Goal: Task Accomplishment & Management: Manage account settings

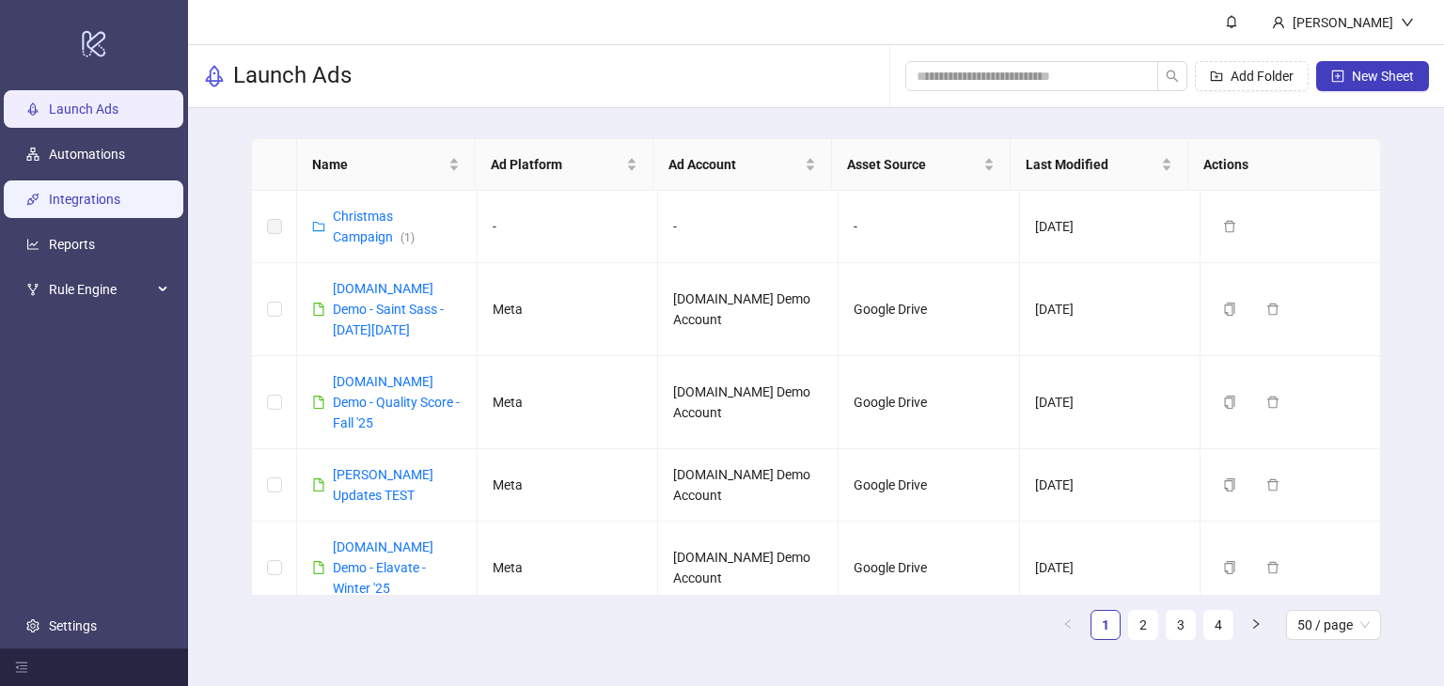
click at [69, 196] on link "Integrations" at bounding box center [84, 199] width 71 height 15
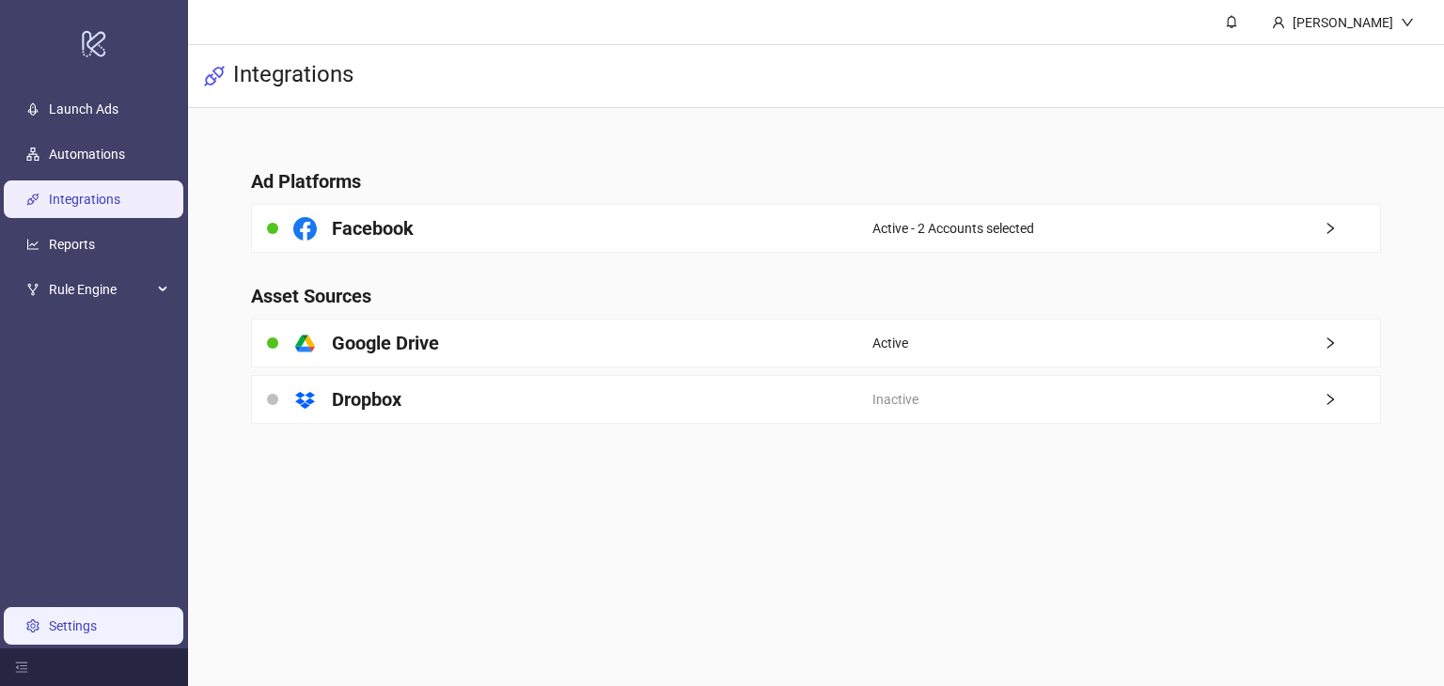
click at [83, 625] on link "Settings" at bounding box center [73, 626] width 48 height 15
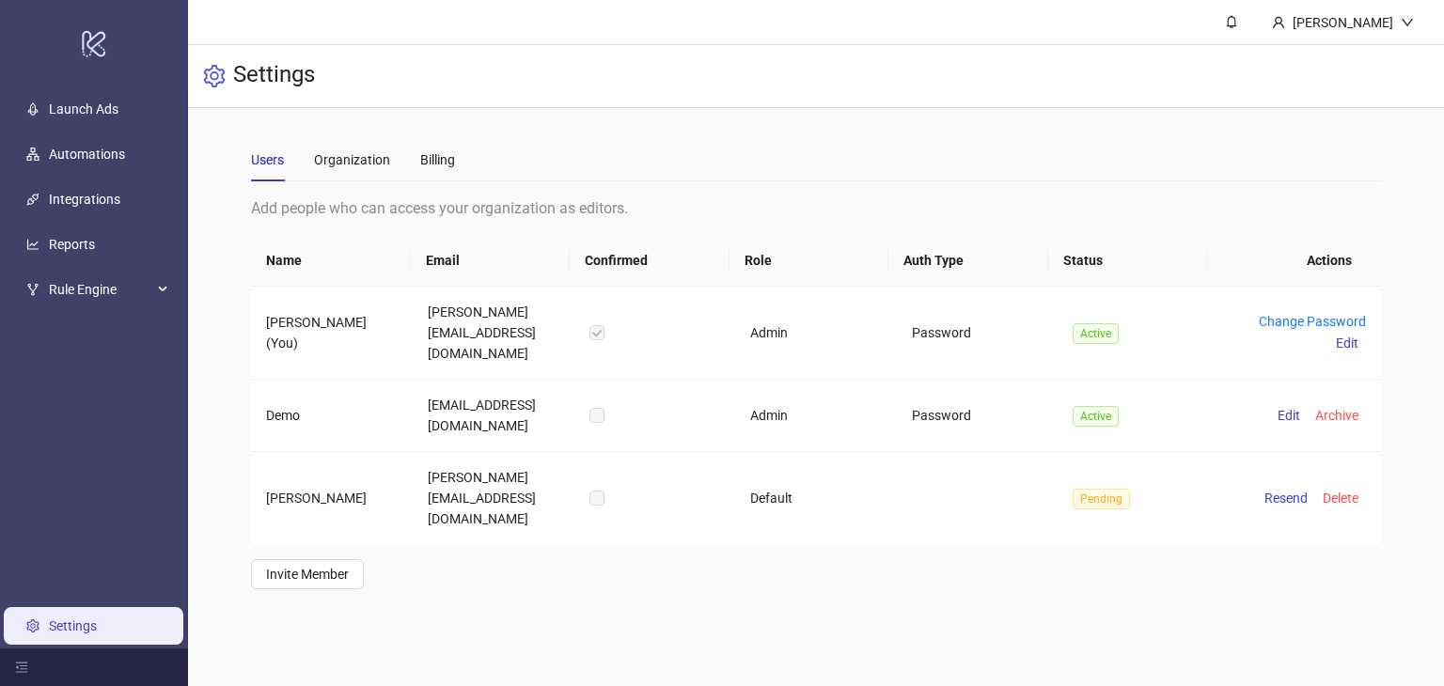
click at [530, 618] on main "[PERSON_NAME] Demo Settings Users Organization Billing Add people who can acces…" at bounding box center [816, 343] width 1256 height 686
click at [359, 163] on div "Organization" at bounding box center [352, 159] width 76 height 21
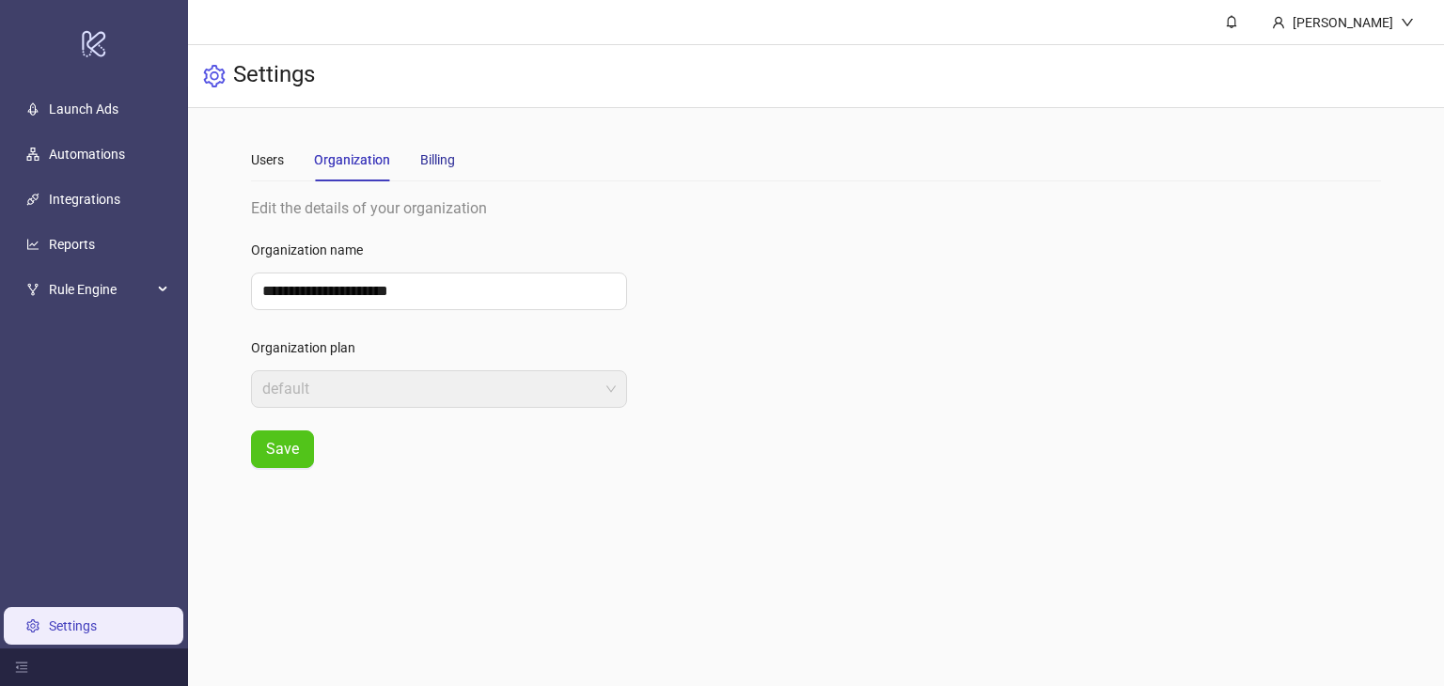
click at [430, 159] on div "Billing" at bounding box center [437, 159] width 35 height 21
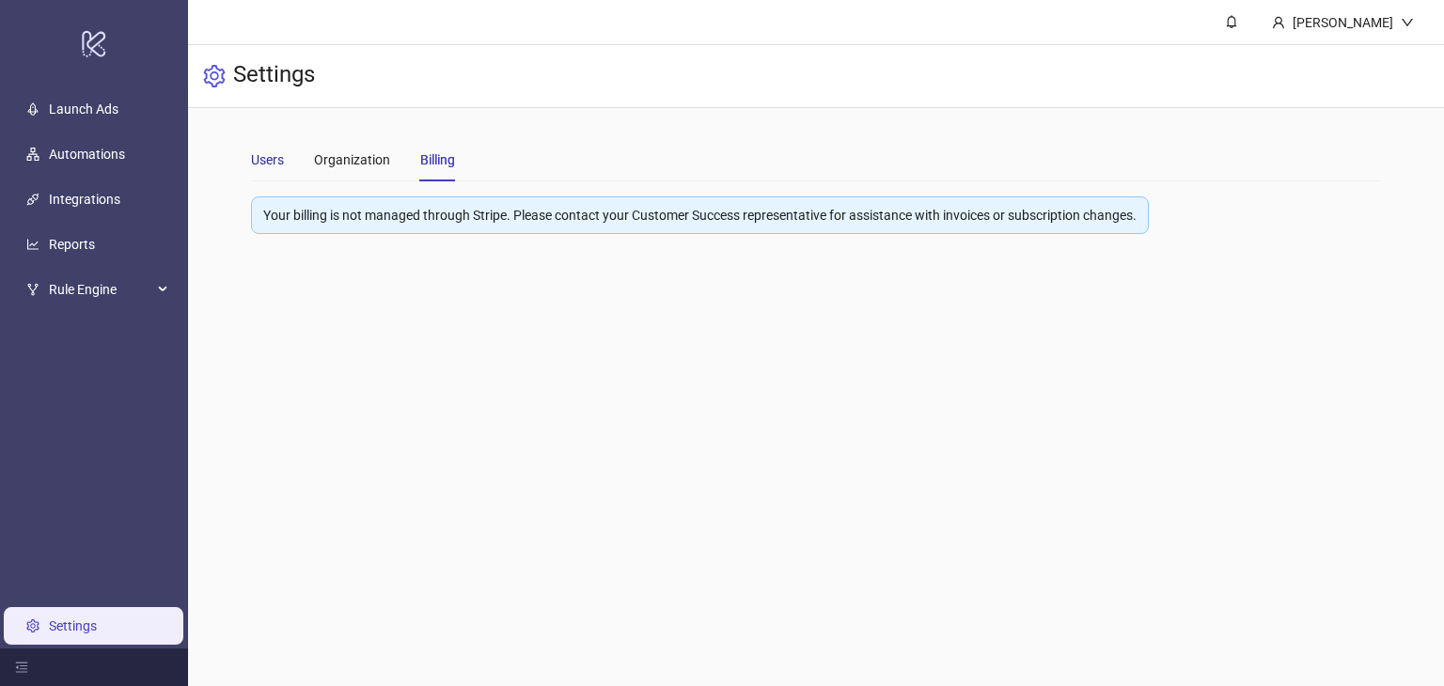
click at [278, 150] on div "Users" at bounding box center [267, 159] width 33 height 21
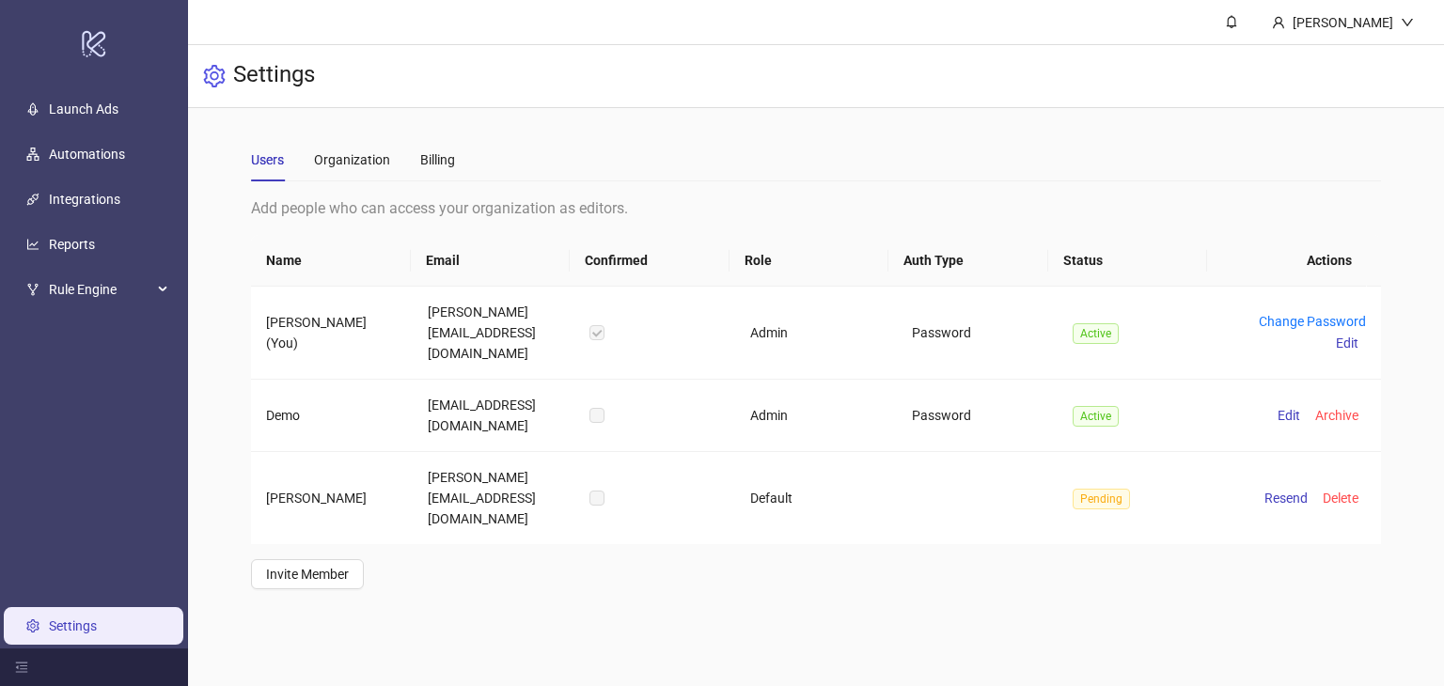
drag, startPoint x: 642, startPoint y: 604, endPoint x: 1212, endPoint y: 40, distance: 801.1
click at [642, 603] on main "**********" at bounding box center [816, 343] width 1256 height 686
click at [71, 102] on link "Launch Ads" at bounding box center [84, 109] width 70 height 15
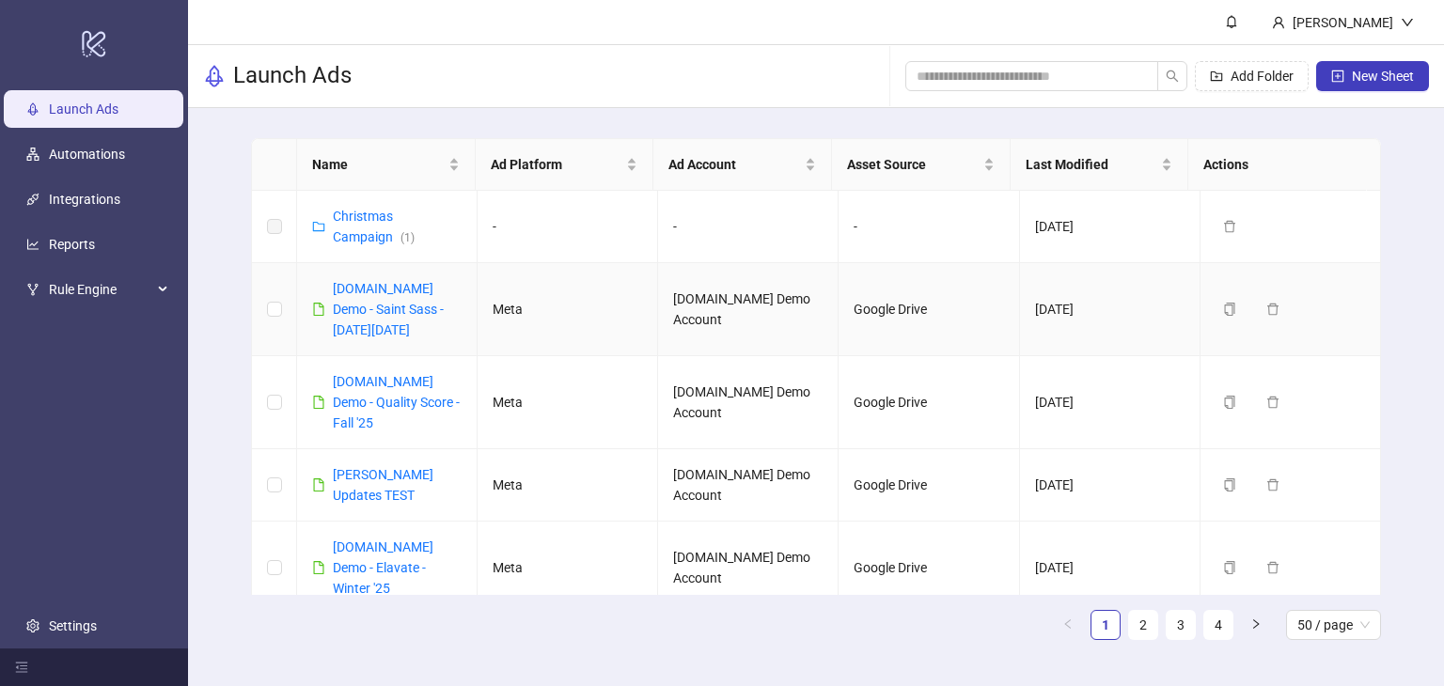
click at [373, 317] on div "[DOMAIN_NAME] Demo - Saint Sass - [DATE][DATE]" at bounding box center [397, 309] width 129 height 62
click at [369, 309] on link "[DOMAIN_NAME] Demo - Saint Sass - [DATE][DATE]" at bounding box center [388, 309] width 111 height 56
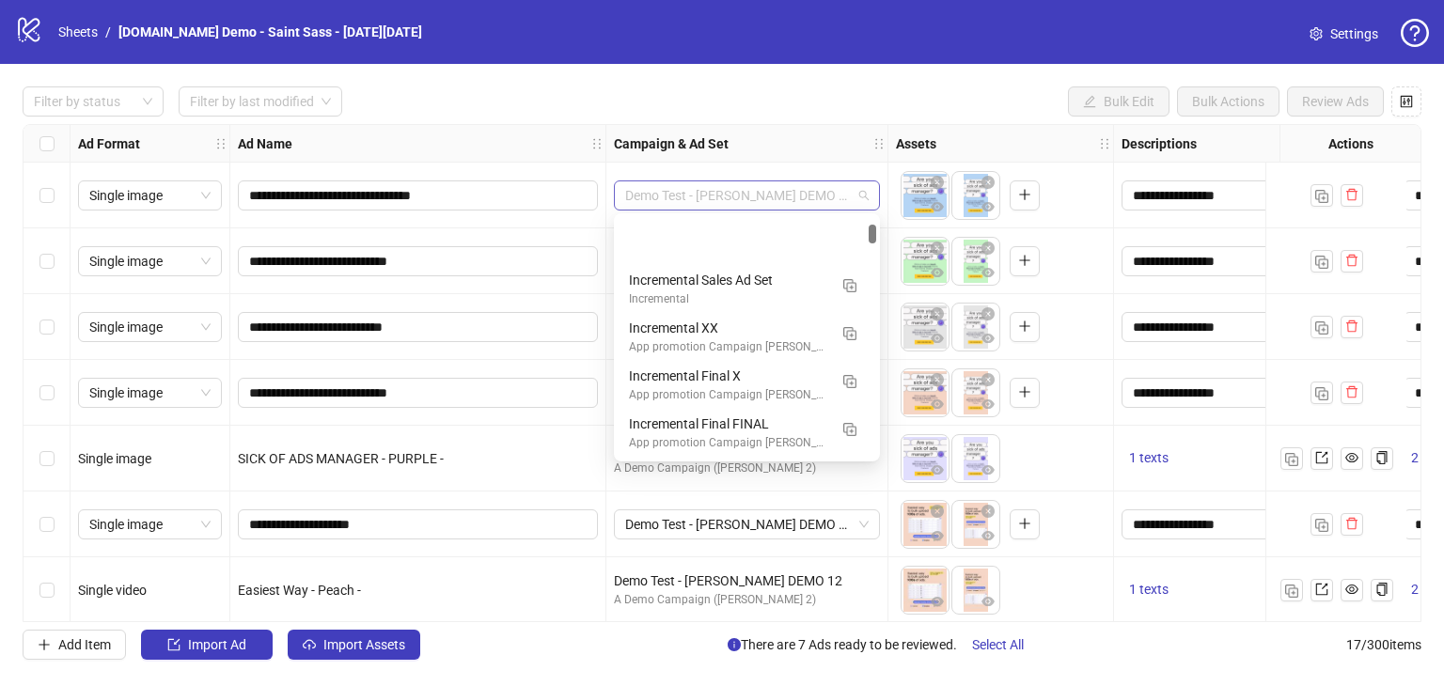
click at [872, 197] on div "Demo Test - [PERSON_NAME] DEMO 12" at bounding box center [747, 196] width 266 height 30
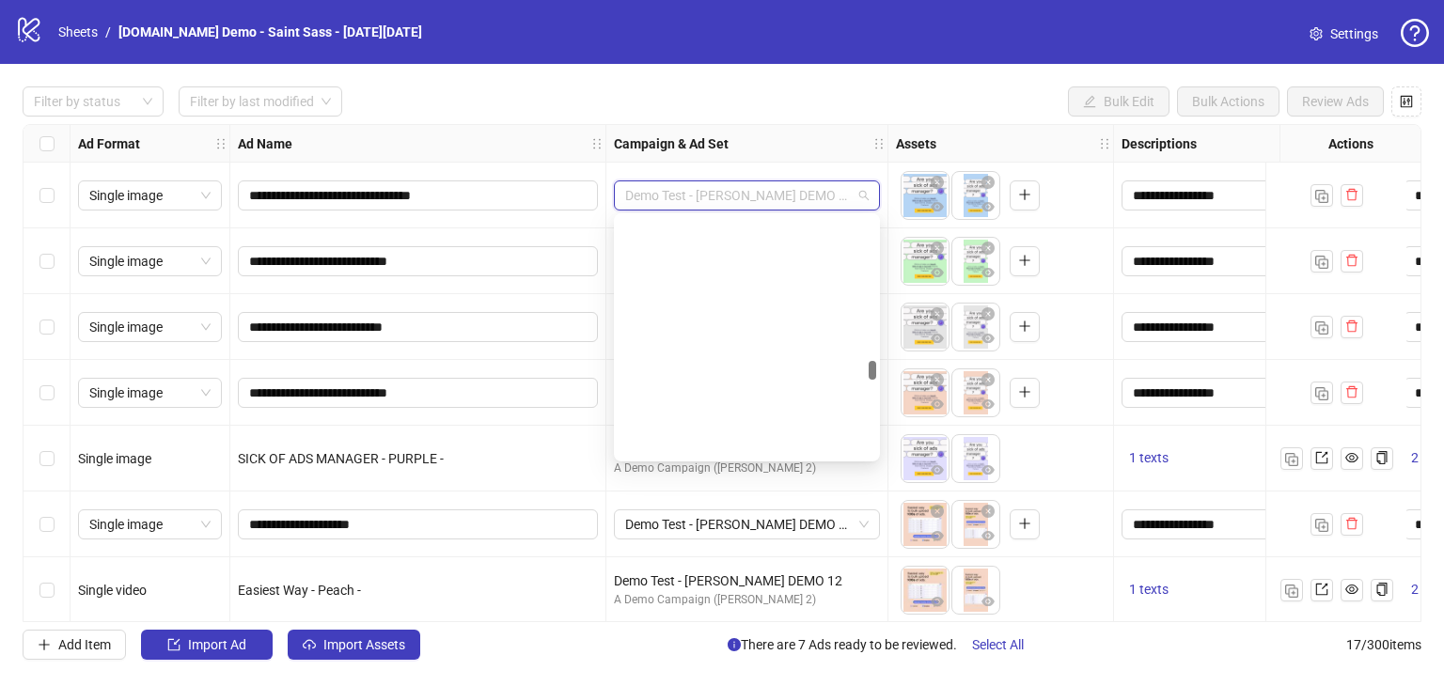
scroll to position [2820, 0]
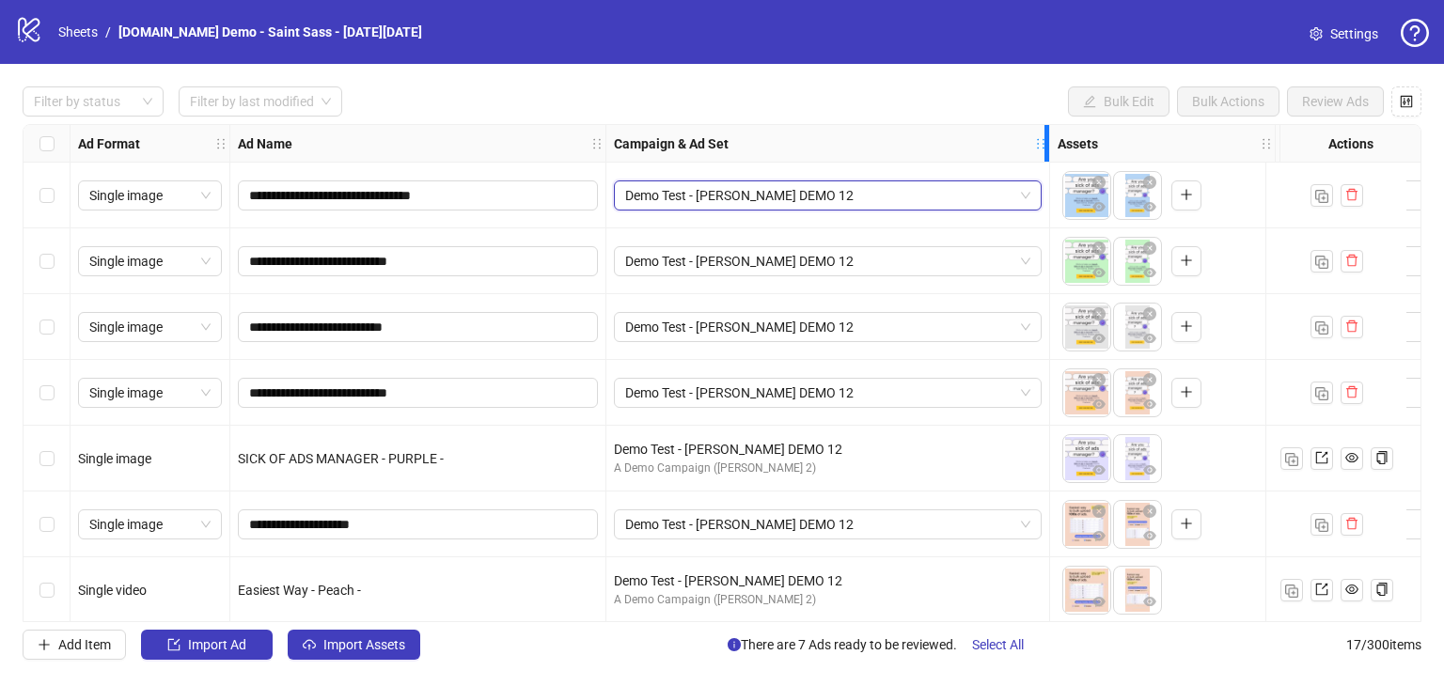
drag, startPoint x: 883, startPoint y: 136, endPoint x: 1041, endPoint y: 151, distance: 158.7
click at [1045, 161] on div "Resize Campaign & Ad Set column" at bounding box center [1046, 143] width 5 height 37
click at [1027, 194] on span "Demo Test - [PERSON_NAME] DEMO 12" at bounding box center [828, 195] width 406 height 28
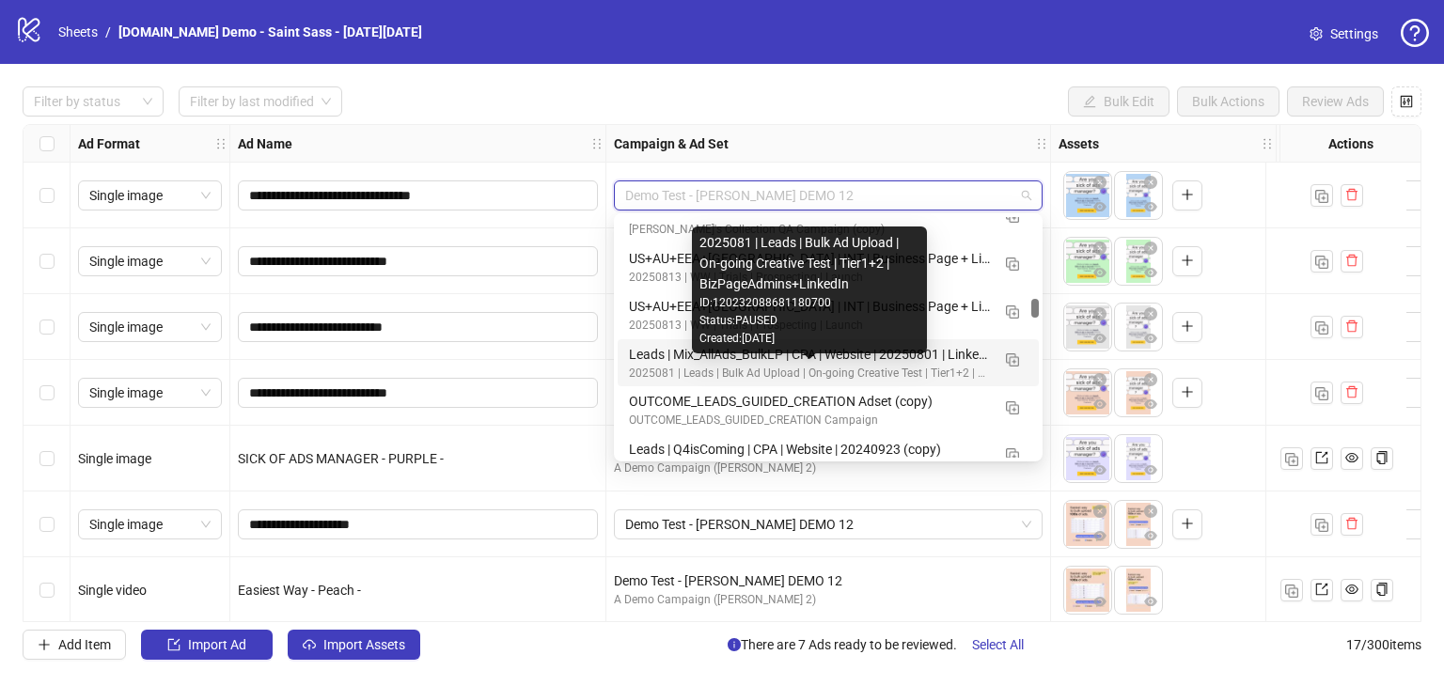
scroll to position [1980, 0]
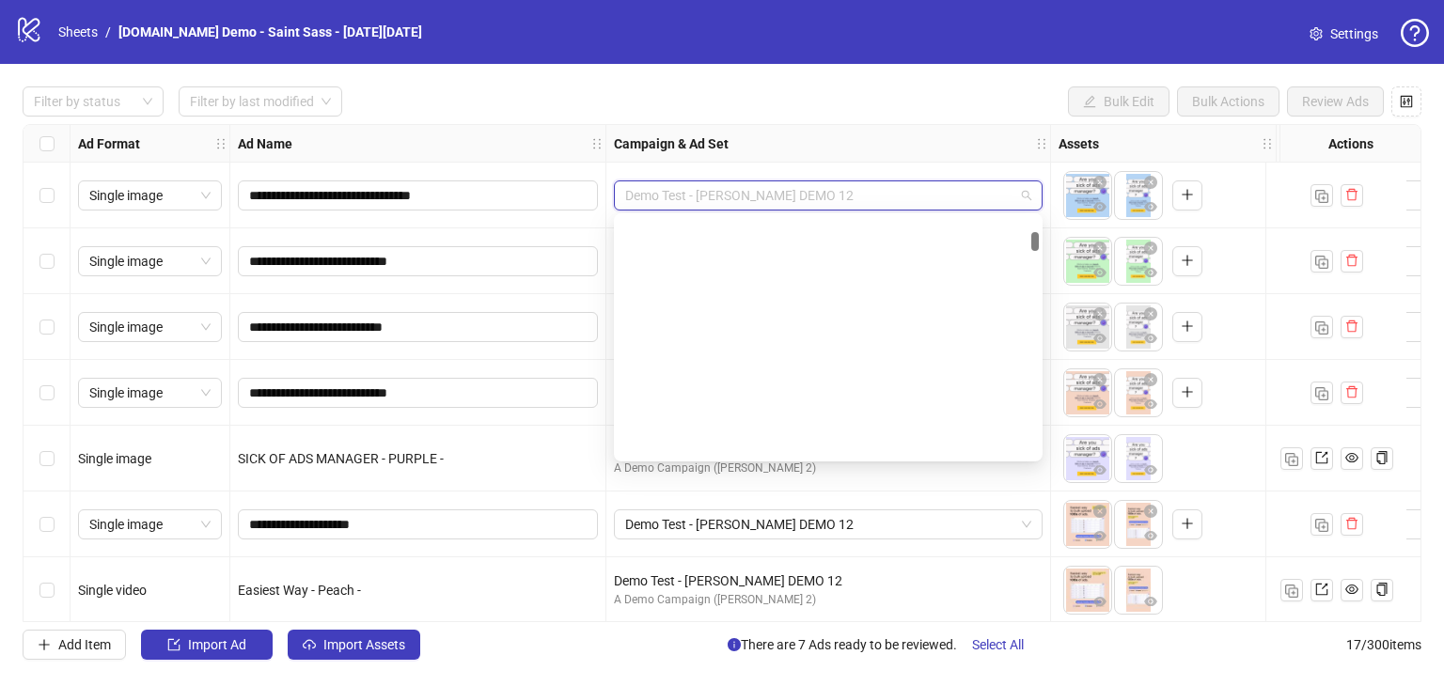
click at [1019, 196] on span "Demo Test - [PERSON_NAME] DEMO 12" at bounding box center [828, 195] width 406 height 28
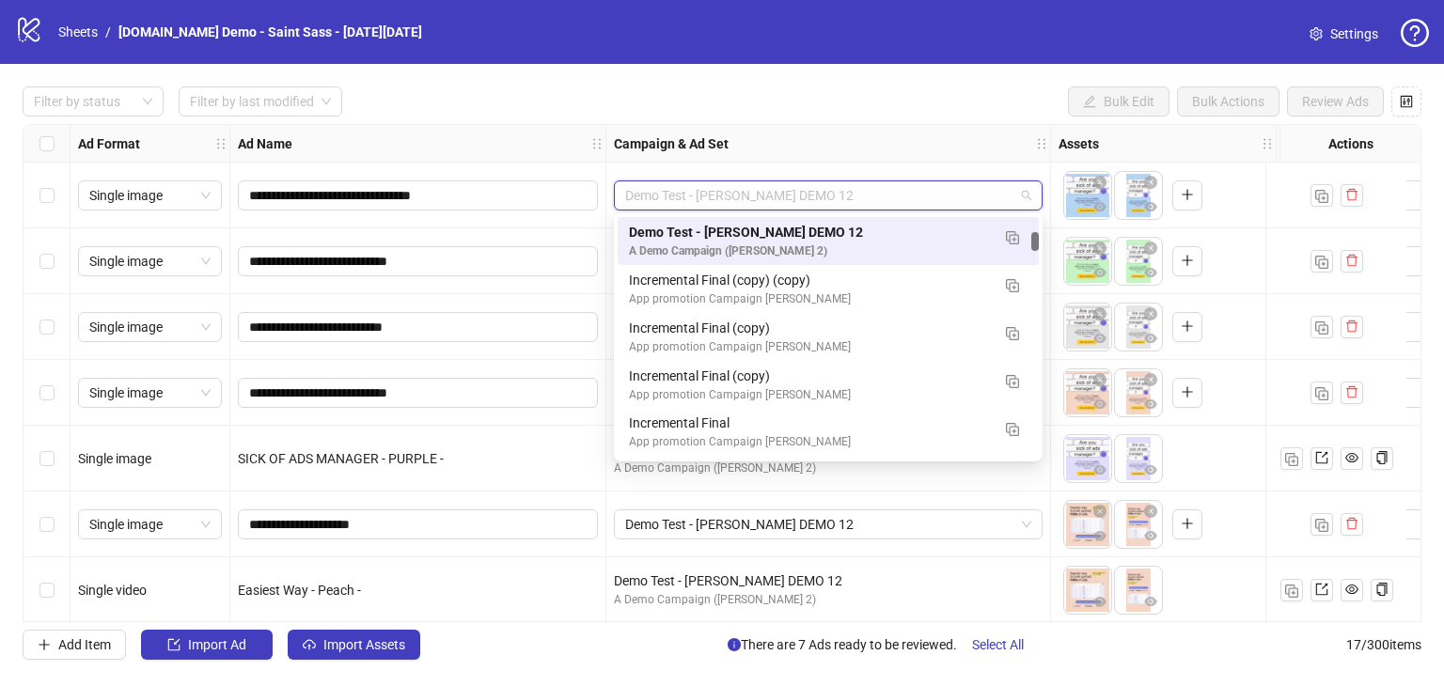
click at [940, 139] on div "Campaign & Ad Set" at bounding box center [828, 144] width 445 height 38
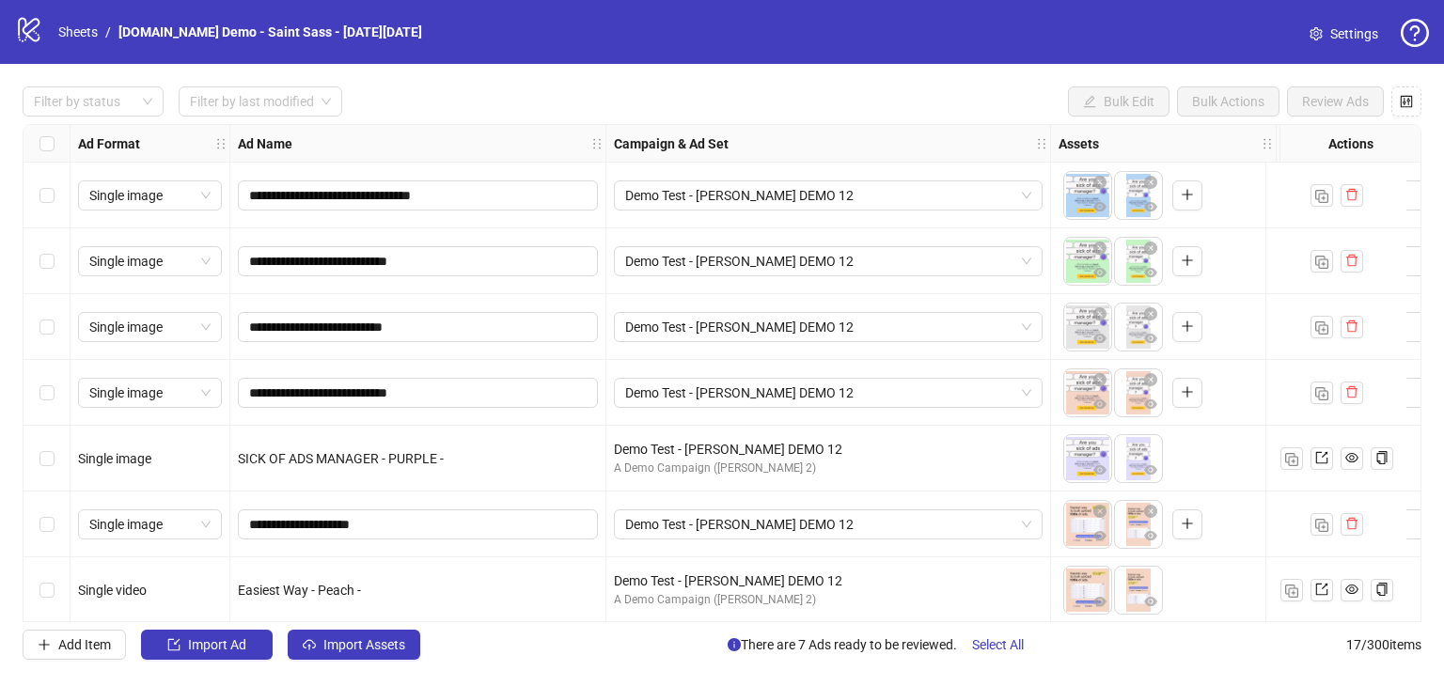
click at [1041, 135] on div "Campaign & Ad Set" at bounding box center [828, 144] width 445 height 38
click at [1407, 101] on icon "control" at bounding box center [1407, 101] width 12 height 12
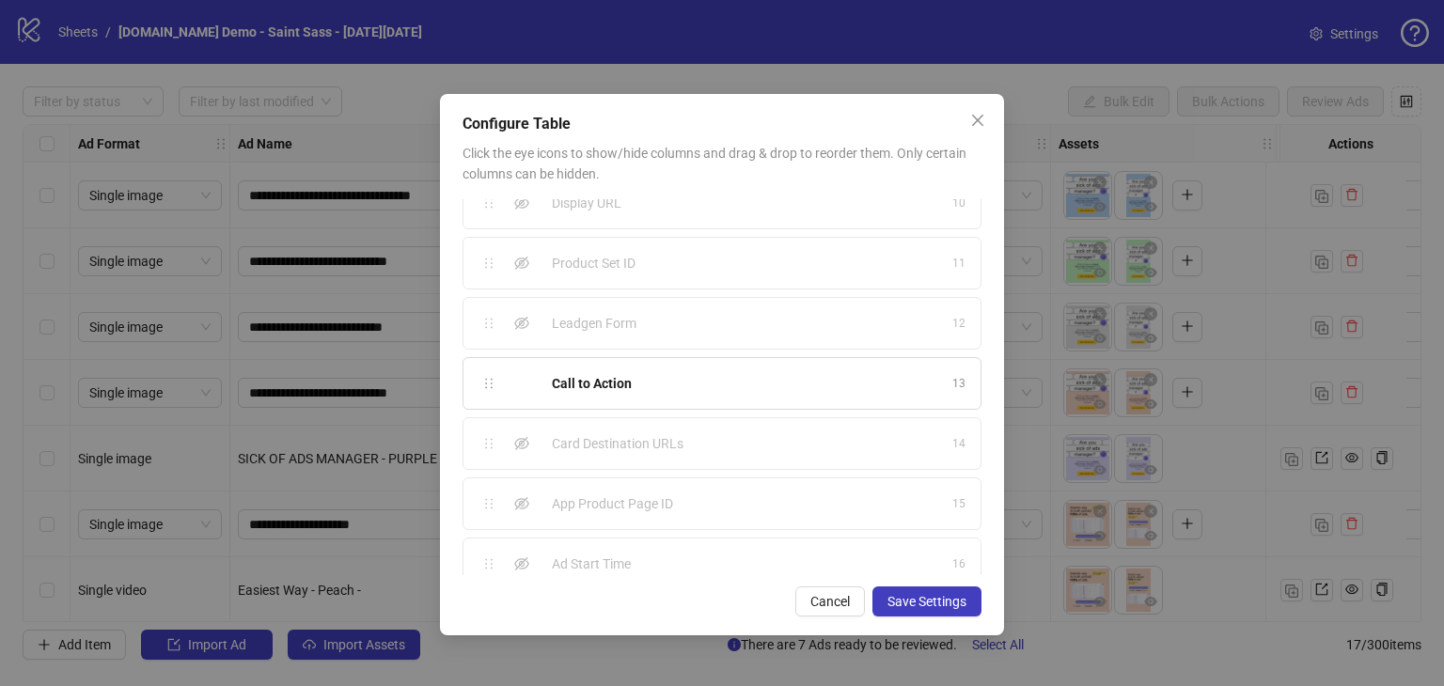
scroll to position [0, 0]
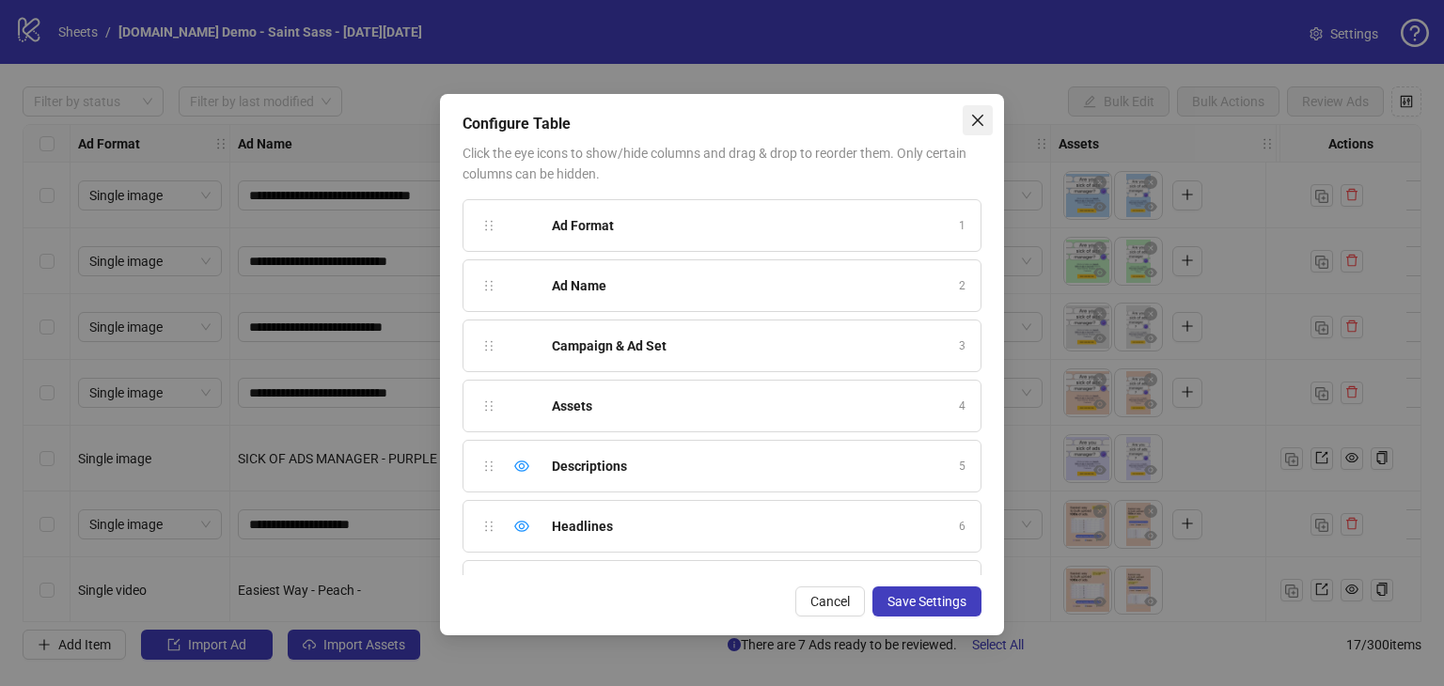
click at [981, 117] on icon "close" at bounding box center [977, 120] width 15 height 15
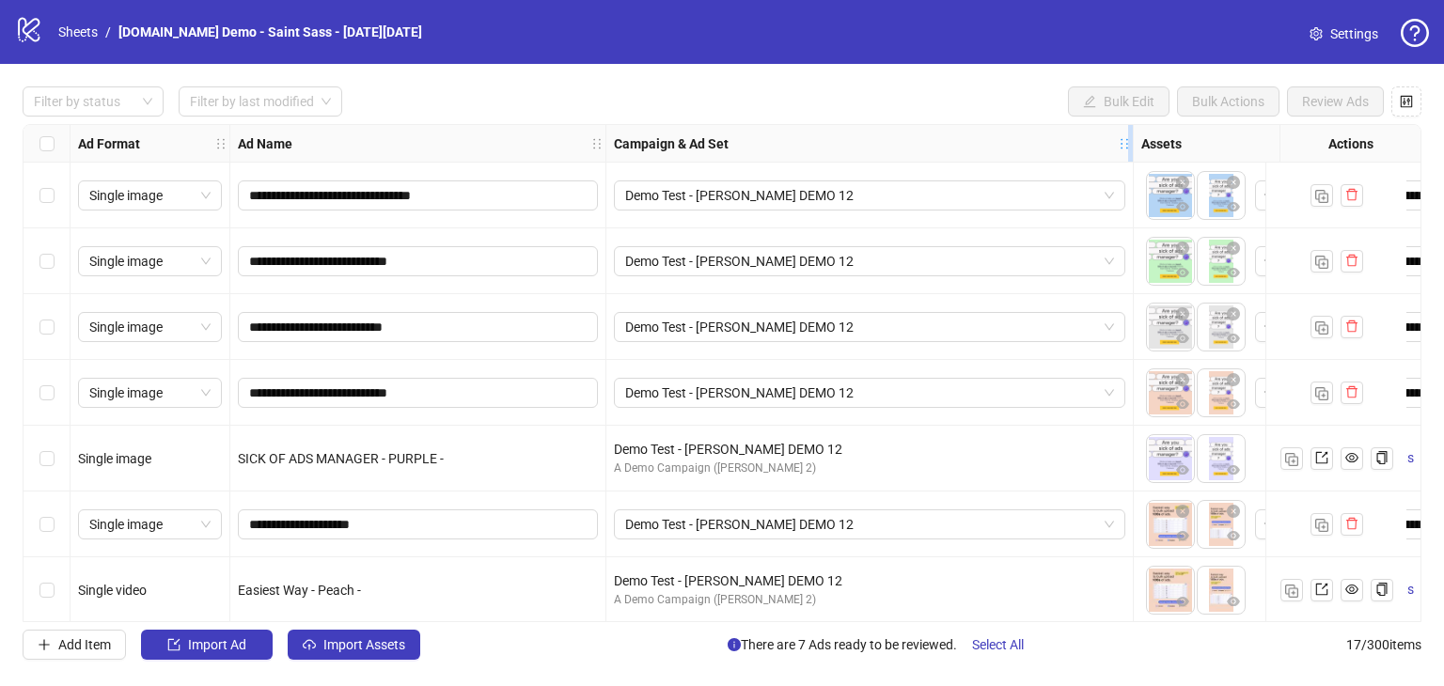
drag, startPoint x: 1049, startPoint y: 133, endPoint x: 1132, endPoint y: 148, distance: 84.1
click at [1132, 148] on div "Resize Campaign & Ad Set column" at bounding box center [1130, 143] width 5 height 37
click at [839, 196] on span "Demo Test - [PERSON_NAME] DEMO 12" at bounding box center [869, 195] width 489 height 28
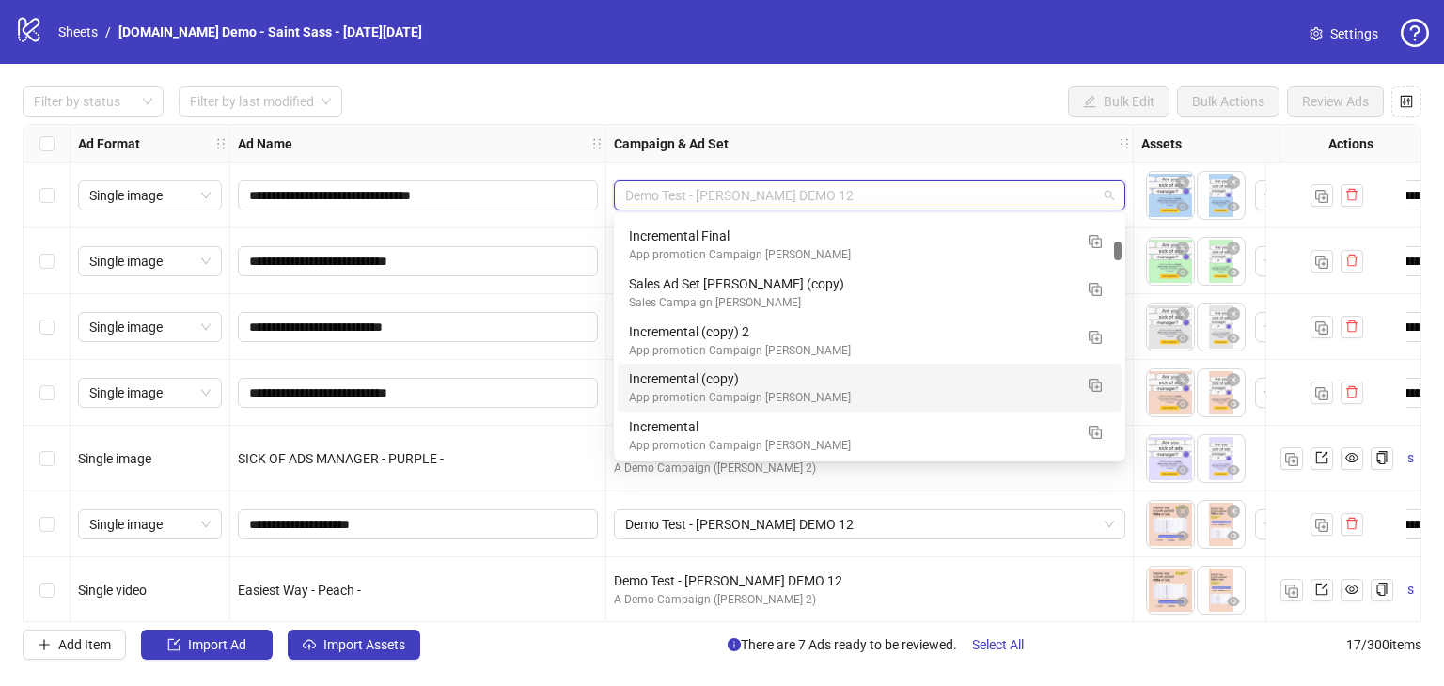
scroll to position [664, 0]
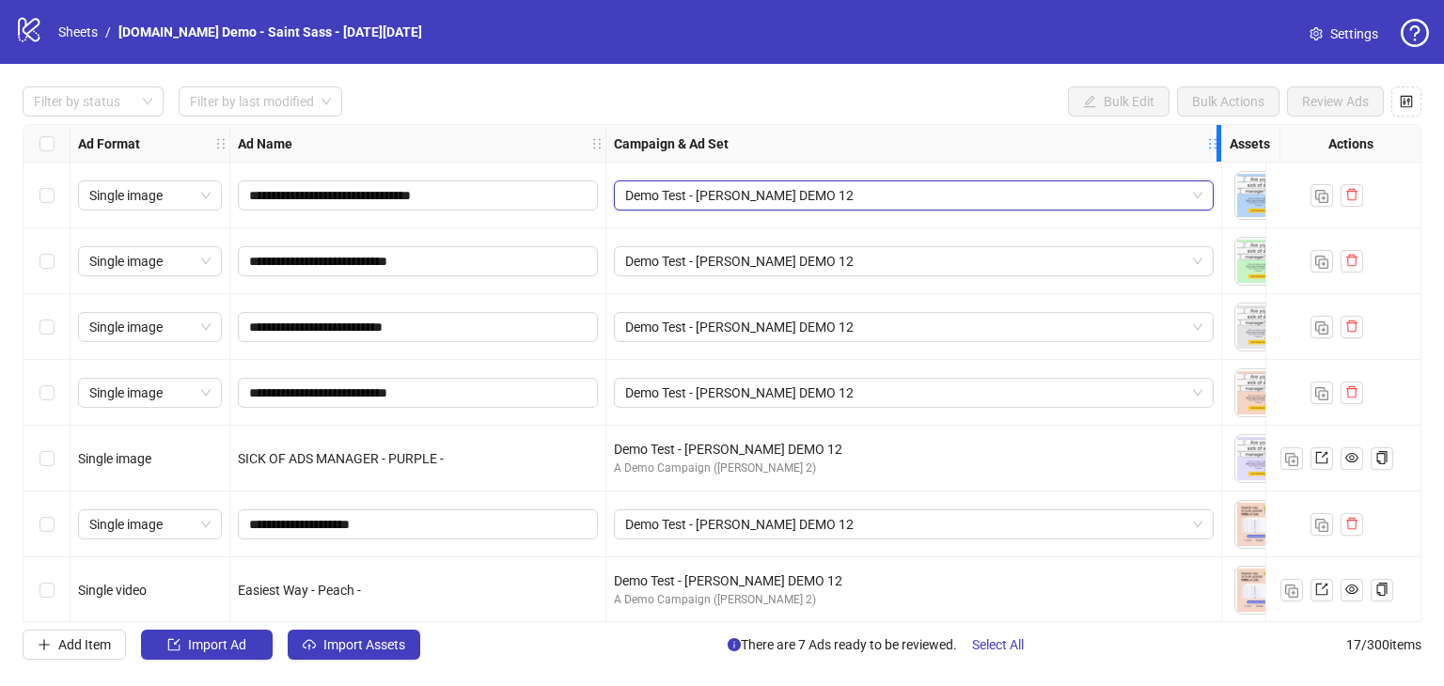
drag, startPoint x: 1132, startPoint y: 130, endPoint x: 1220, endPoint y: 142, distance: 89.2
click at [1220, 142] on div "Resize Campaign & Ad Set column" at bounding box center [1219, 143] width 5 height 37
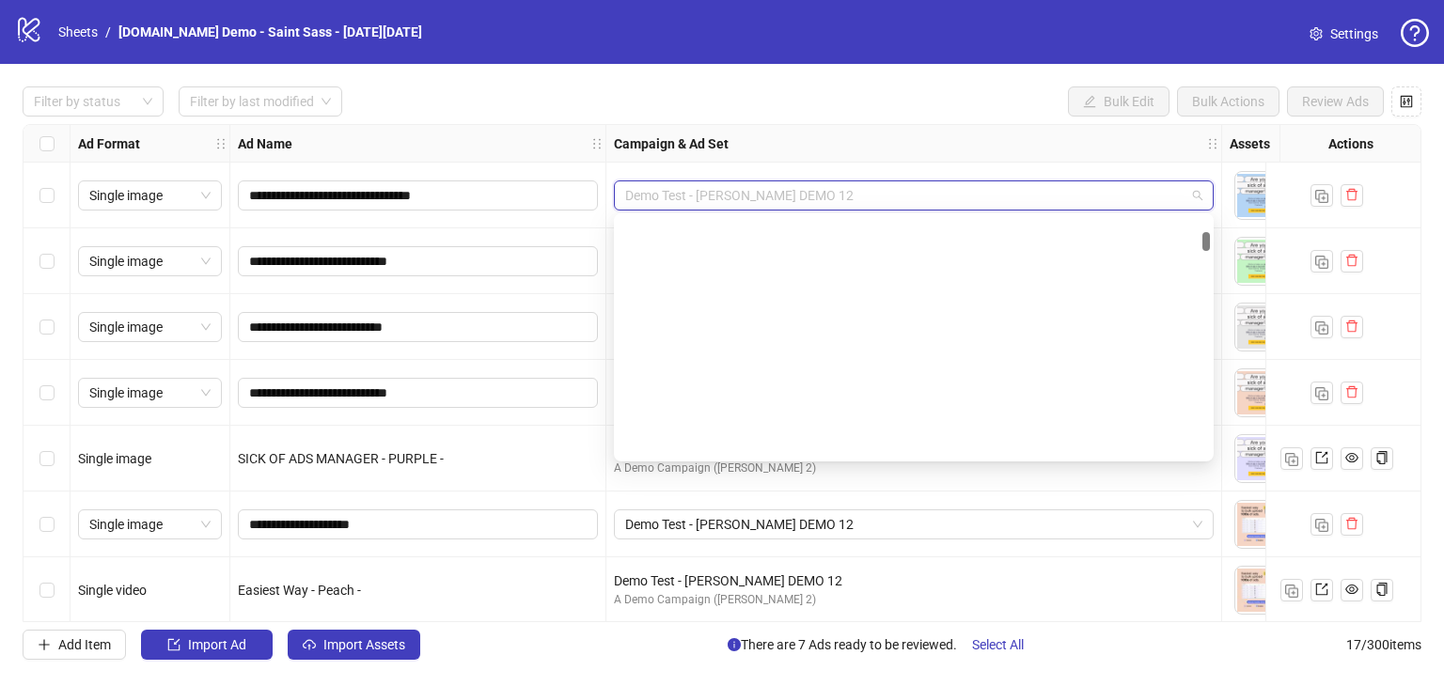
click at [985, 200] on span "Demo Test - [PERSON_NAME] DEMO 12" at bounding box center [913, 195] width 577 height 28
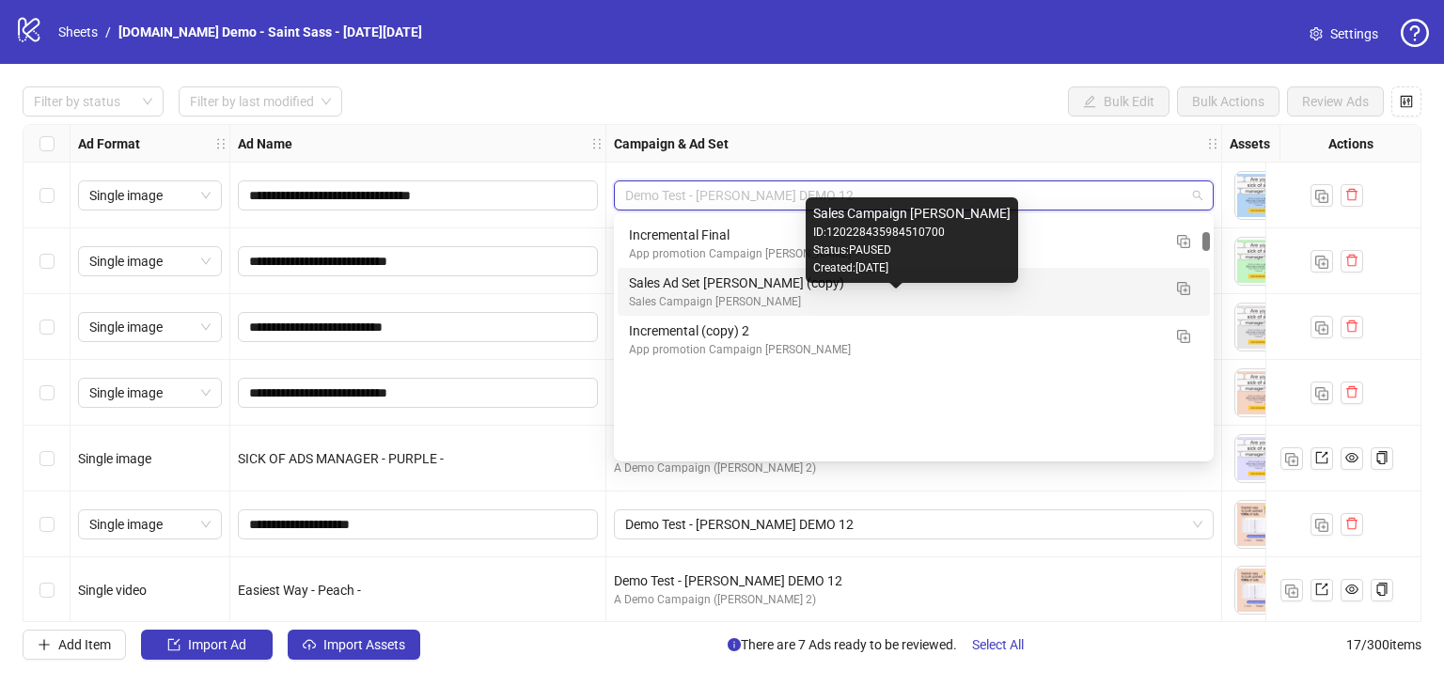
scroll to position [0, 0]
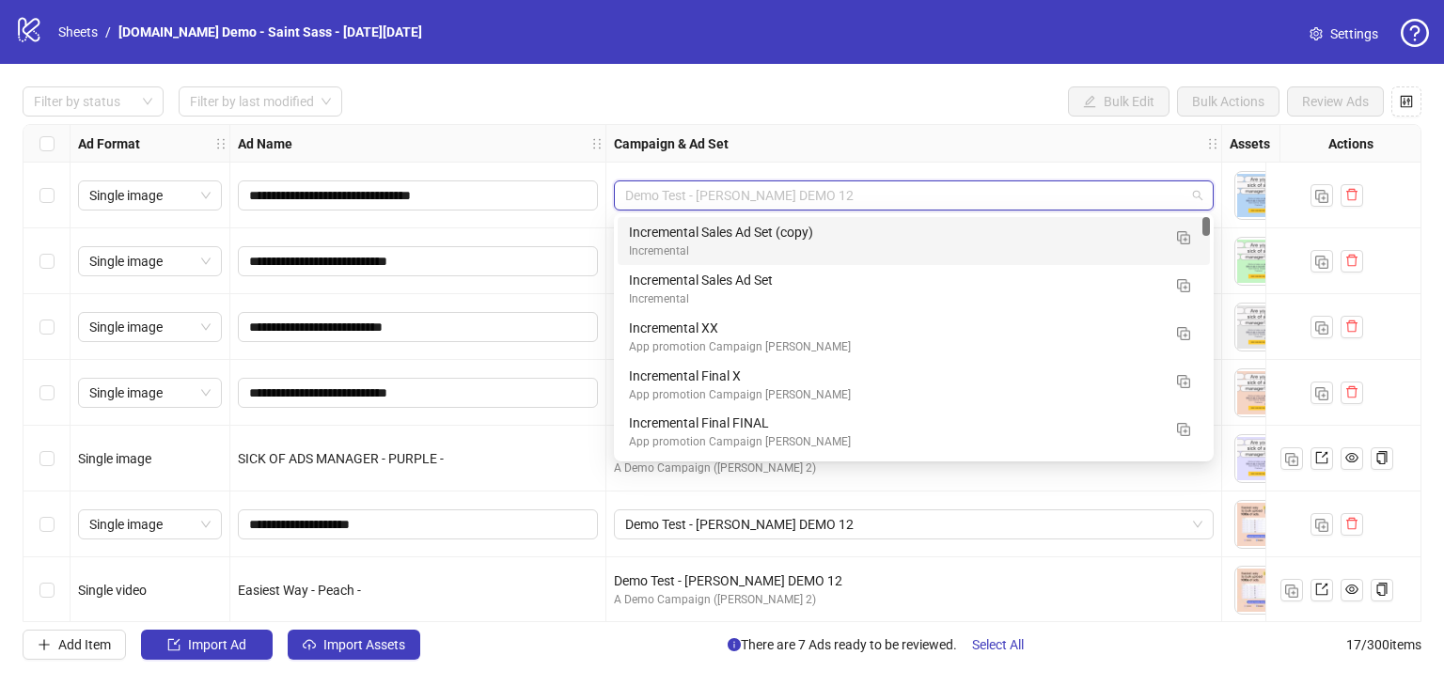
click at [847, 100] on div "Filter by status Filter by last modified Bulk Edit Bulk Actions Review Ads" at bounding box center [722, 101] width 1399 height 30
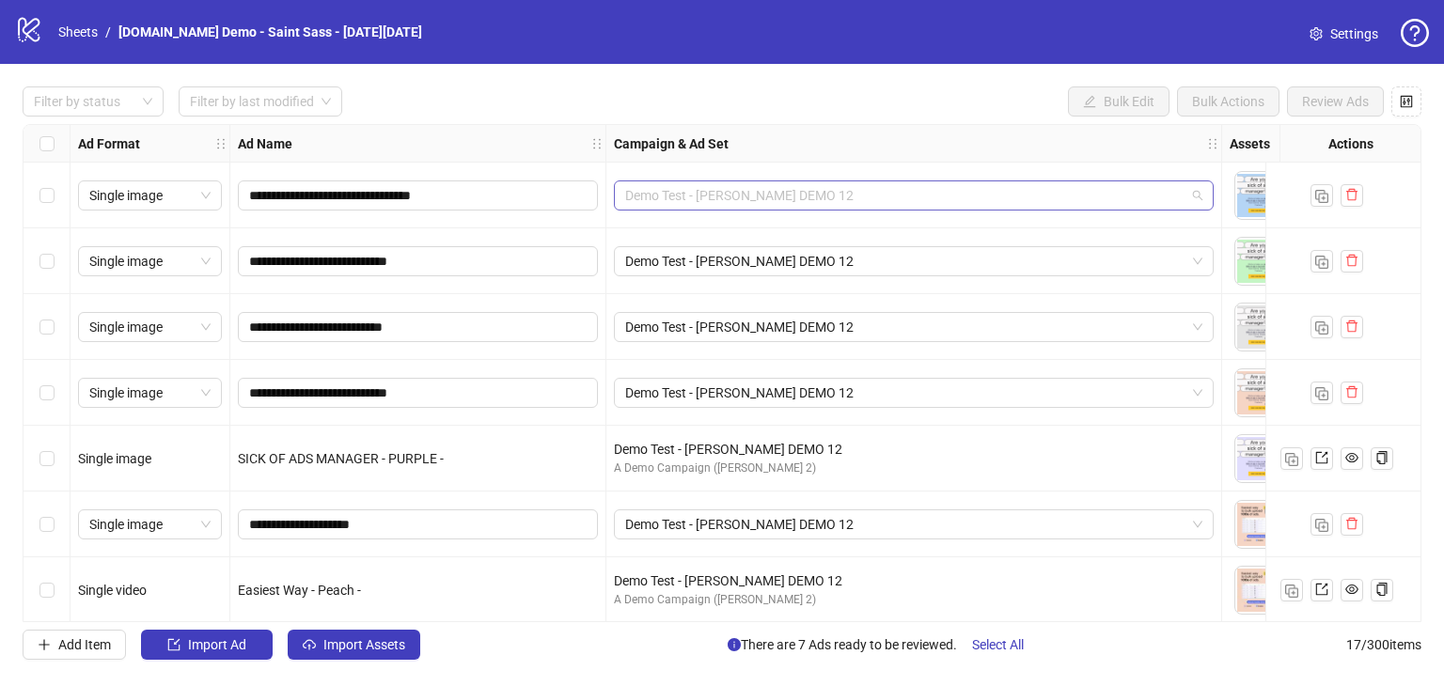
click at [1160, 196] on span "Demo Test - [PERSON_NAME] DEMO 12" at bounding box center [913, 195] width 577 height 28
click at [729, 78] on div "**********" at bounding box center [722, 373] width 1444 height 619
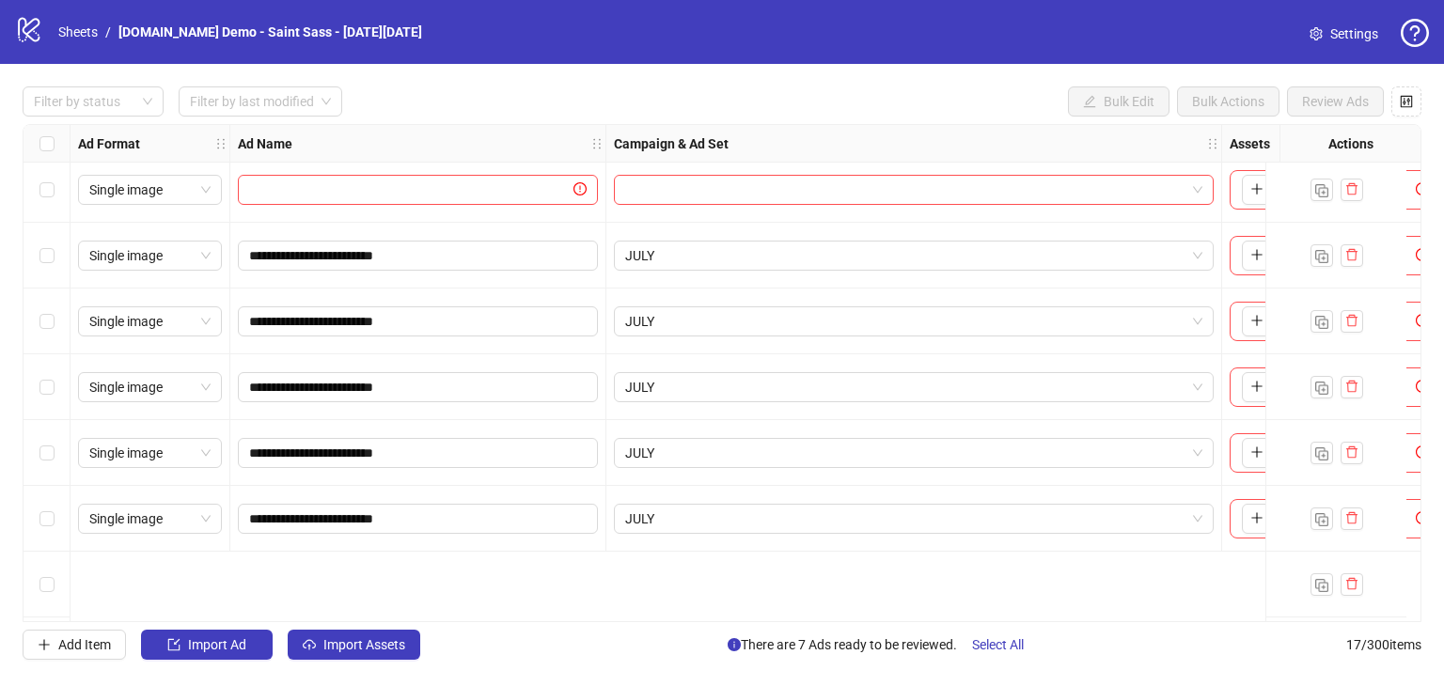
scroll to position [156, 0]
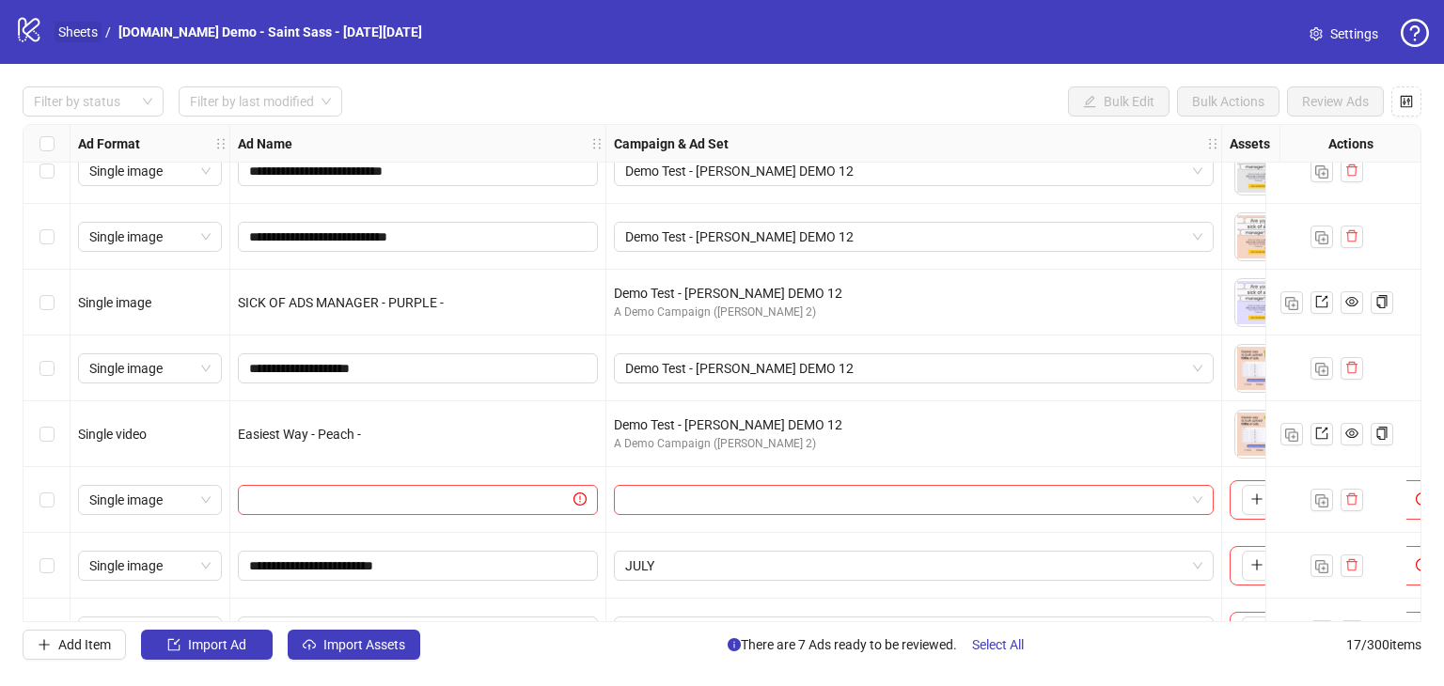
click at [69, 35] on link "Sheets" at bounding box center [78, 32] width 47 height 21
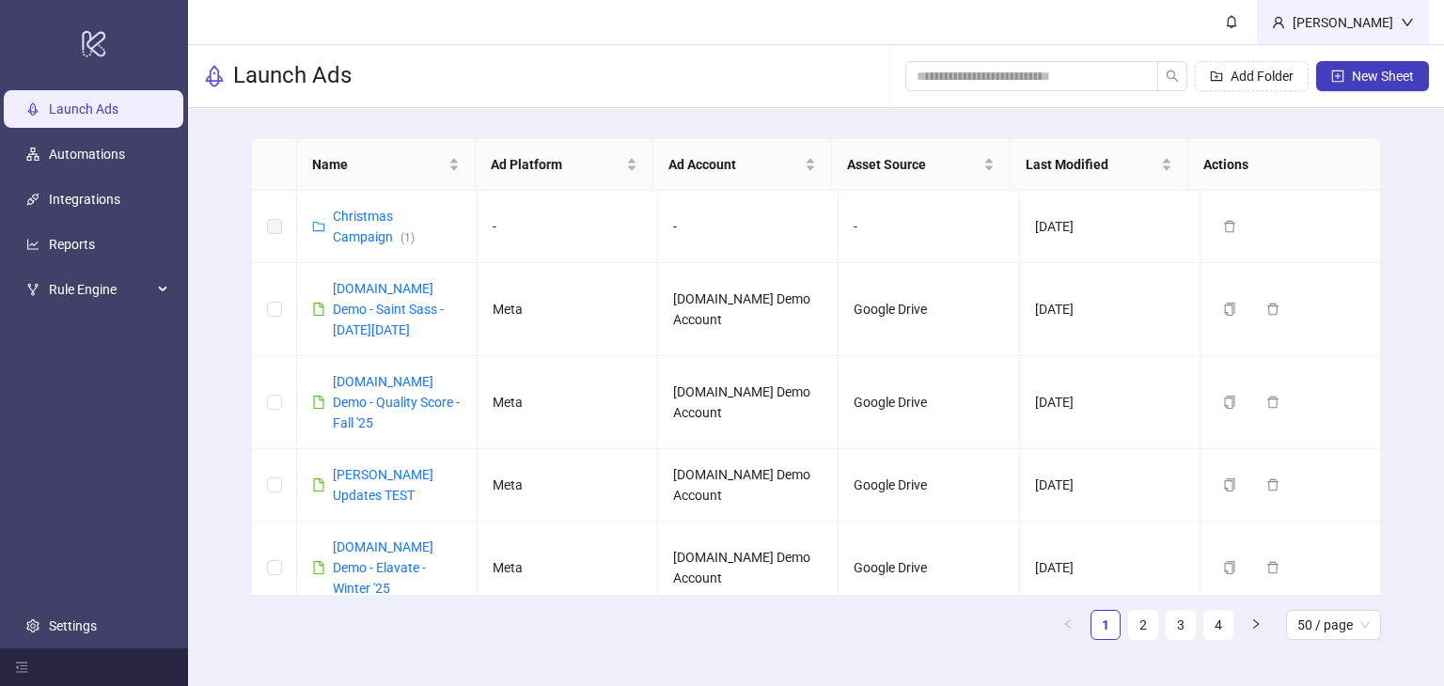
click at [1363, 27] on div "[PERSON_NAME]" at bounding box center [1343, 22] width 116 height 21
click at [1345, 76] on button "New Sheet" at bounding box center [1372, 76] width 113 height 30
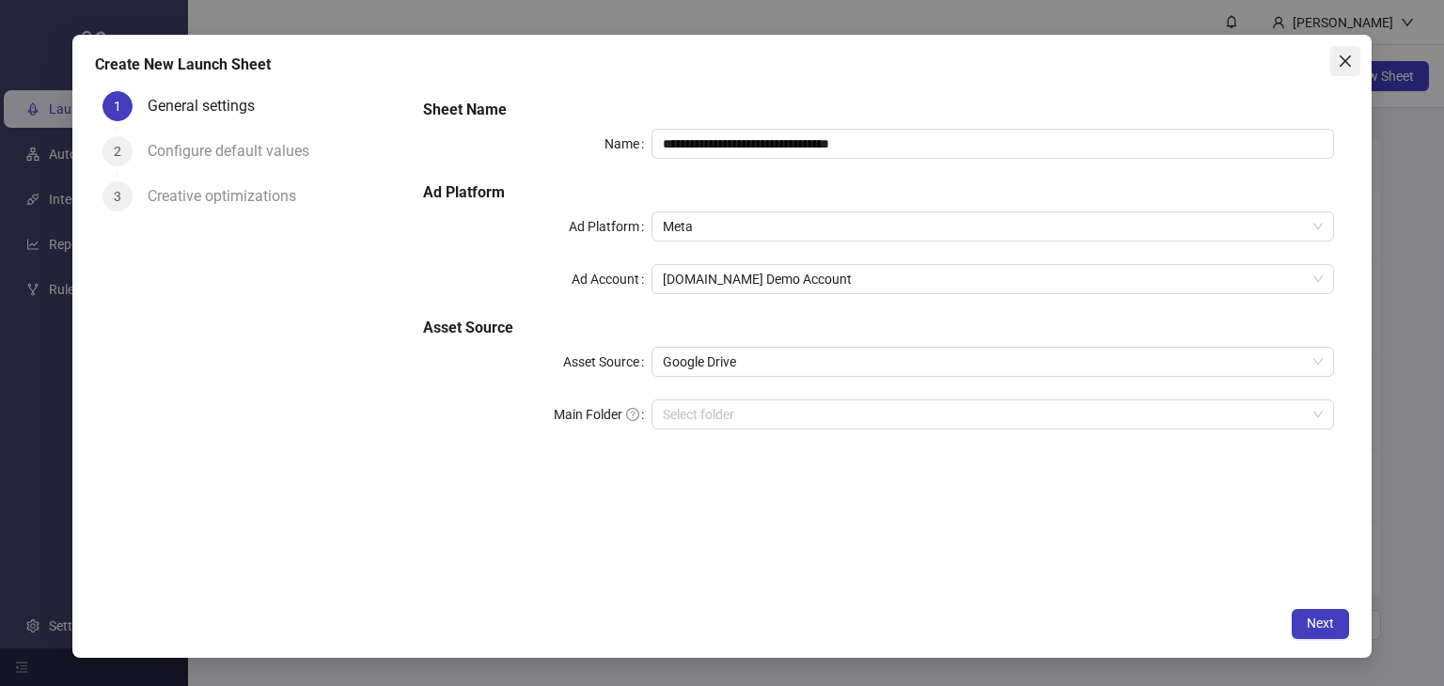
click at [1352, 56] on icon "close" at bounding box center [1345, 61] width 15 height 15
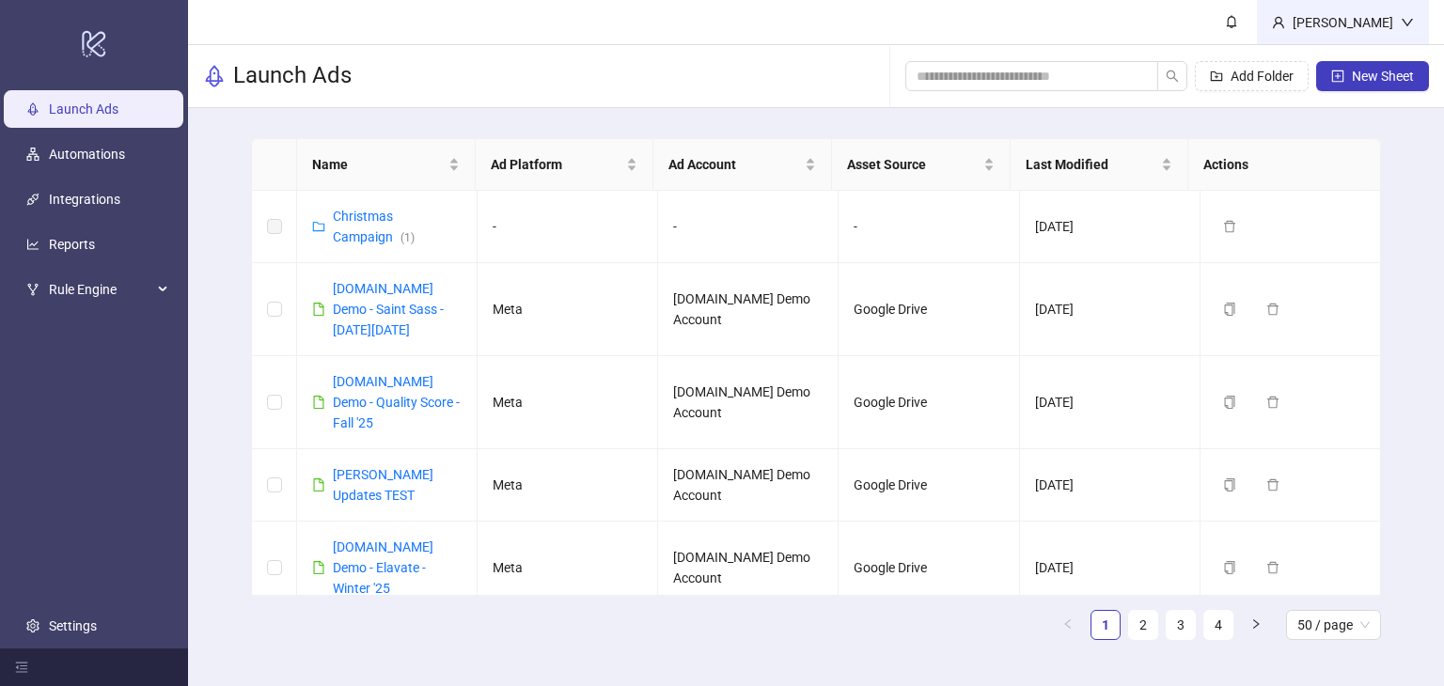
click at [1358, 31] on div "[PERSON_NAME]" at bounding box center [1343, 22] width 116 height 21
click at [1332, 60] on div "Add Folder New Sheet" at bounding box center [1167, 76] width 524 height 60
click at [1331, 29] on div "[PERSON_NAME]" at bounding box center [1343, 22] width 116 height 21
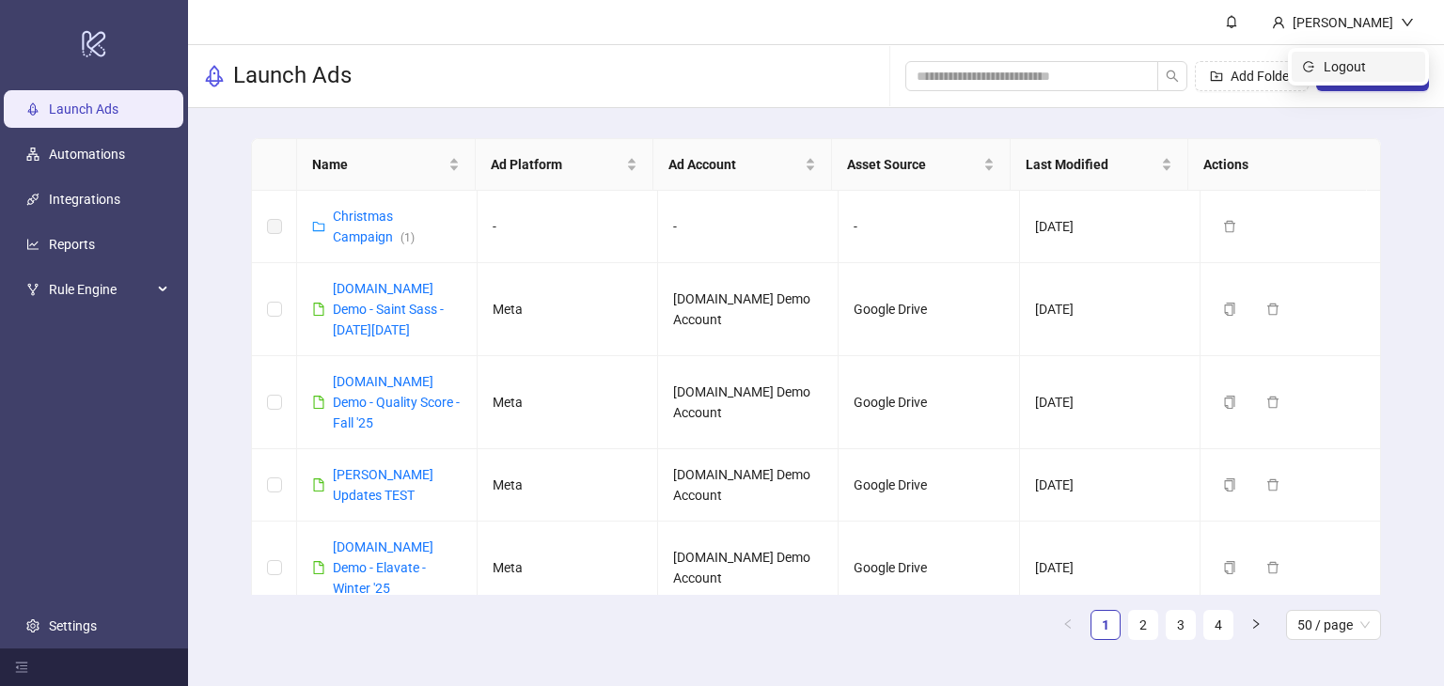
click at [1328, 61] on span "Logout" at bounding box center [1369, 66] width 90 height 21
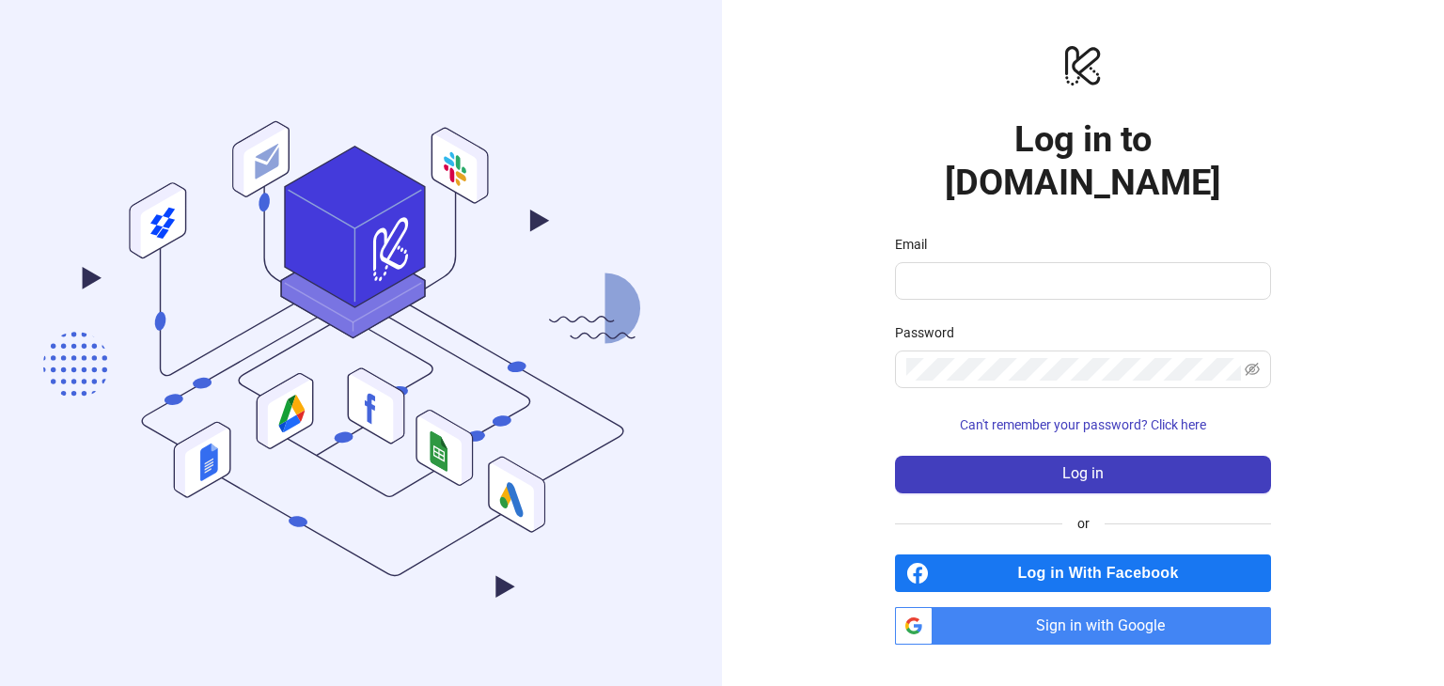
click at [1052, 607] on span "Sign in with Google" at bounding box center [1105, 626] width 331 height 38
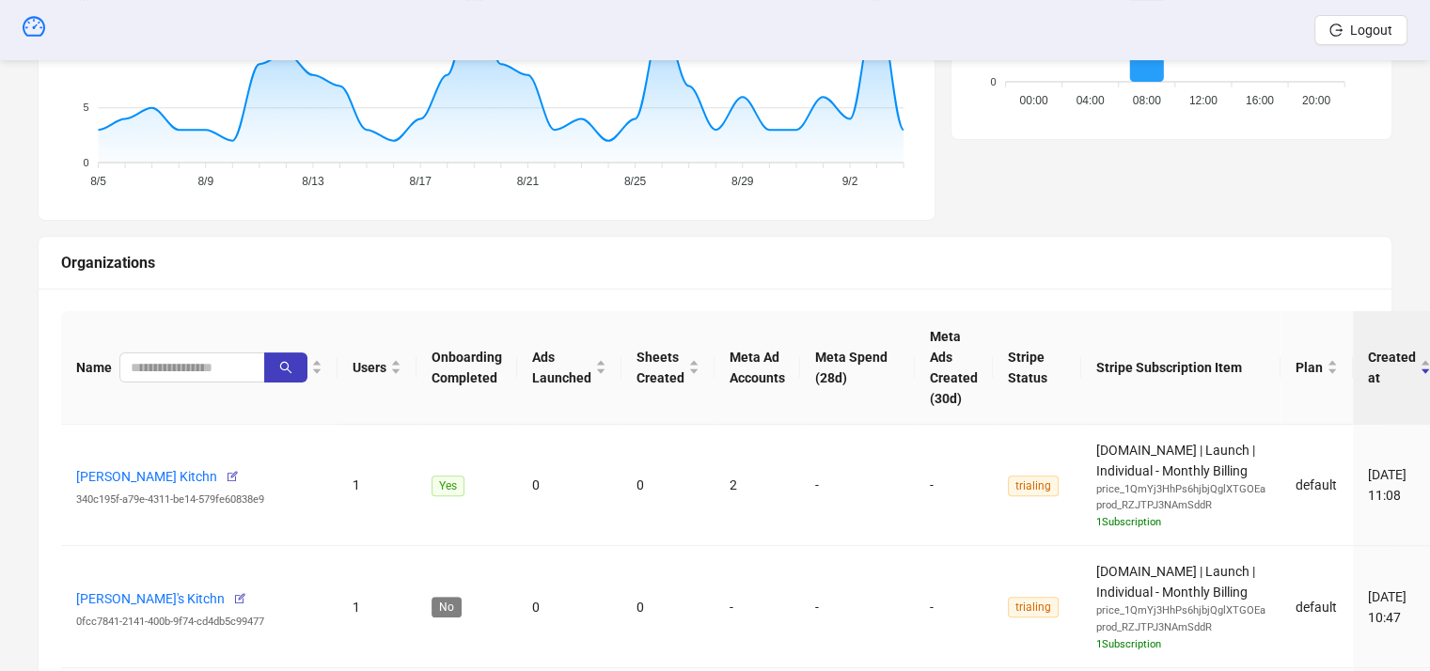
scroll to position [564, 0]
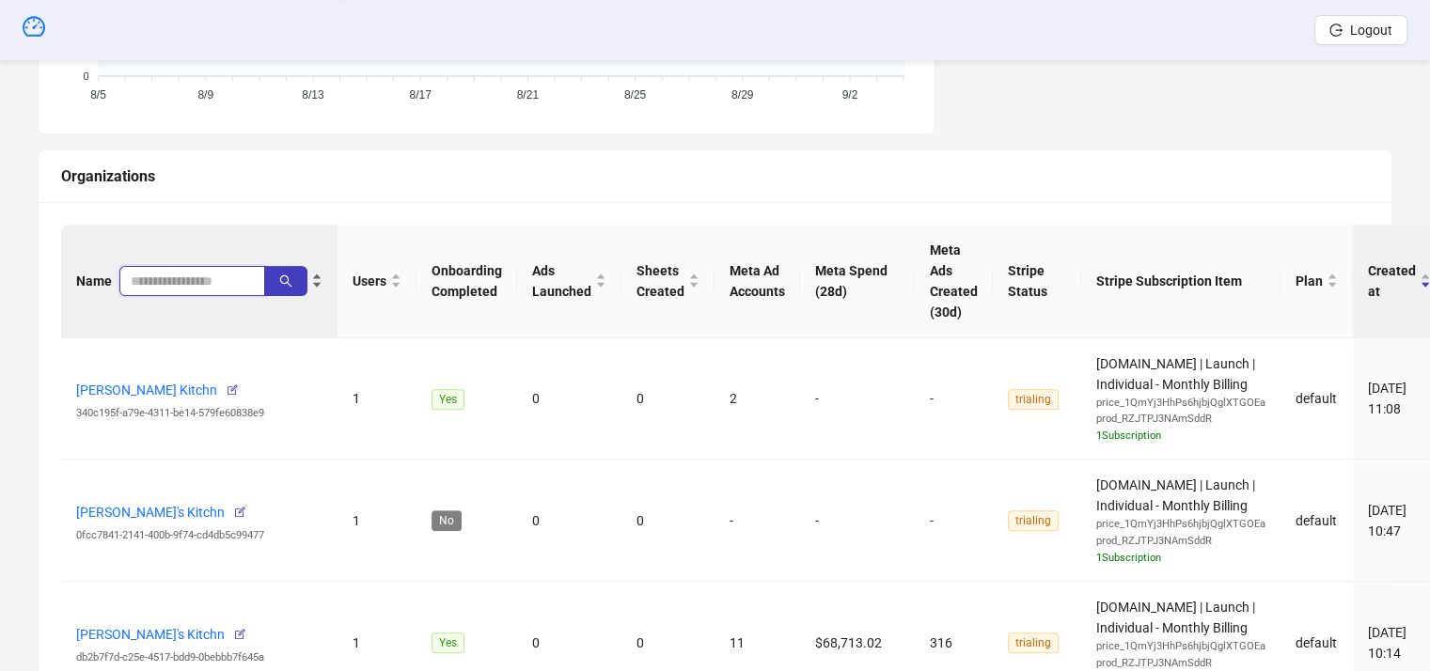
click at [167, 285] on input "search" at bounding box center [185, 281] width 108 height 21
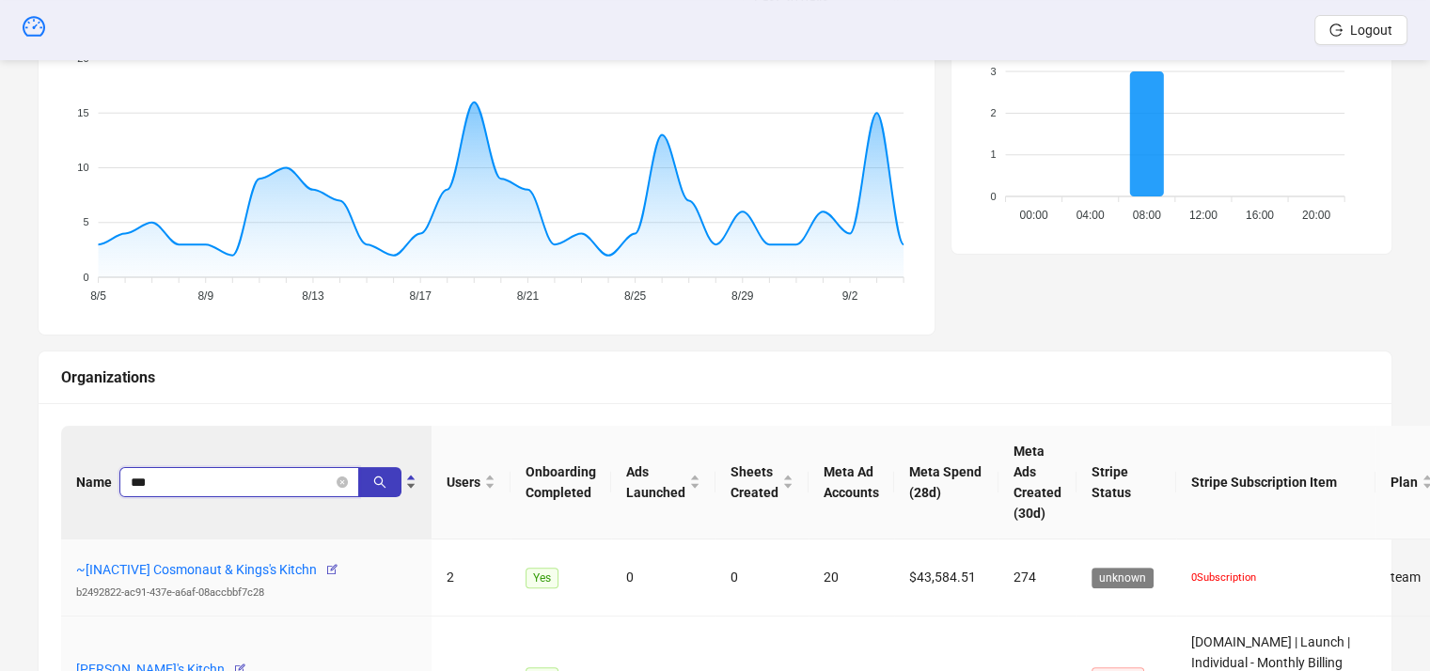
scroll to position [376, 0]
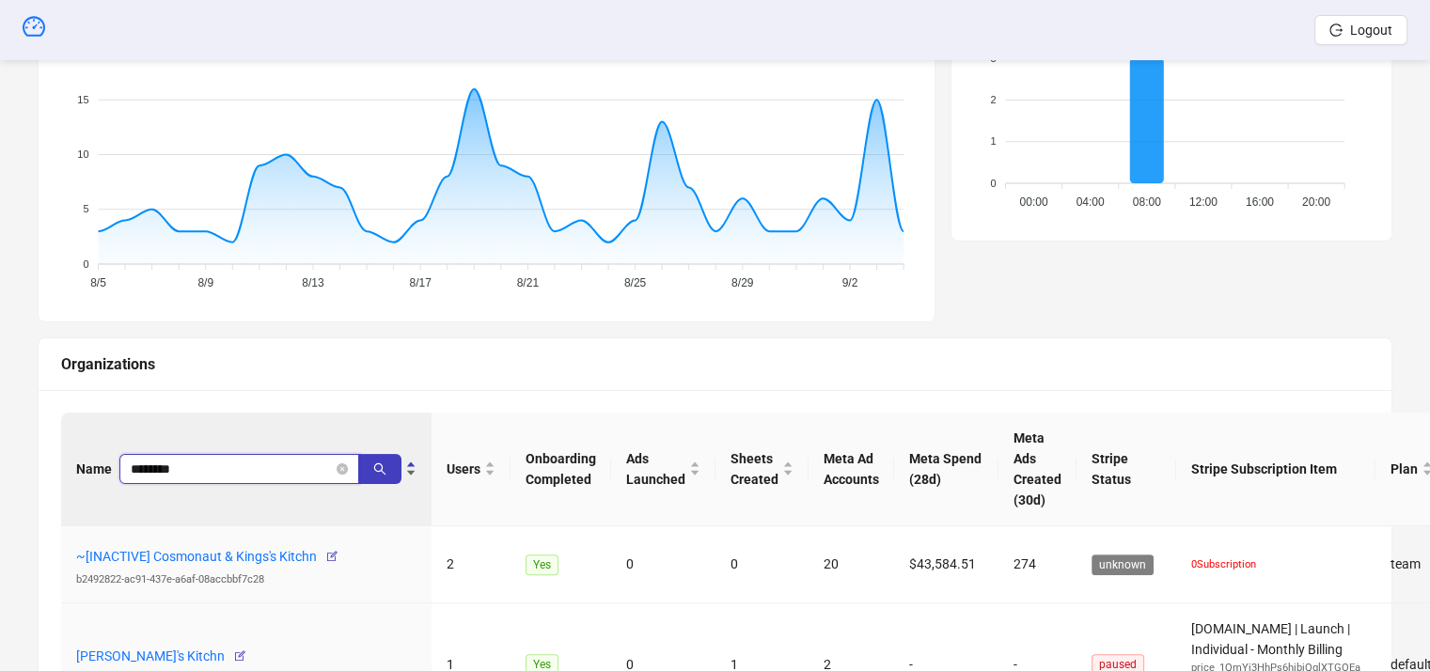
type input "********"
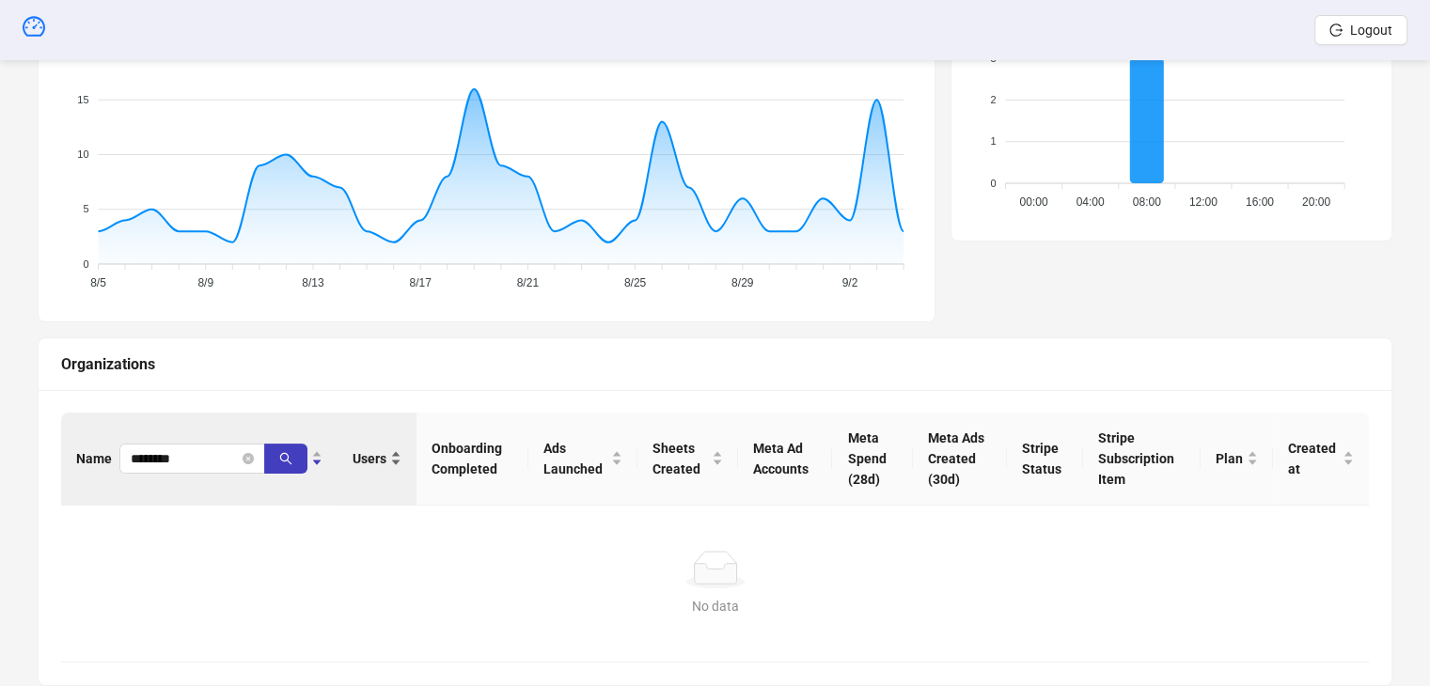
drag, startPoint x: 211, startPoint y: 451, endPoint x: 360, endPoint y: 478, distance: 151.8
click at [360, 478] on tr "Name ******** Users Onboarding Completed Ads Launched Sheets Created Meta Ad Ac…" at bounding box center [715, 459] width 1308 height 93
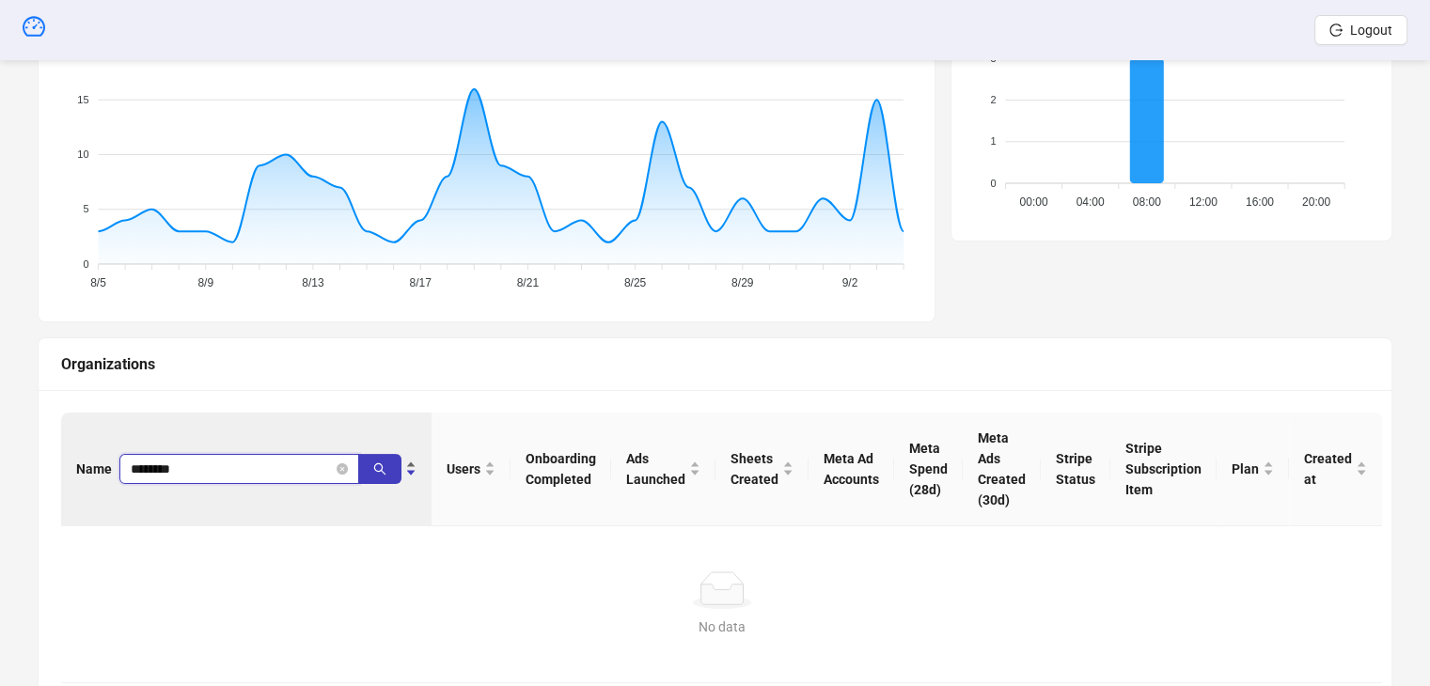
click at [185, 454] on span "********" at bounding box center [239, 469] width 240 height 30
click at [335, 462] on span "********" at bounding box center [260, 469] width 282 height 30
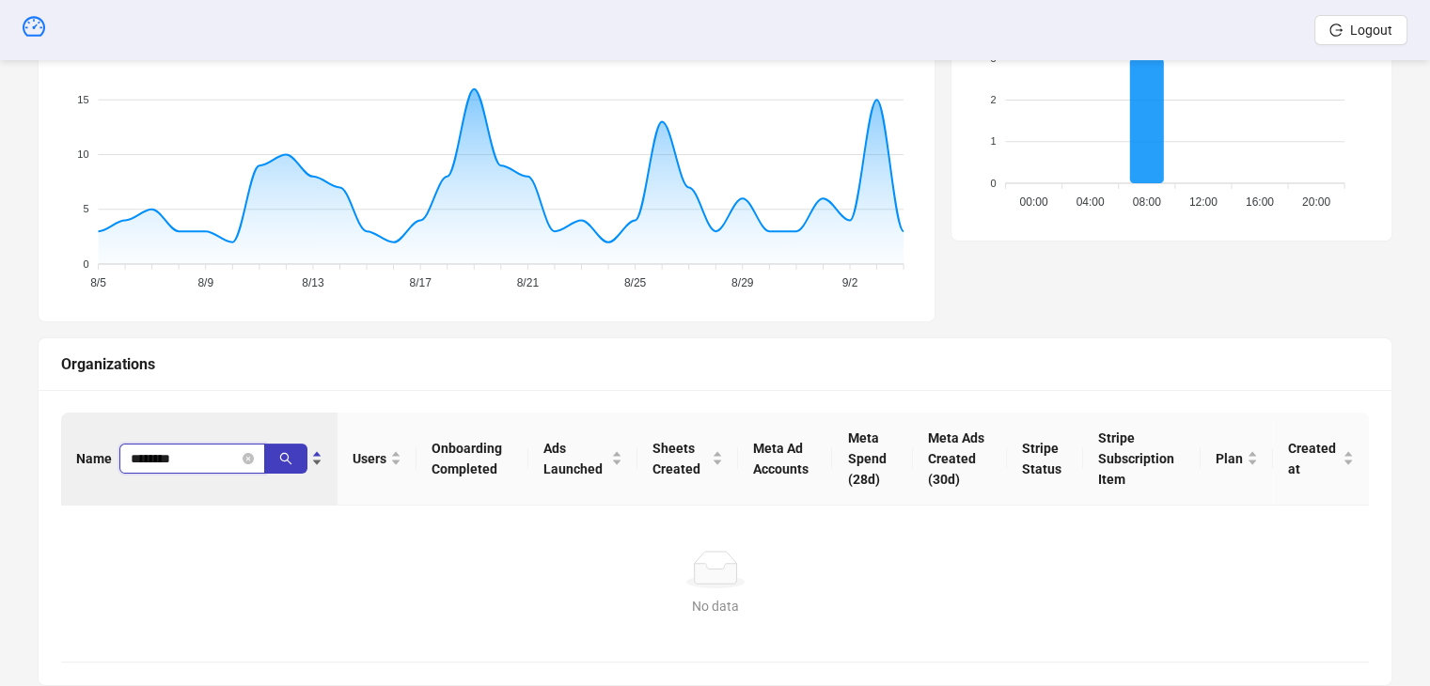
click at [177, 463] on input "********" at bounding box center [185, 458] width 108 height 21
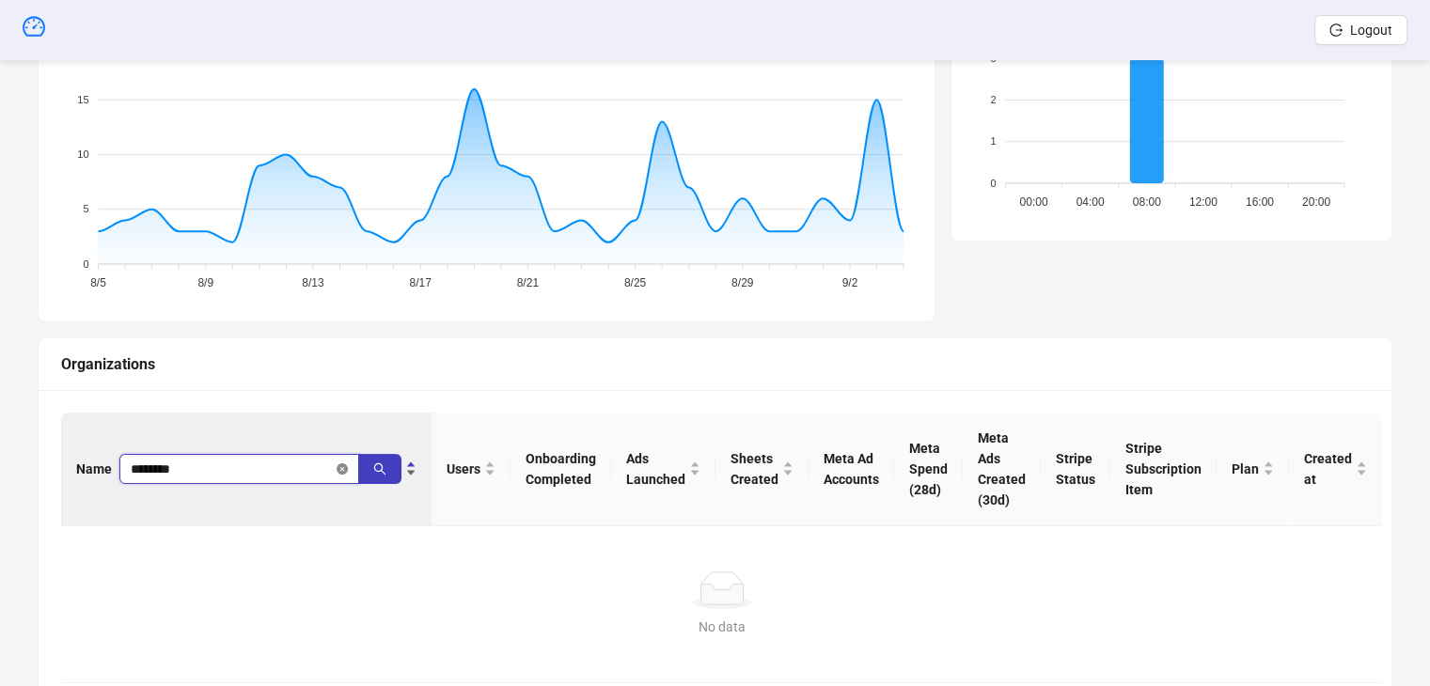
click at [337, 466] on icon "close-circle" at bounding box center [342, 468] width 11 height 11
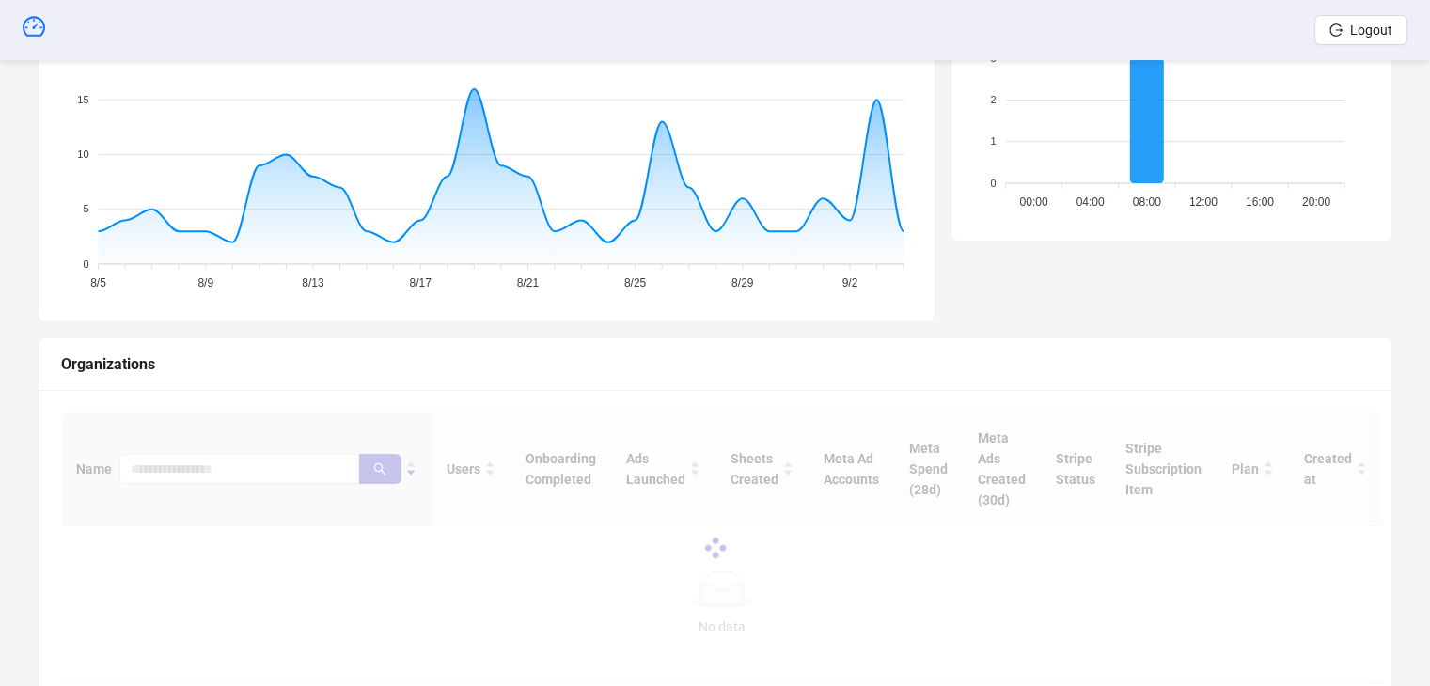
click at [241, 471] on div at bounding box center [715, 548] width 1308 height 271
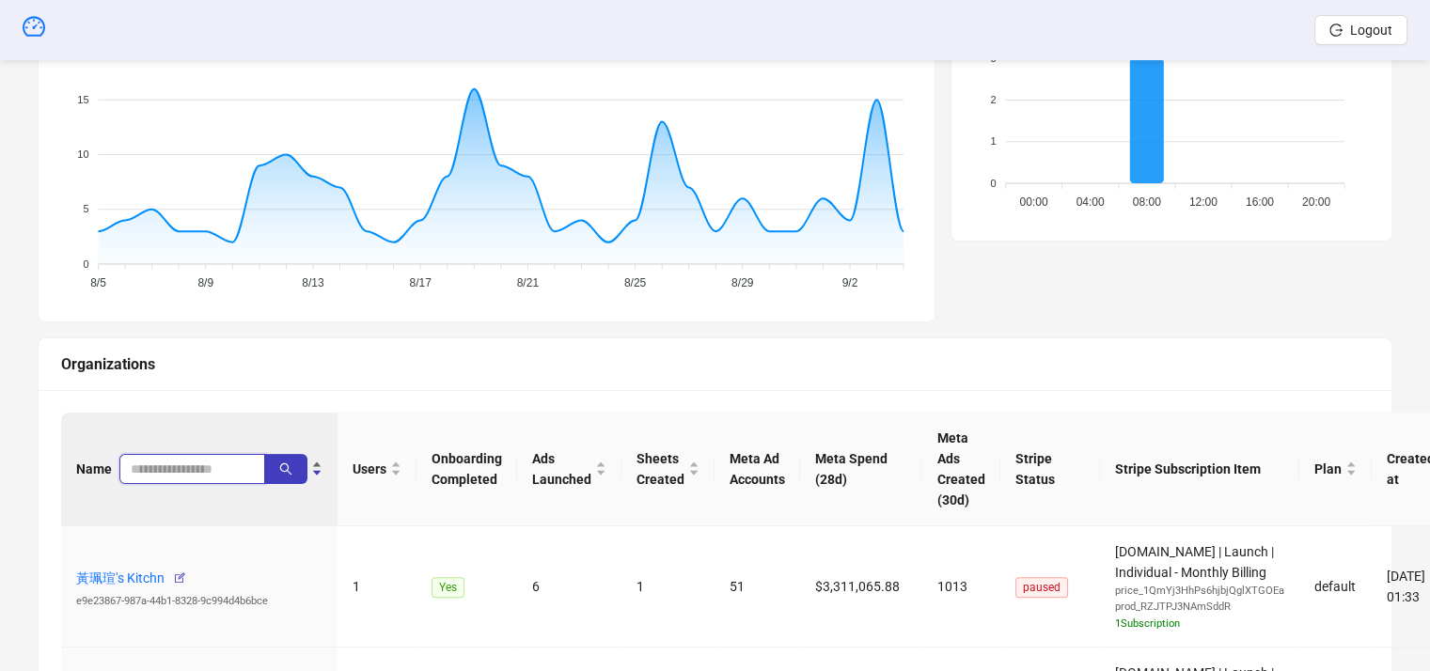
click at [225, 460] on input "search" at bounding box center [185, 469] width 108 height 21
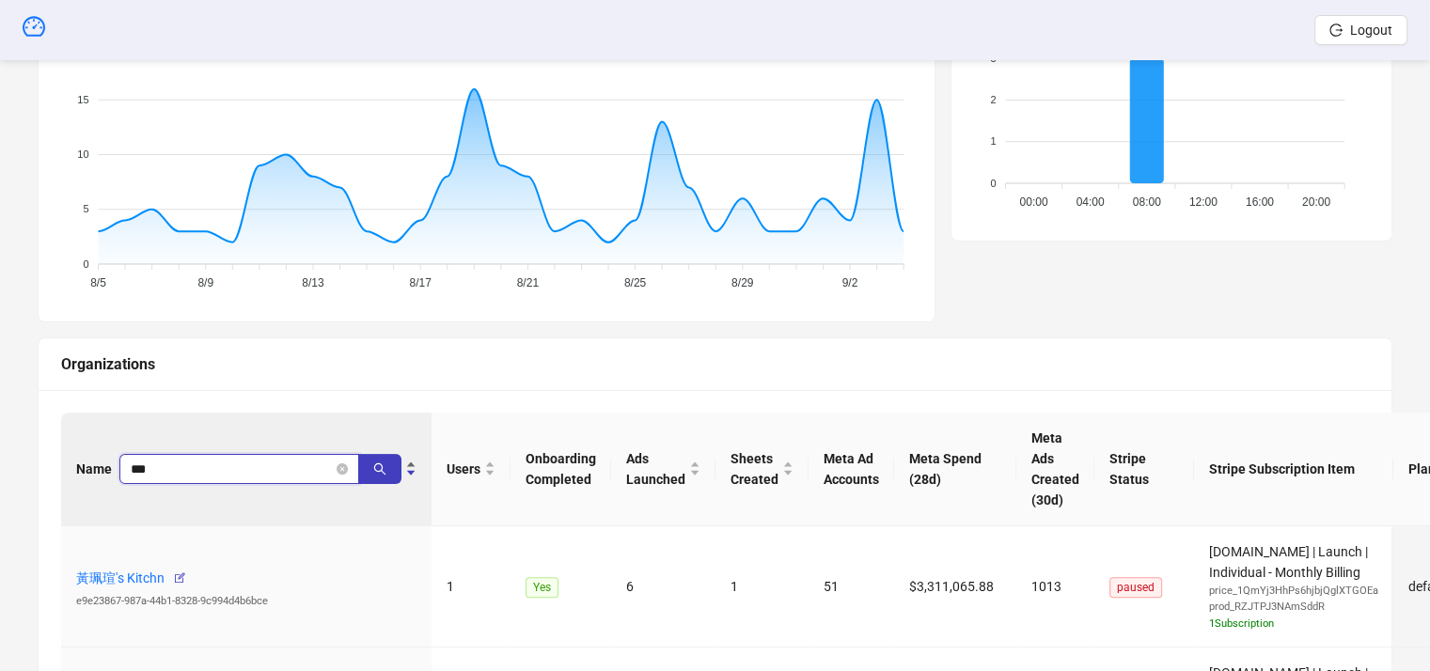
type input "***"
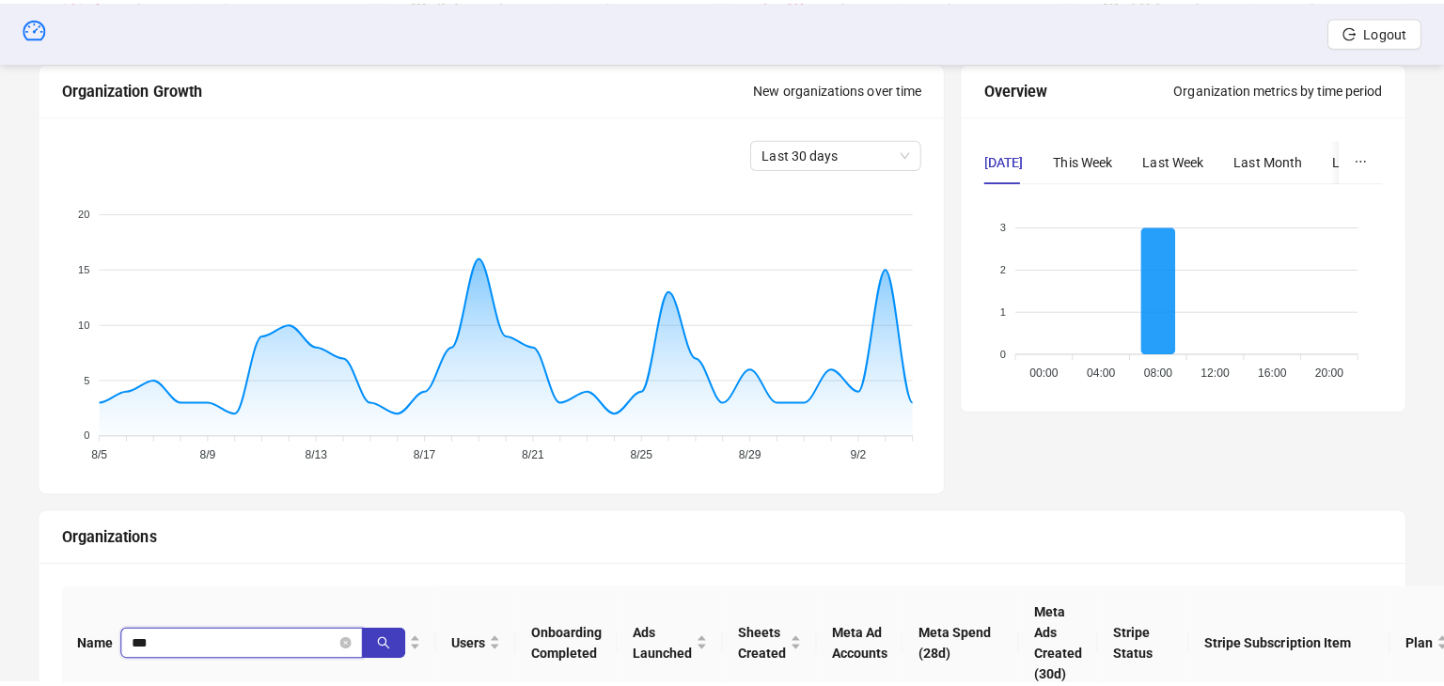
scroll to position [589, 0]
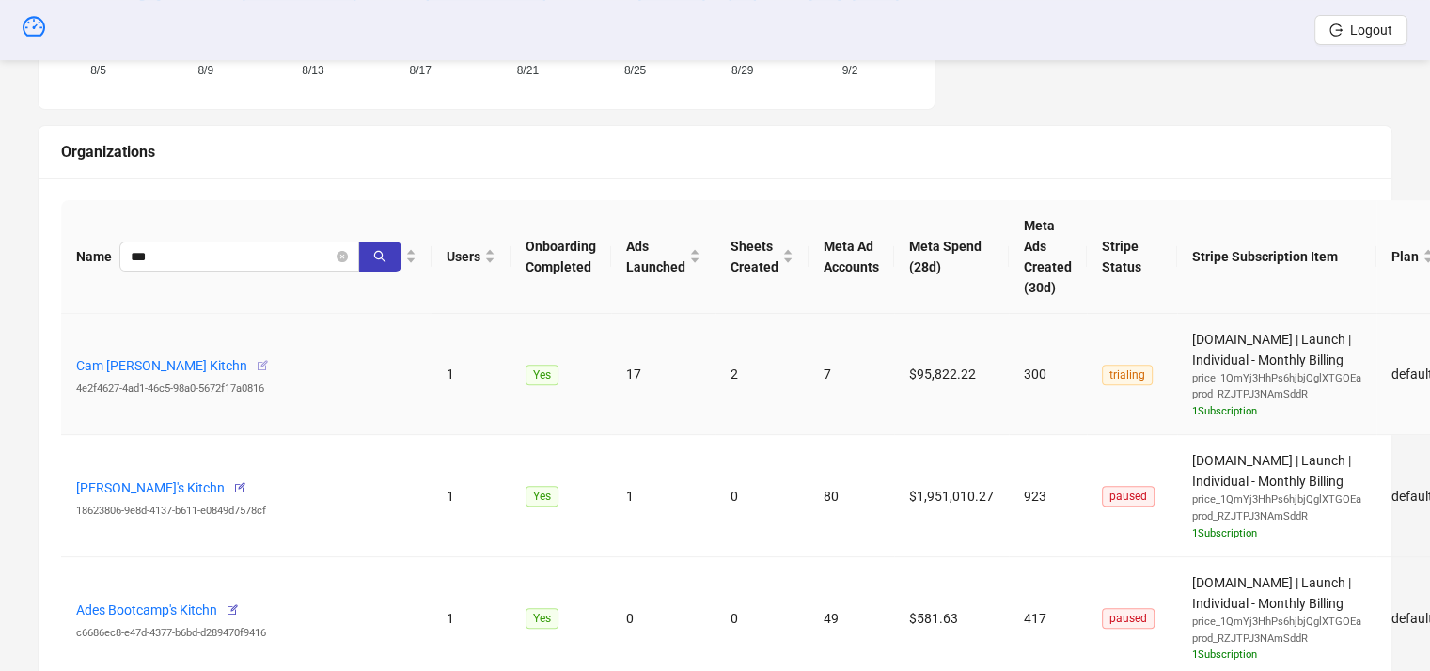
click at [256, 362] on icon "button" at bounding box center [262, 365] width 13 height 13
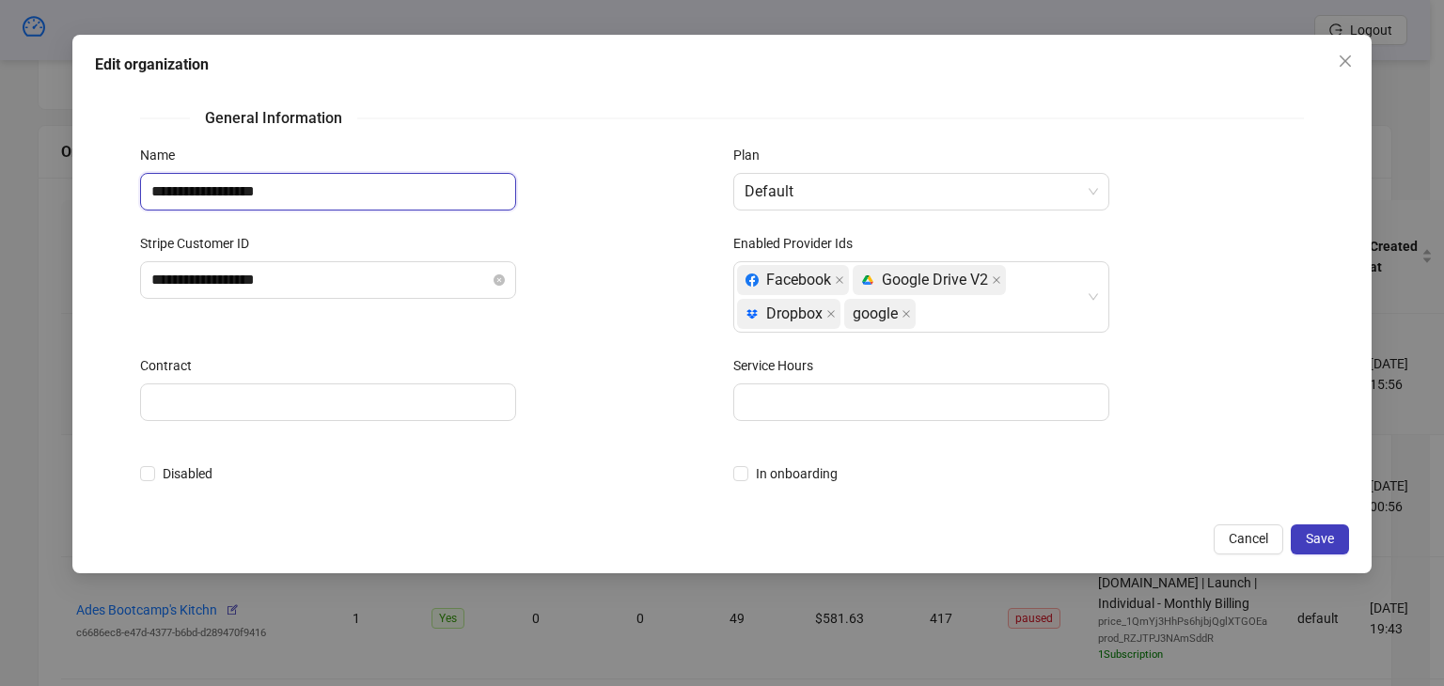
click at [305, 185] on input "**********" at bounding box center [328, 192] width 376 height 38
click at [157, 190] on input "**********" at bounding box center [328, 192] width 376 height 38
click at [150, 190] on input "**********" at bounding box center [328, 192] width 376 height 38
click at [295, 192] on input "**********" at bounding box center [328, 192] width 376 height 38
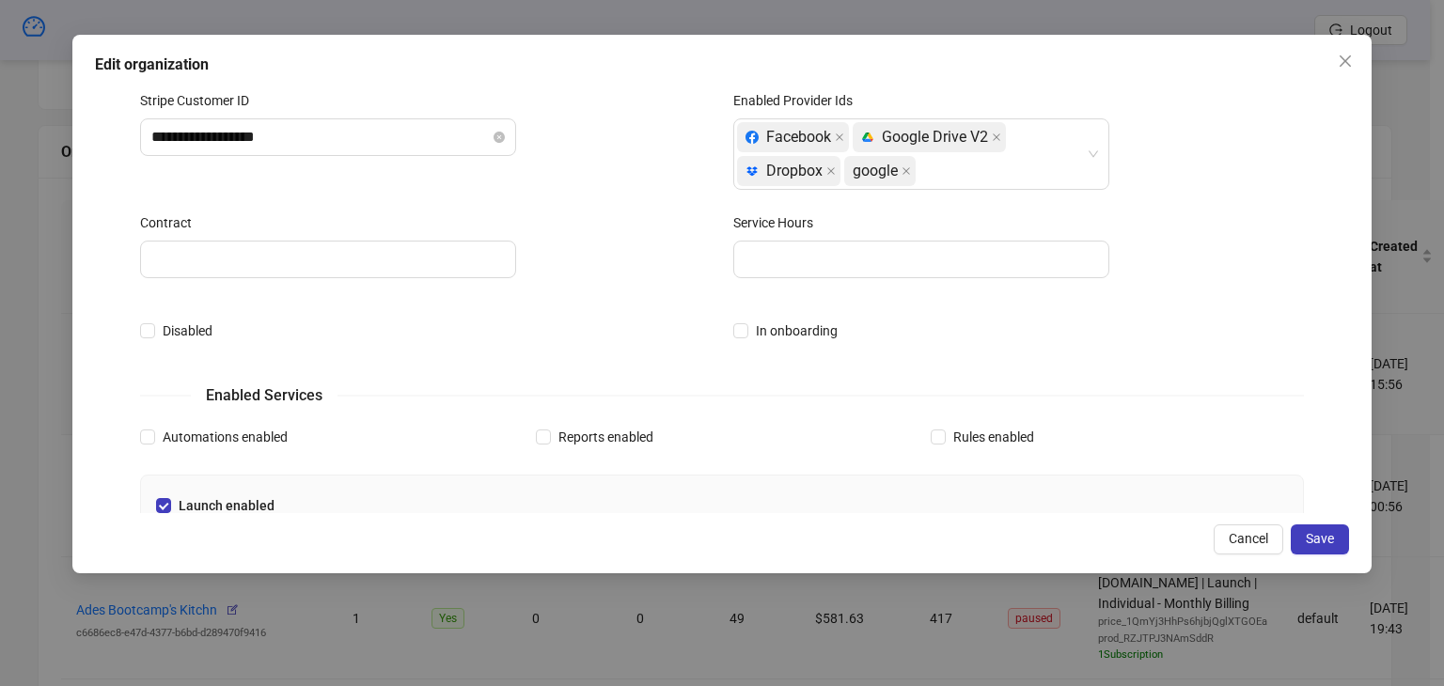
scroll to position [188, 0]
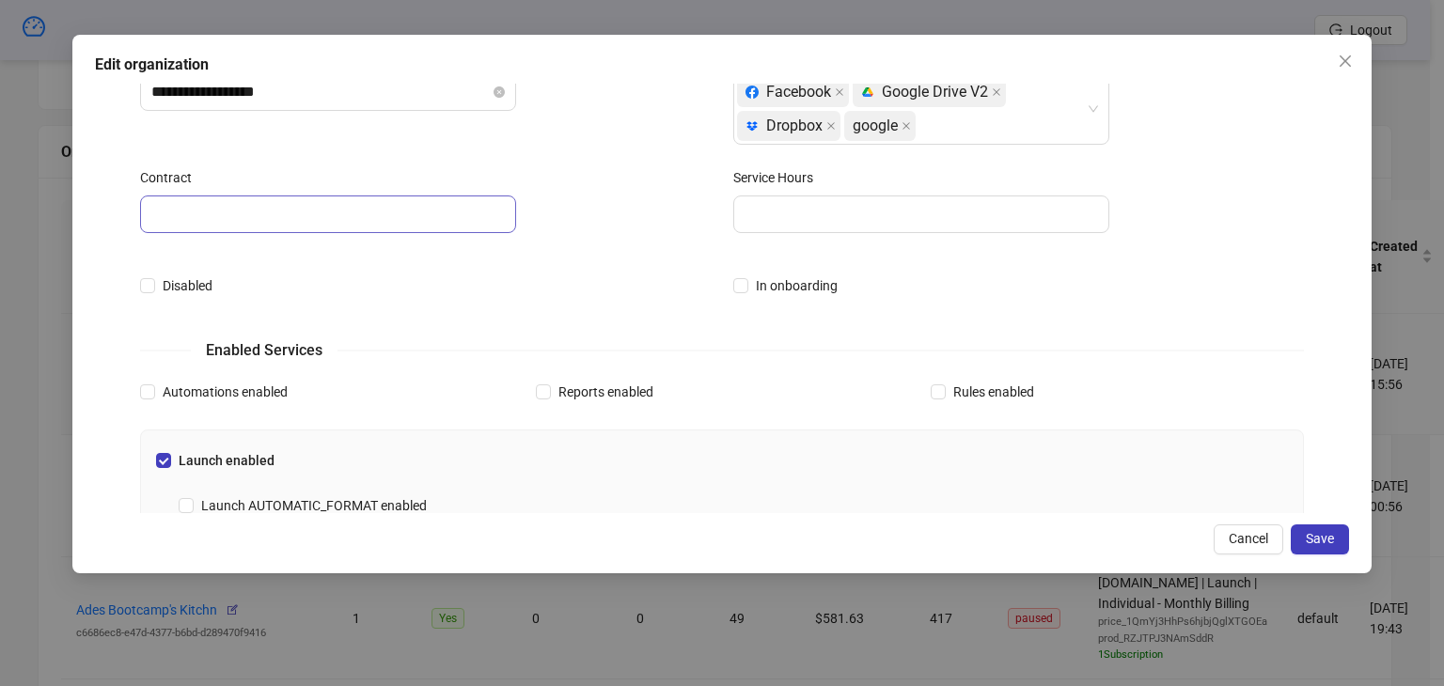
type input "**********"
click at [301, 200] on input "Contract" at bounding box center [328, 215] width 376 height 38
click at [560, 285] on div "Disabled" at bounding box center [425, 285] width 571 height 21
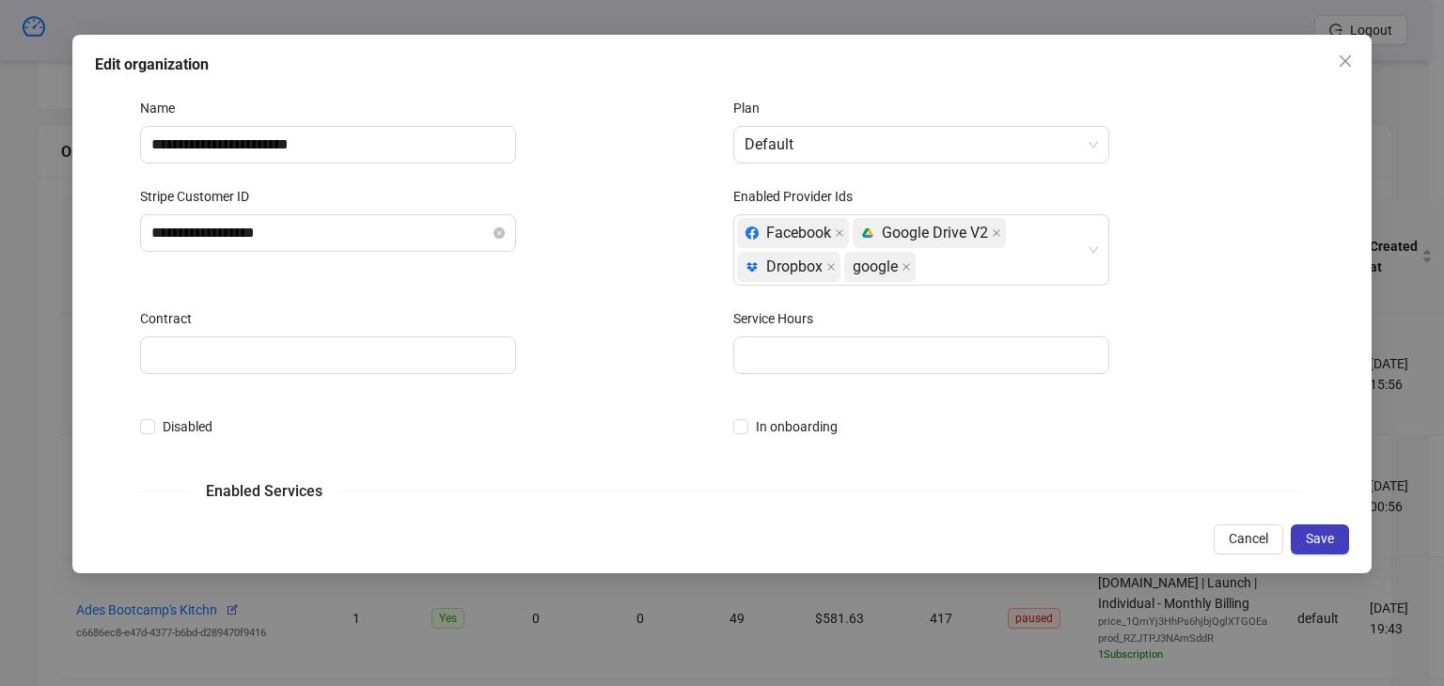
scroll to position [0, 0]
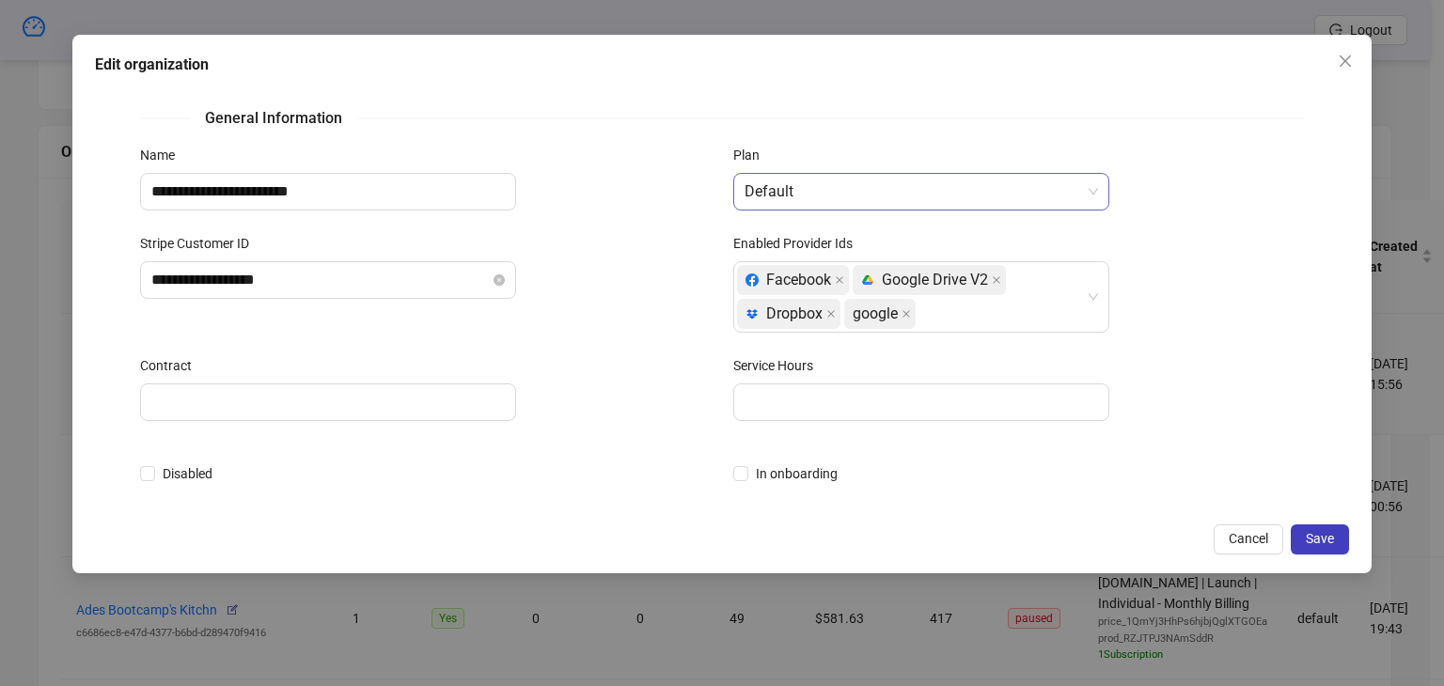
click at [819, 185] on span "Default" at bounding box center [921, 192] width 353 height 36
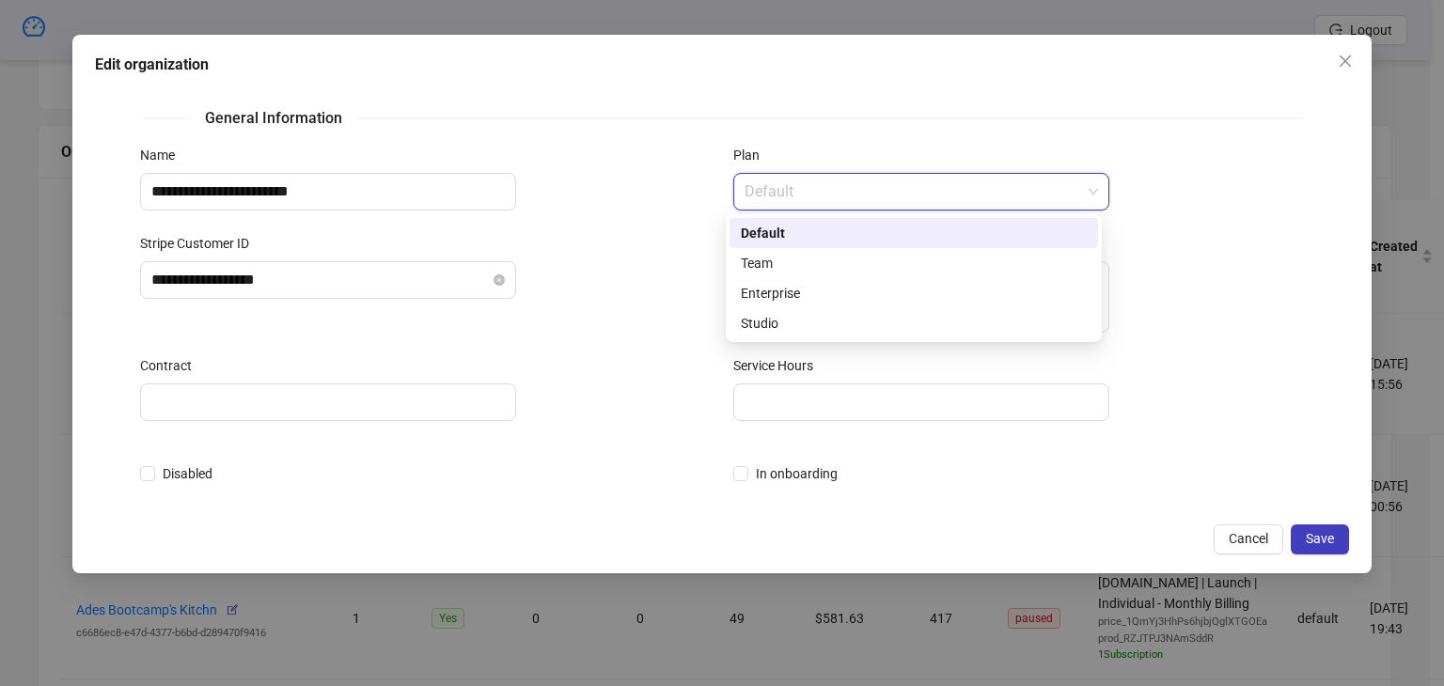
click at [626, 161] on div "Name" at bounding box center [425, 159] width 571 height 28
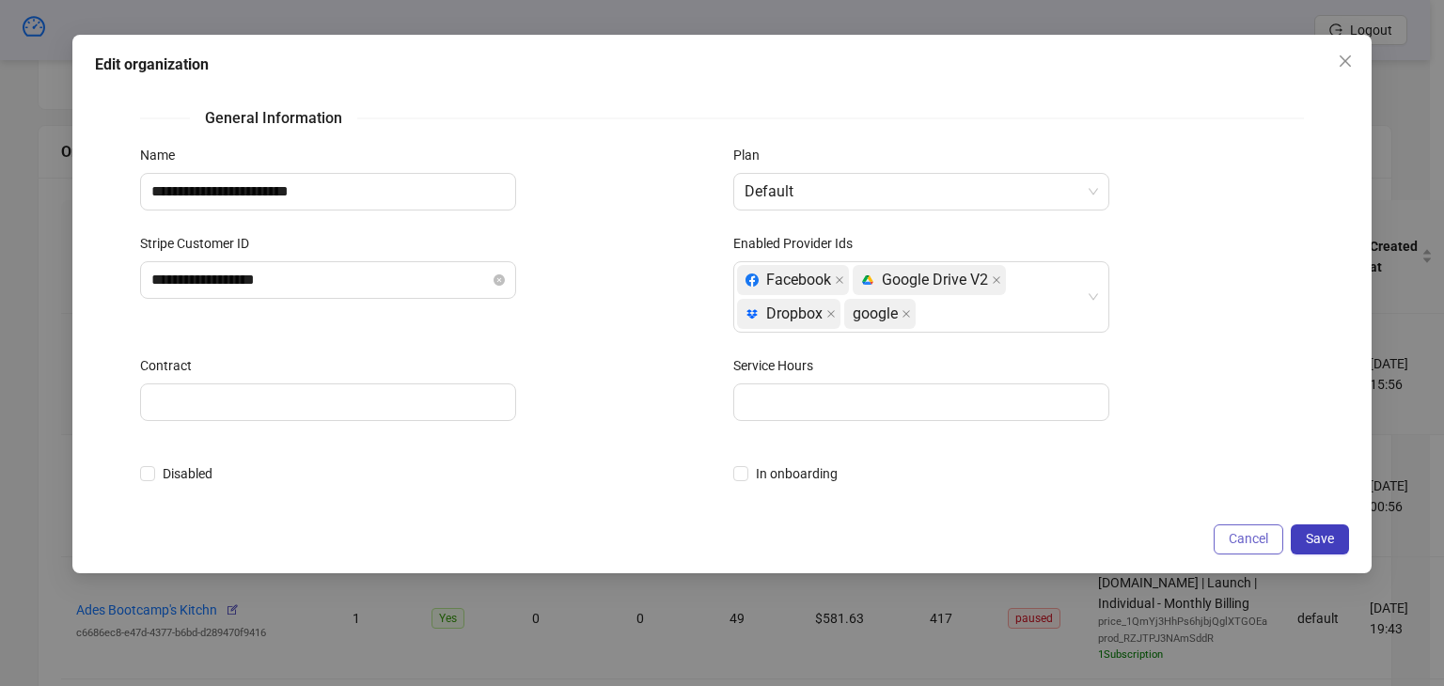
click at [1256, 539] on span "Cancel" at bounding box center [1248, 538] width 39 height 15
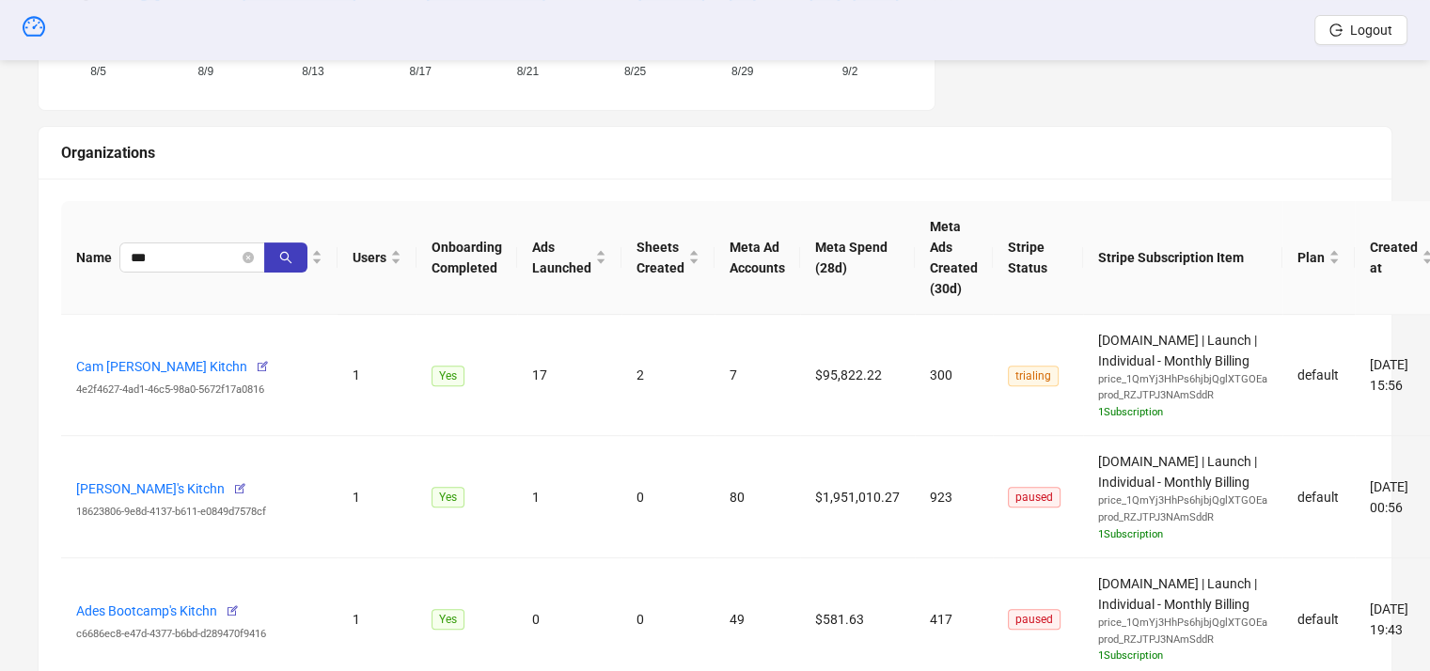
scroll to position [589, 0]
click at [147, 364] on link "Cam Potts's Kitchn" at bounding box center [161, 365] width 171 height 15
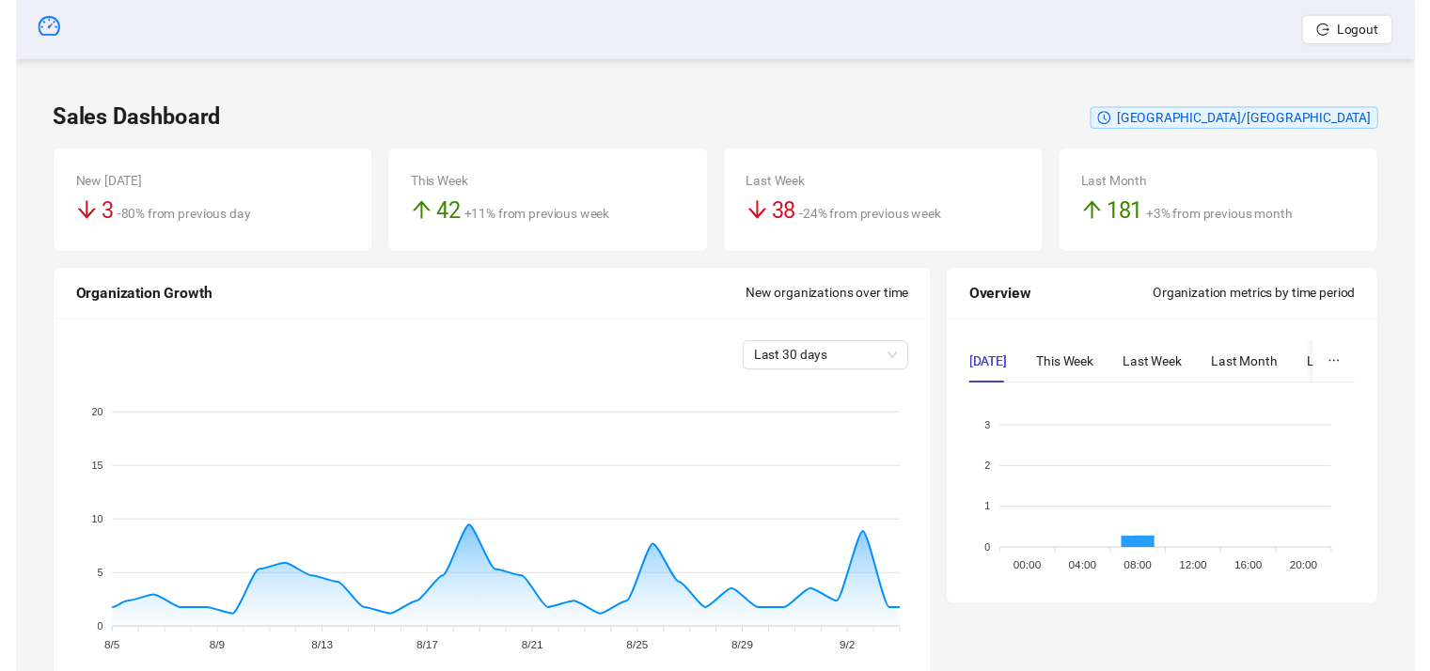
scroll to position [589, 0]
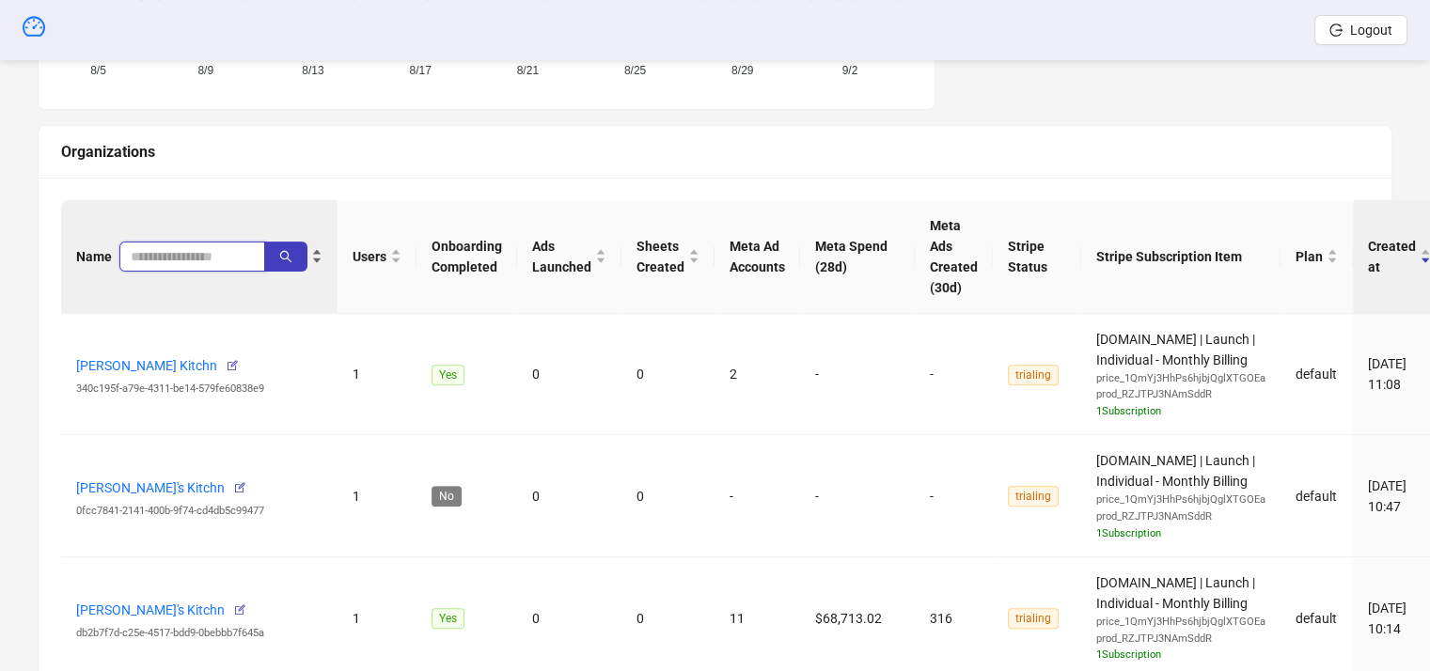
click at [158, 252] on input "search" at bounding box center [185, 256] width 108 height 21
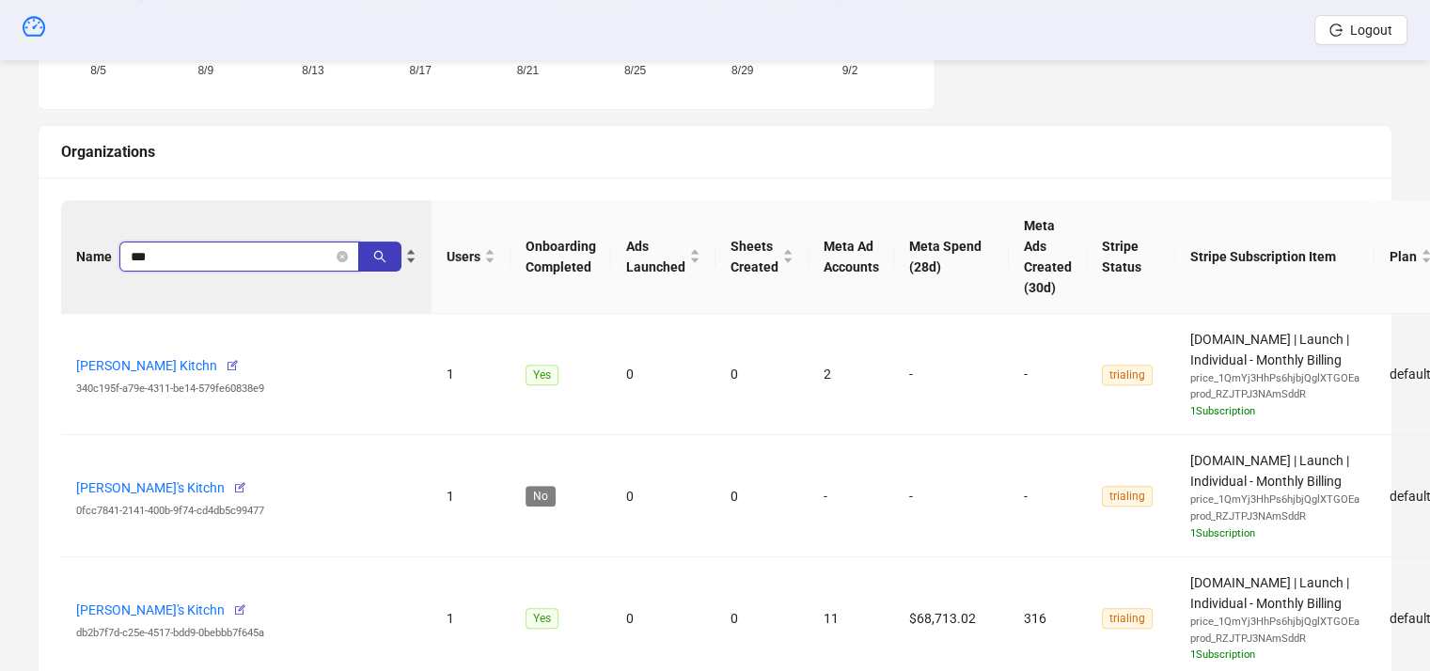
type input "***"
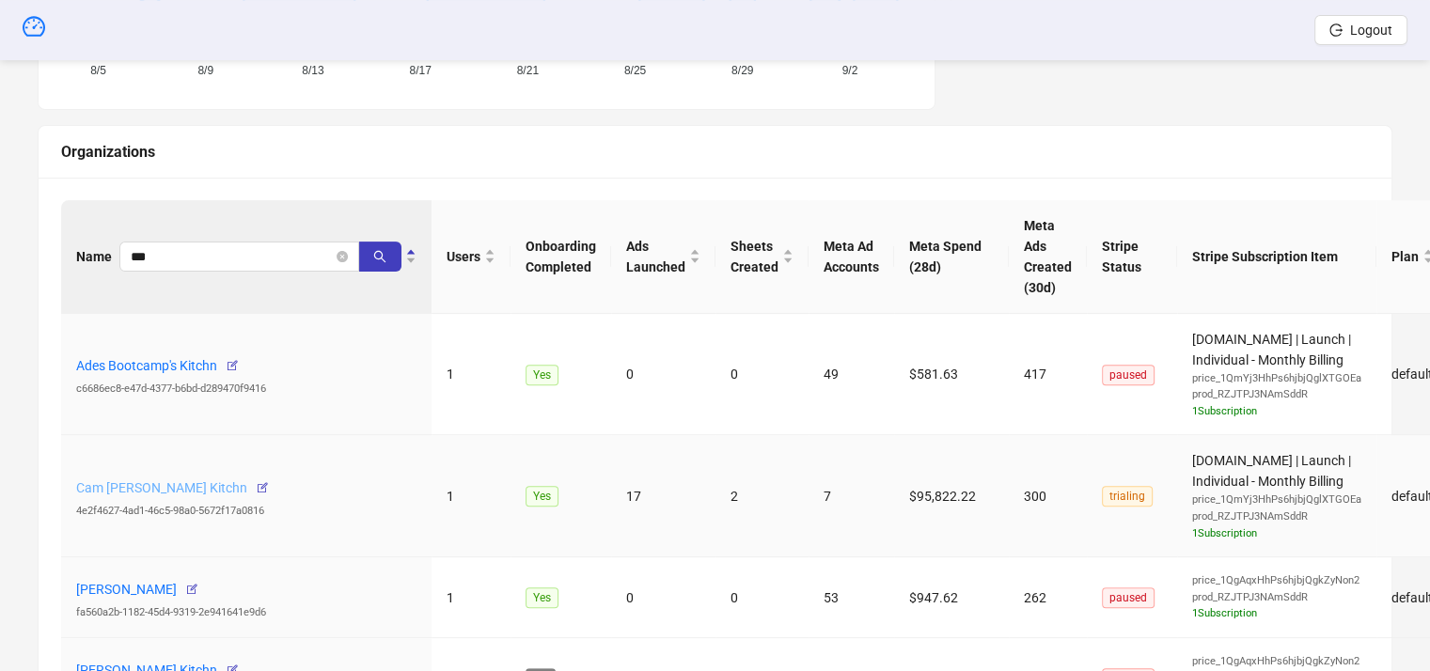
click at [141, 485] on link "Cam Potts's Kitchn" at bounding box center [161, 487] width 171 height 15
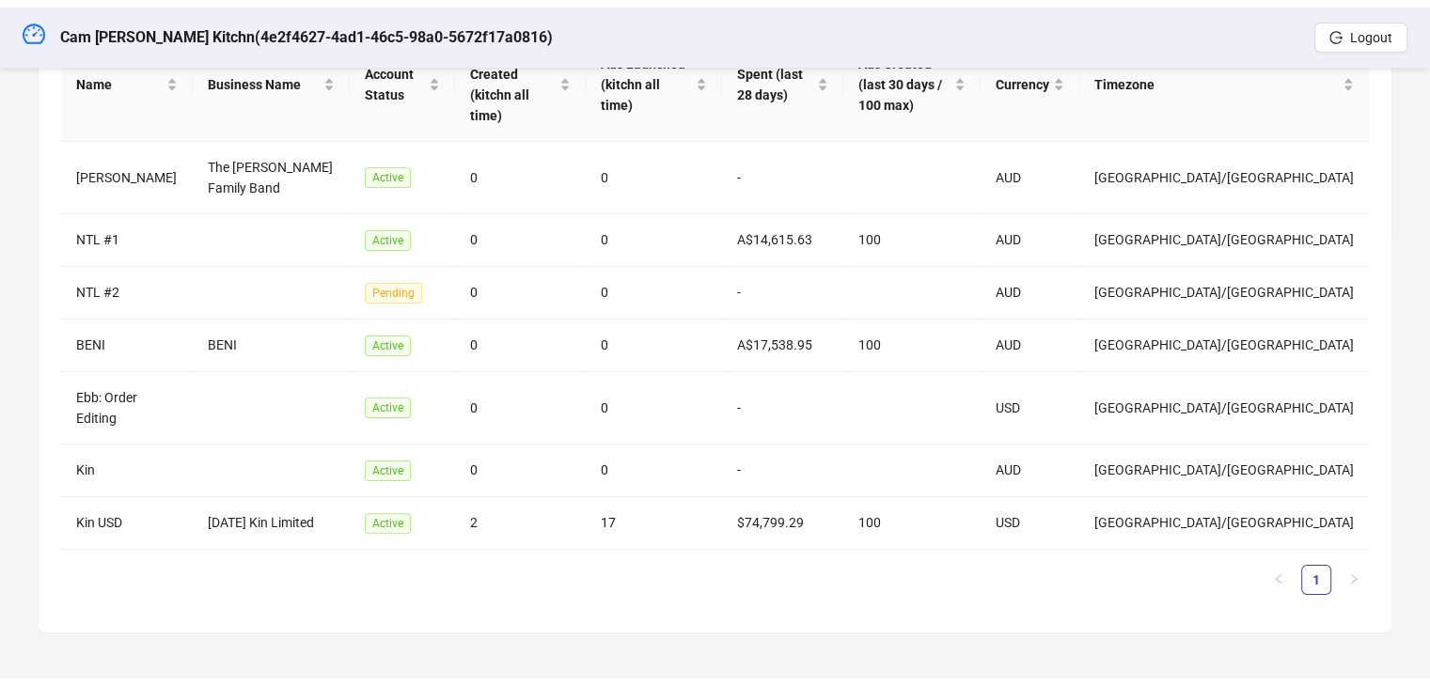
scroll to position [353, 0]
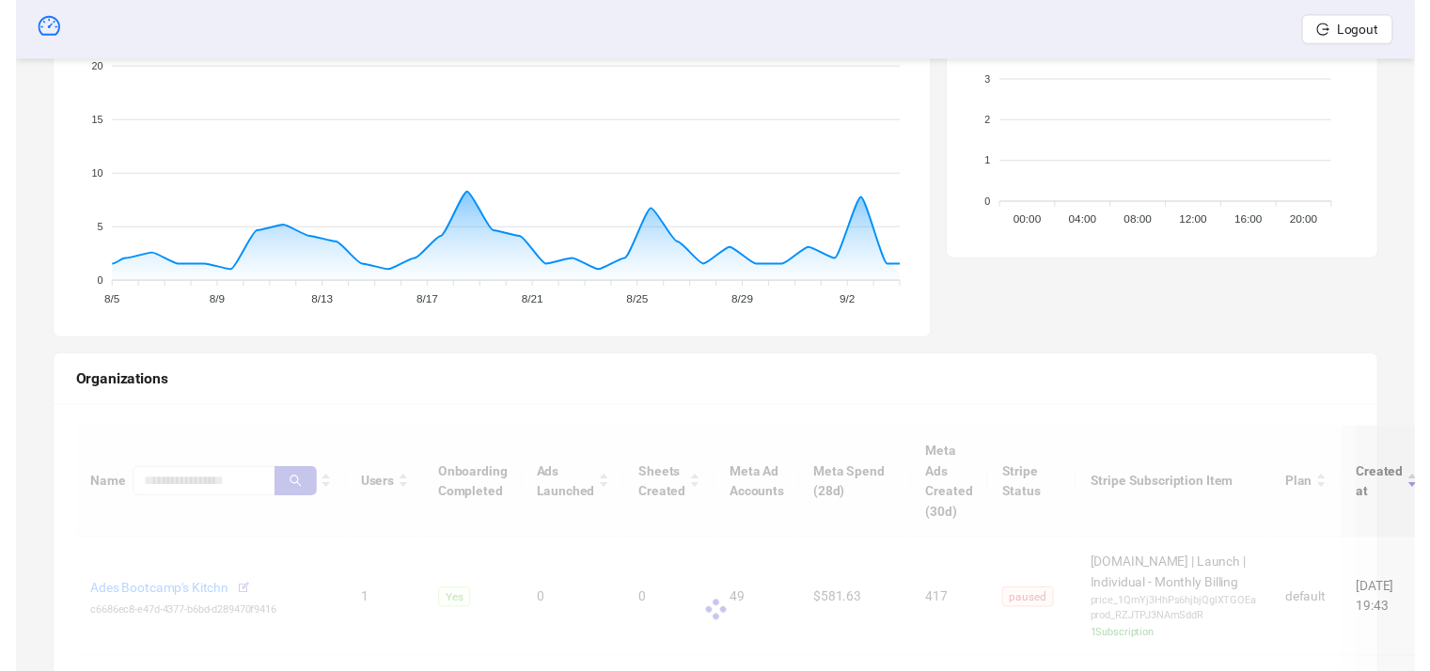
scroll to position [589, 0]
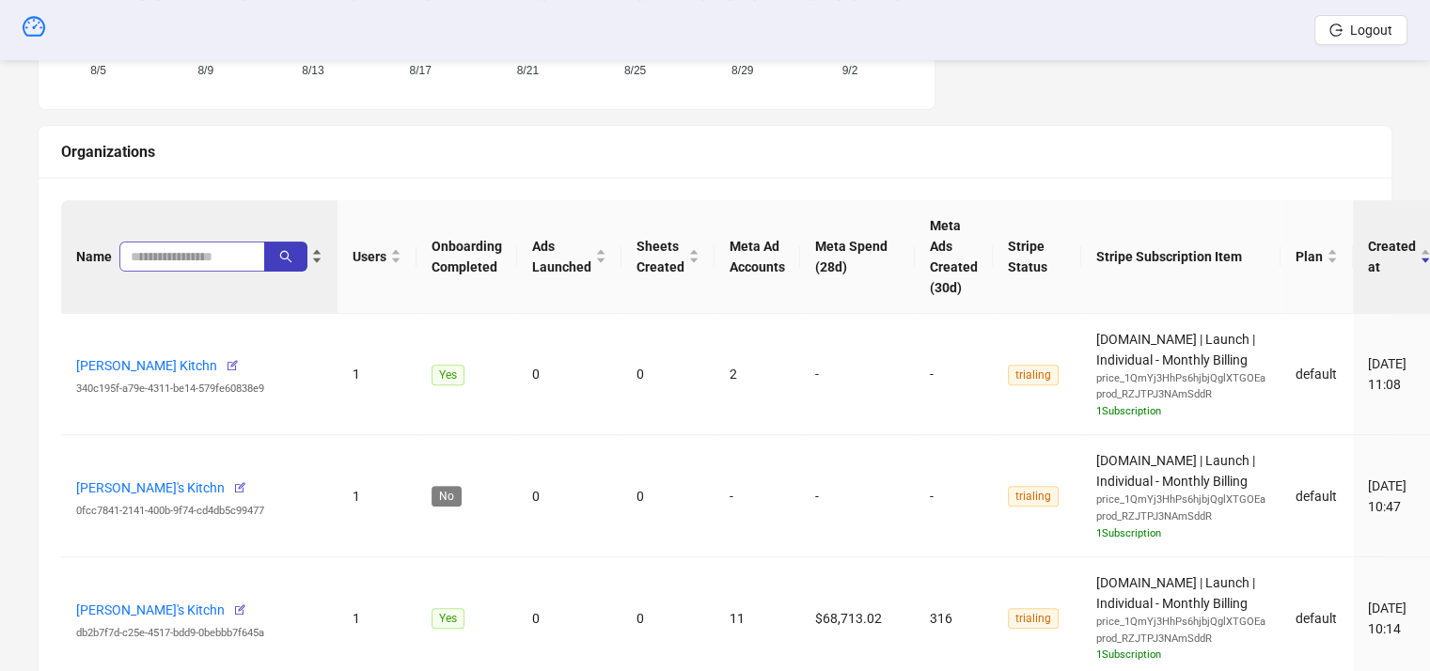
click at [200, 242] on span at bounding box center [192, 257] width 146 height 30
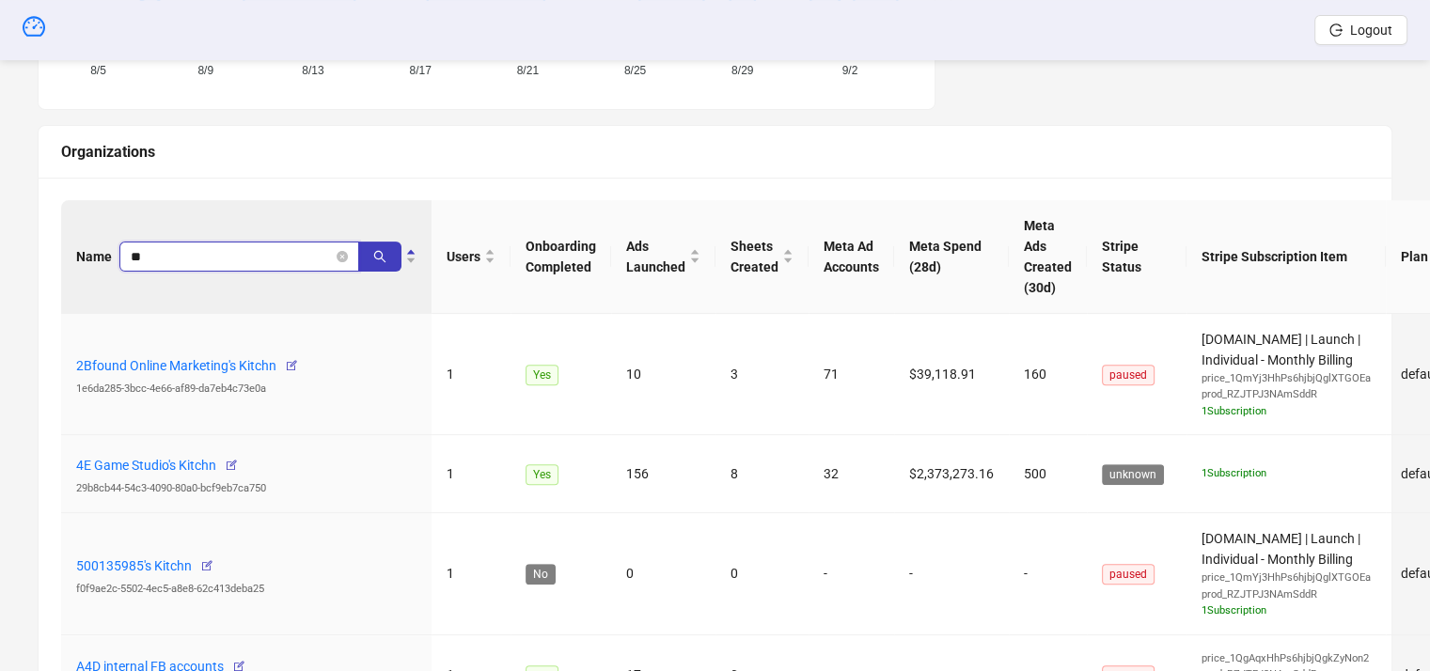
type input "*"
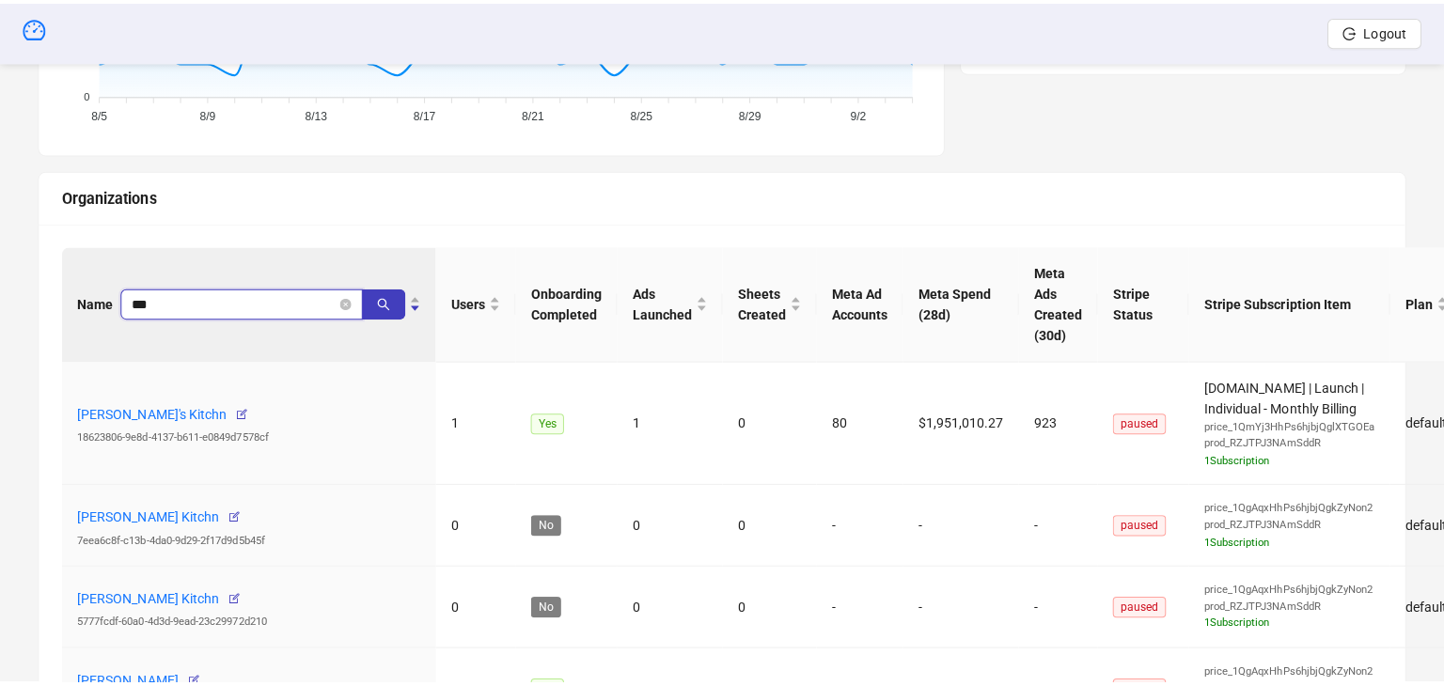
scroll to position [400, 0]
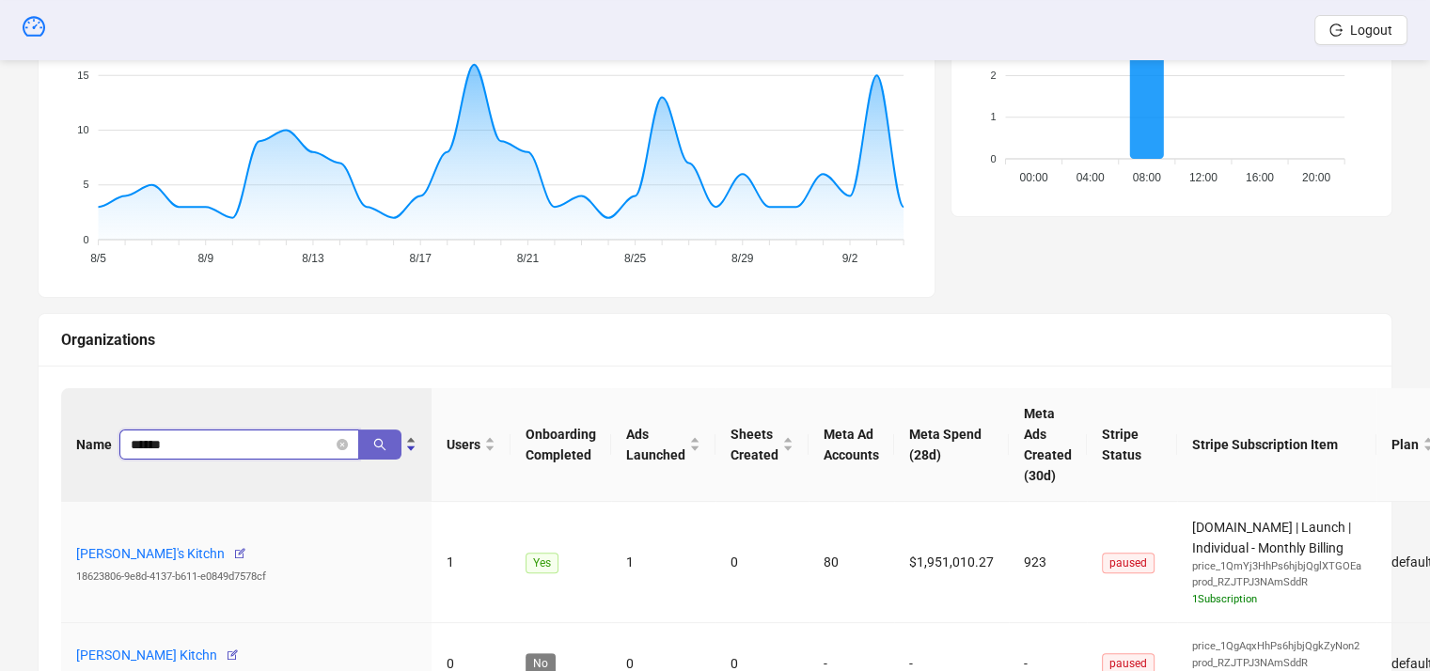
click at [373, 446] on icon "search" at bounding box center [379, 444] width 13 height 13
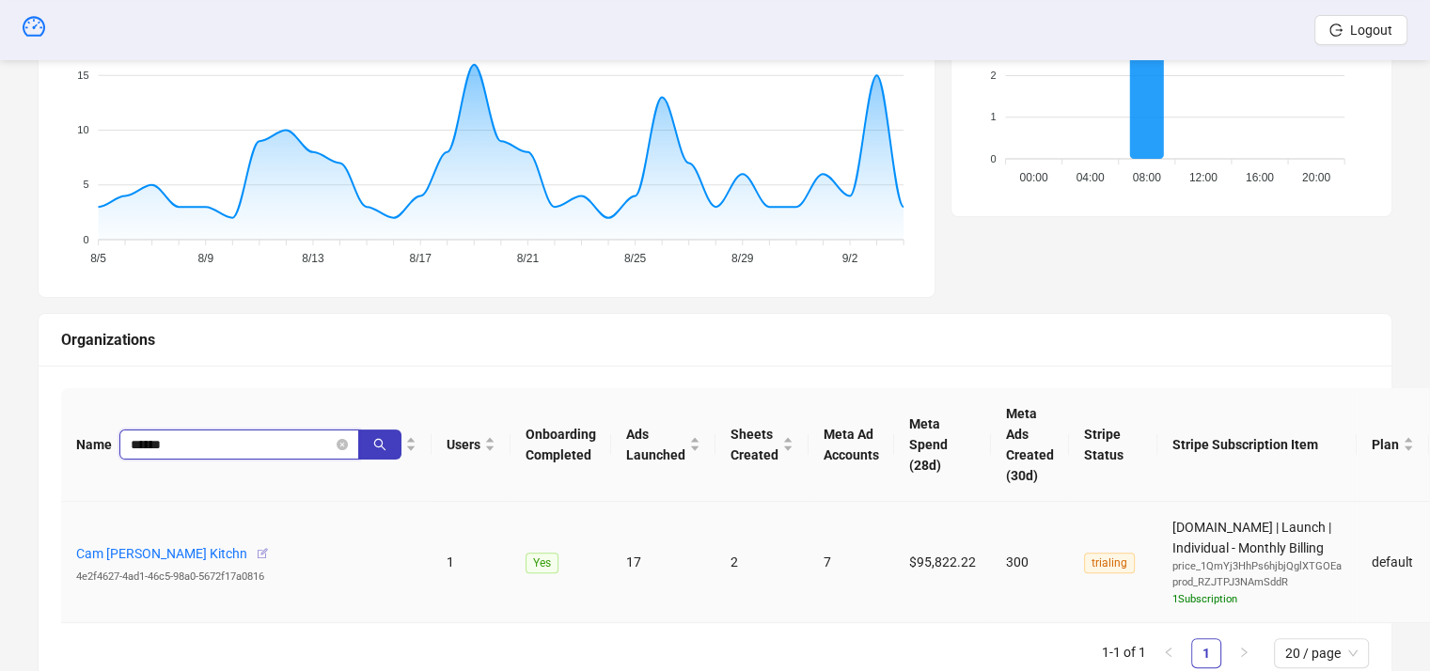
type input "******"
click at [256, 553] on icon "button" at bounding box center [262, 553] width 13 height 13
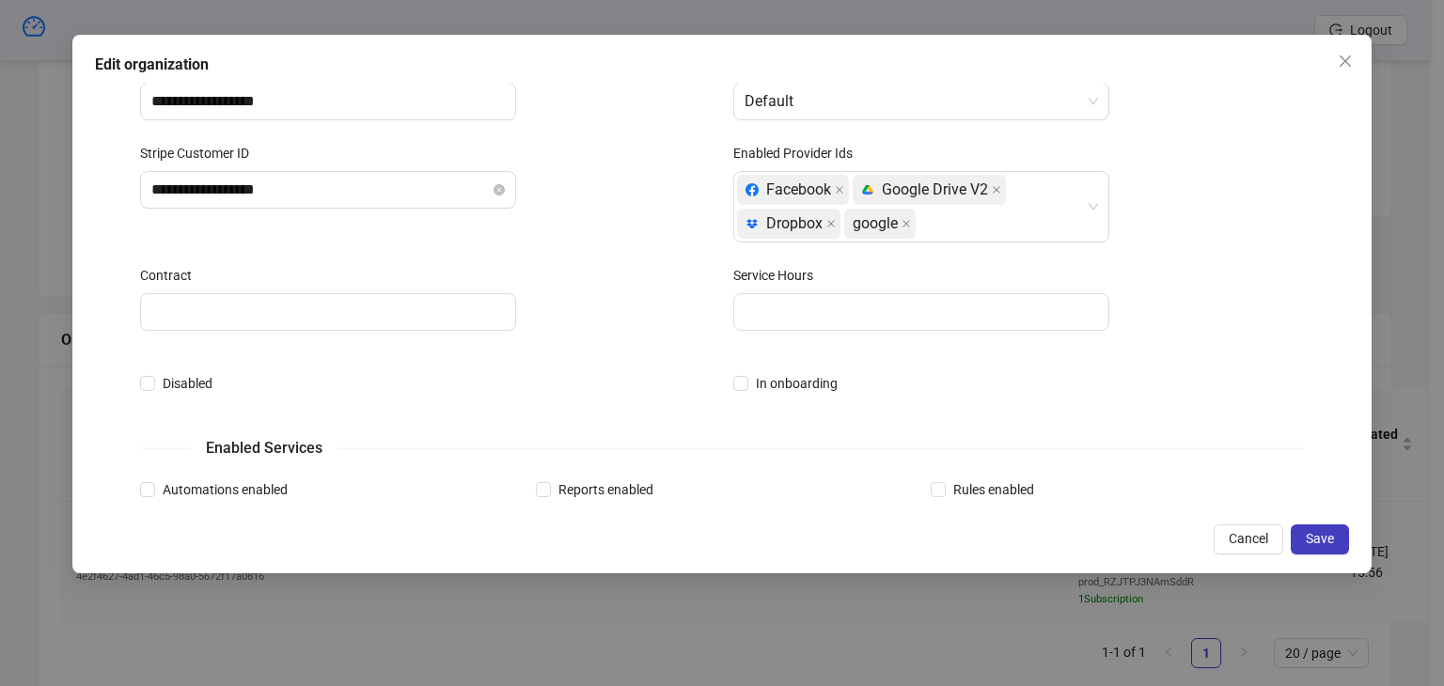
scroll to position [0, 0]
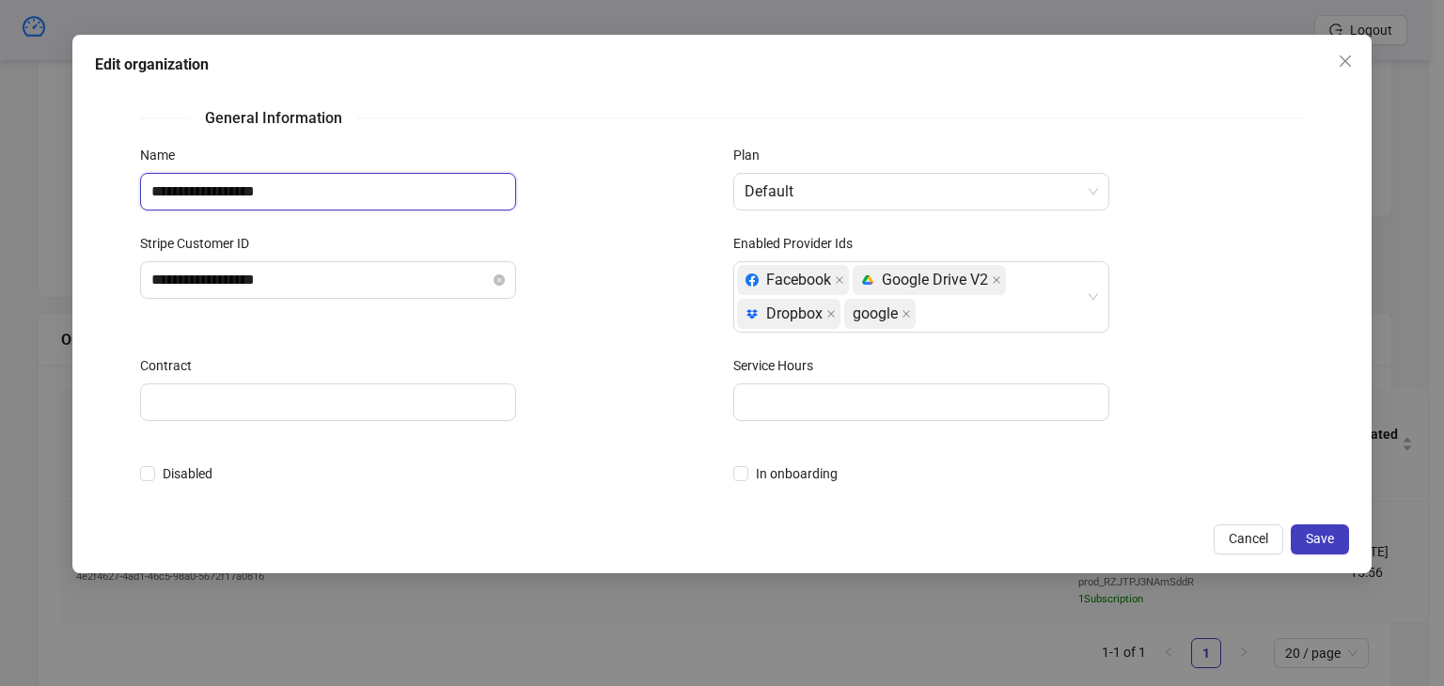
click at [313, 192] on input "**********" at bounding box center [328, 192] width 376 height 38
type input "**********"
click at [1317, 534] on span "Save" at bounding box center [1320, 538] width 28 height 15
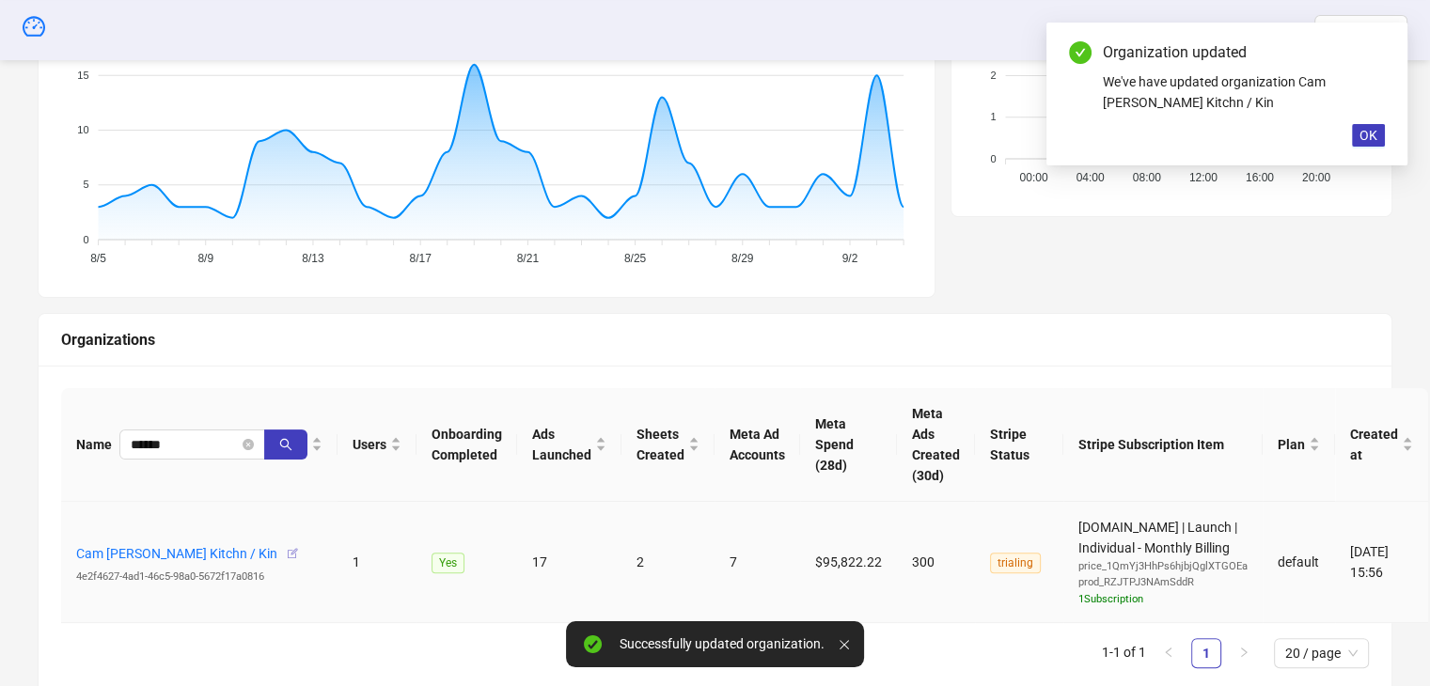
click at [286, 548] on icon "button" at bounding box center [292, 553] width 13 height 13
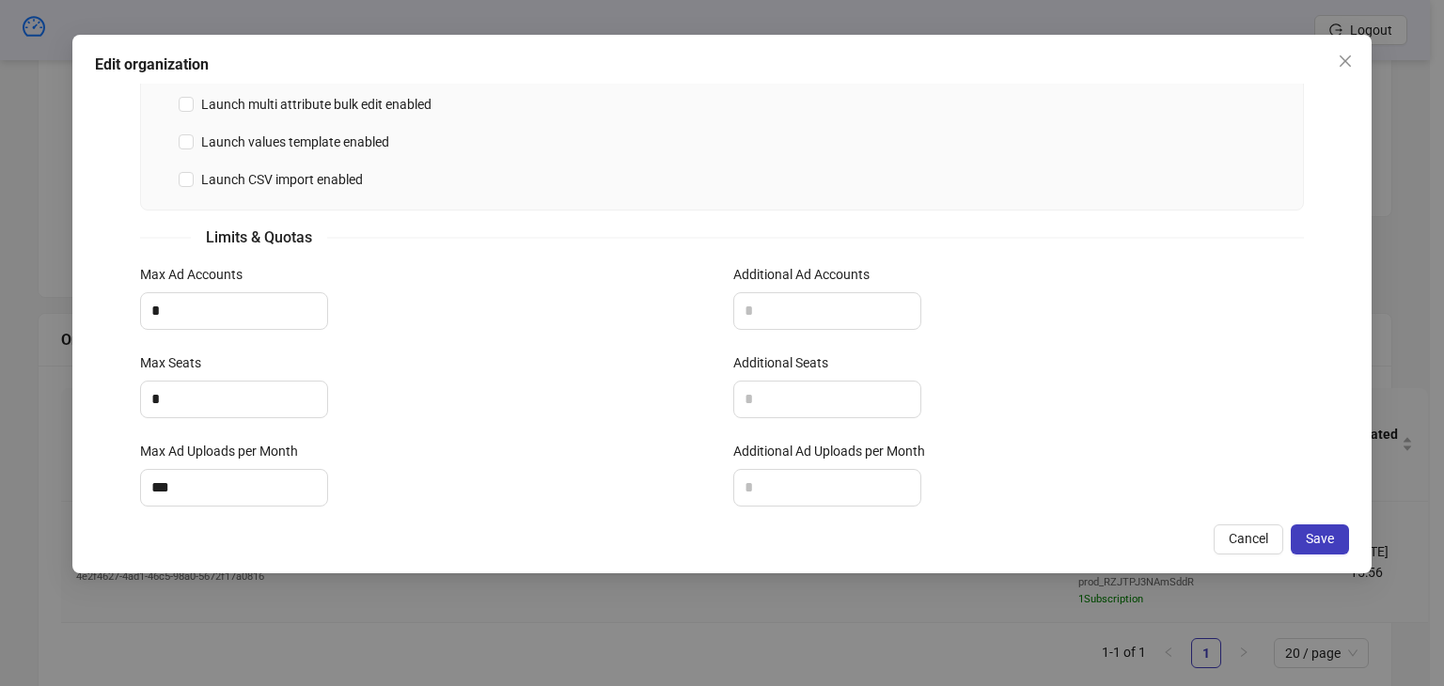
scroll to position [701, 0]
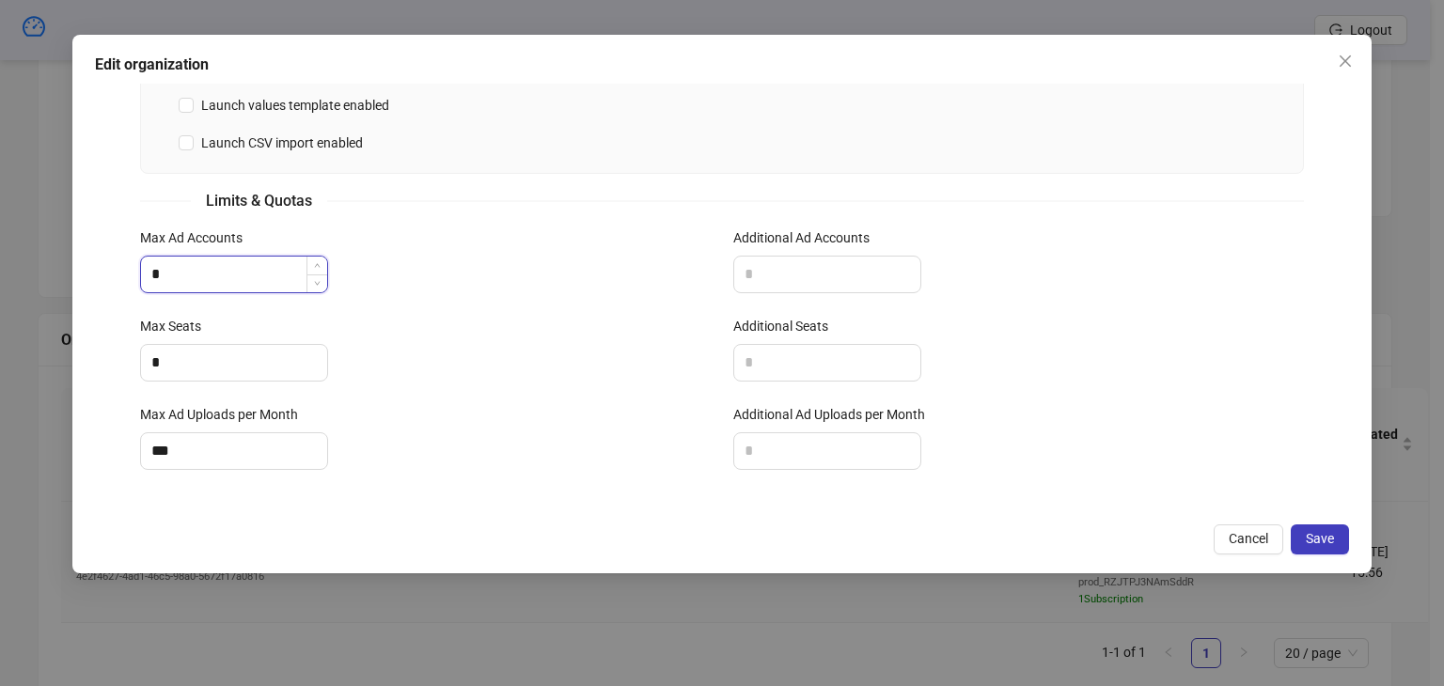
click at [216, 260] on input "*" at bounding box center [234, 275] width 186 height 36
type input "*"
click at [206, 358] on input "*" at bounding box center [234, 363] width 186 height 36
type input "*"
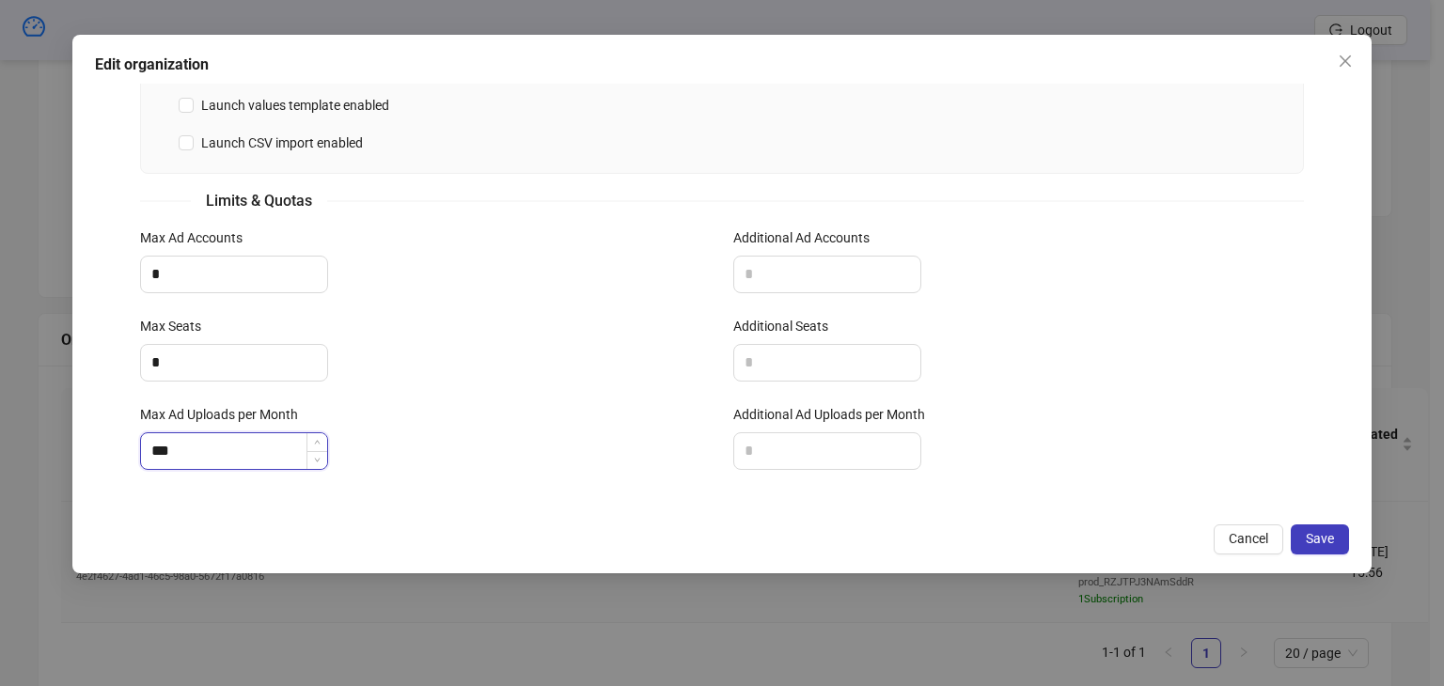
click at [233, 445] on input "***" at bounding box center [234, 451] width 186 height 36
type input "*"
type input "***"
click at [400, 481] on div "Max Ad Uploads per Month ***" at bounding box center [425, 448] width 593 height 88
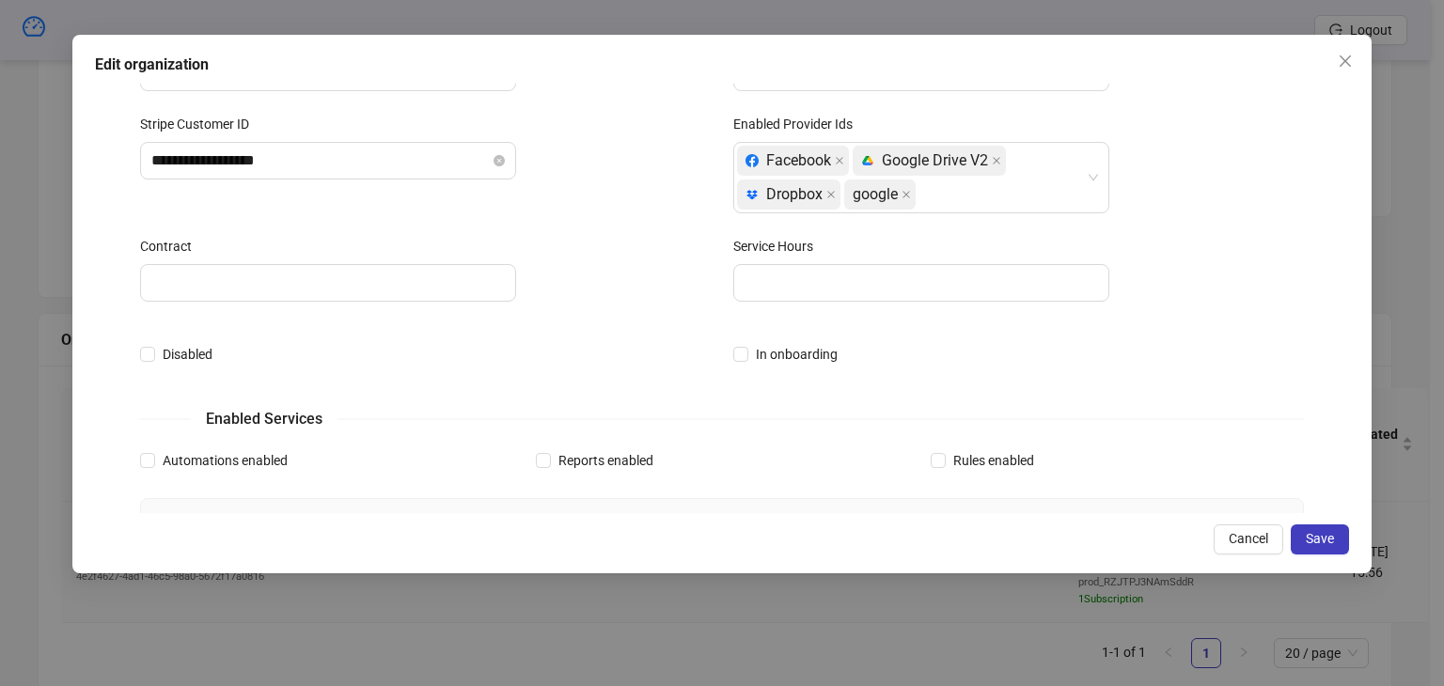
scroll to position [0, 0]
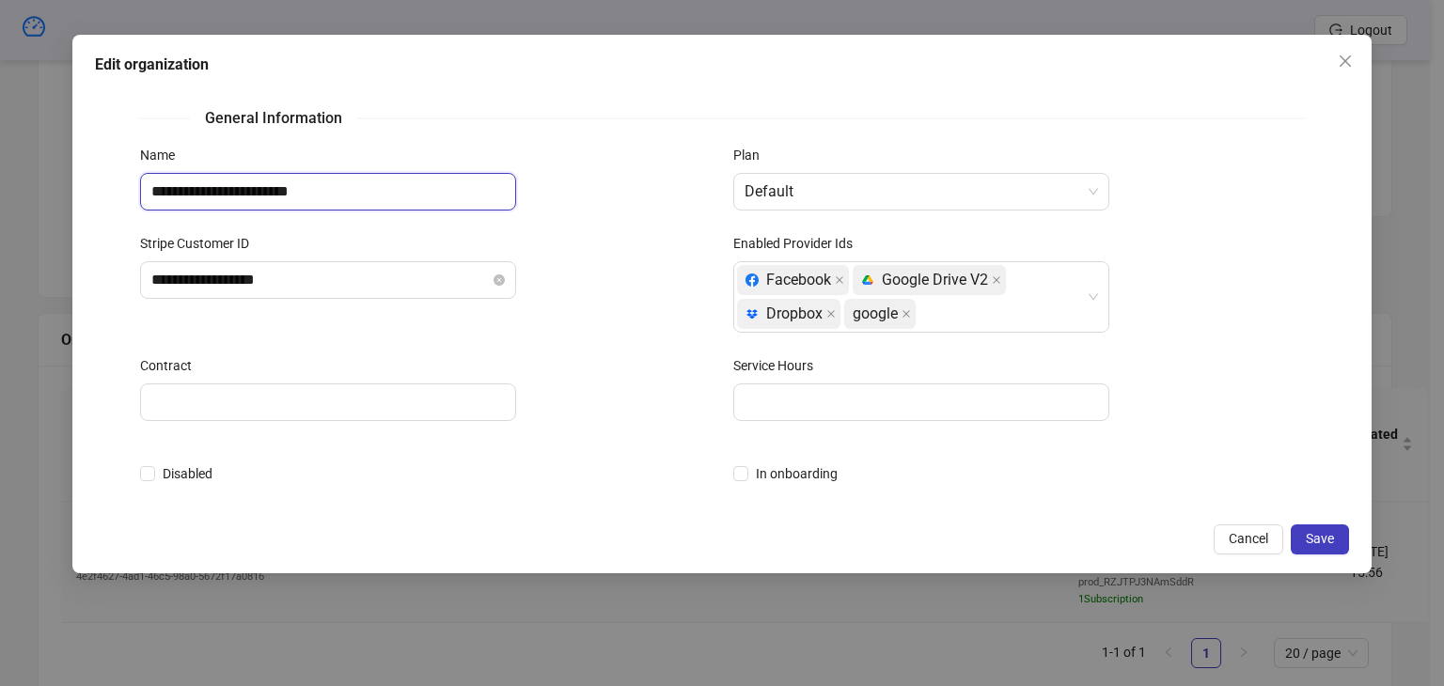
click at [338, 192] on input "**********" at bounding box center [328, 192] width 376 height 38
type input "**********"
click at [598, 246] on div "Stripe Customer ID" at bounding box center [425, 247] width 571 height 28
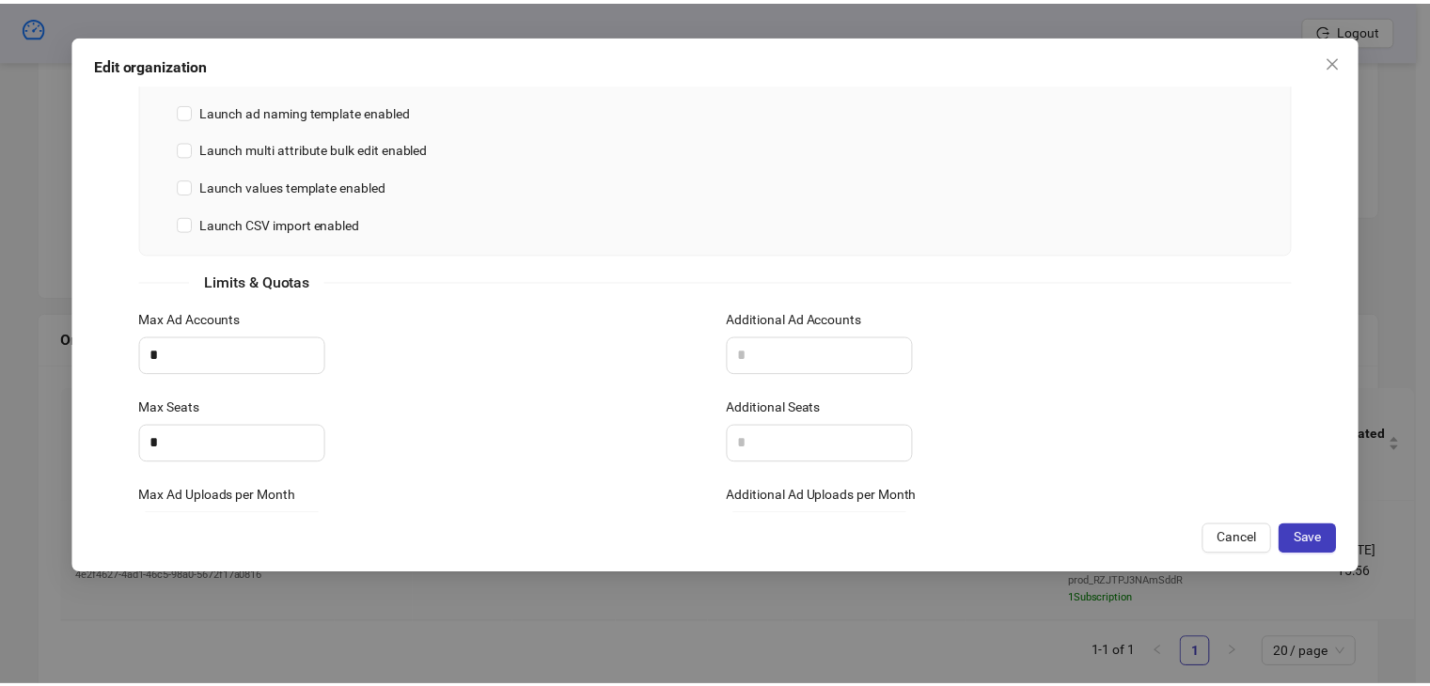
scroll to position [701, 0]
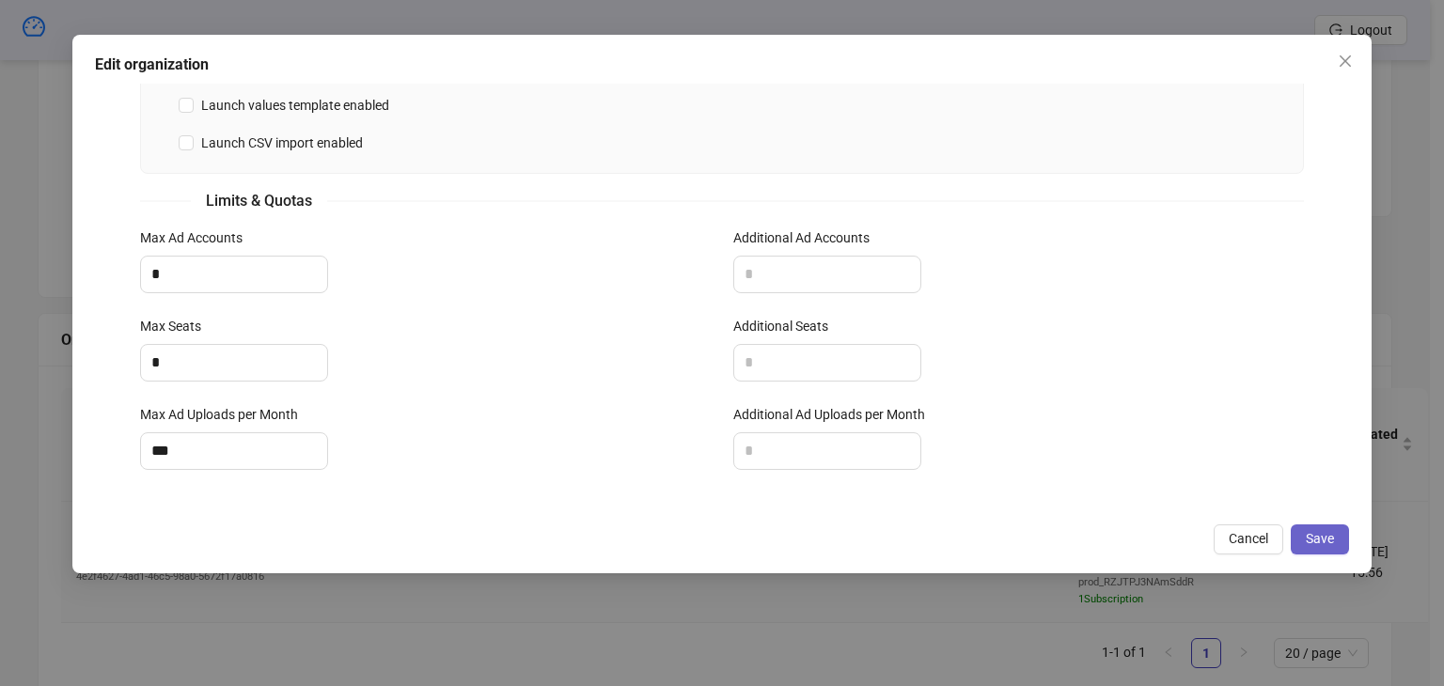
click at [1327, 538] on span "Save" at bounding box center [1320, 538] width 28 height 15
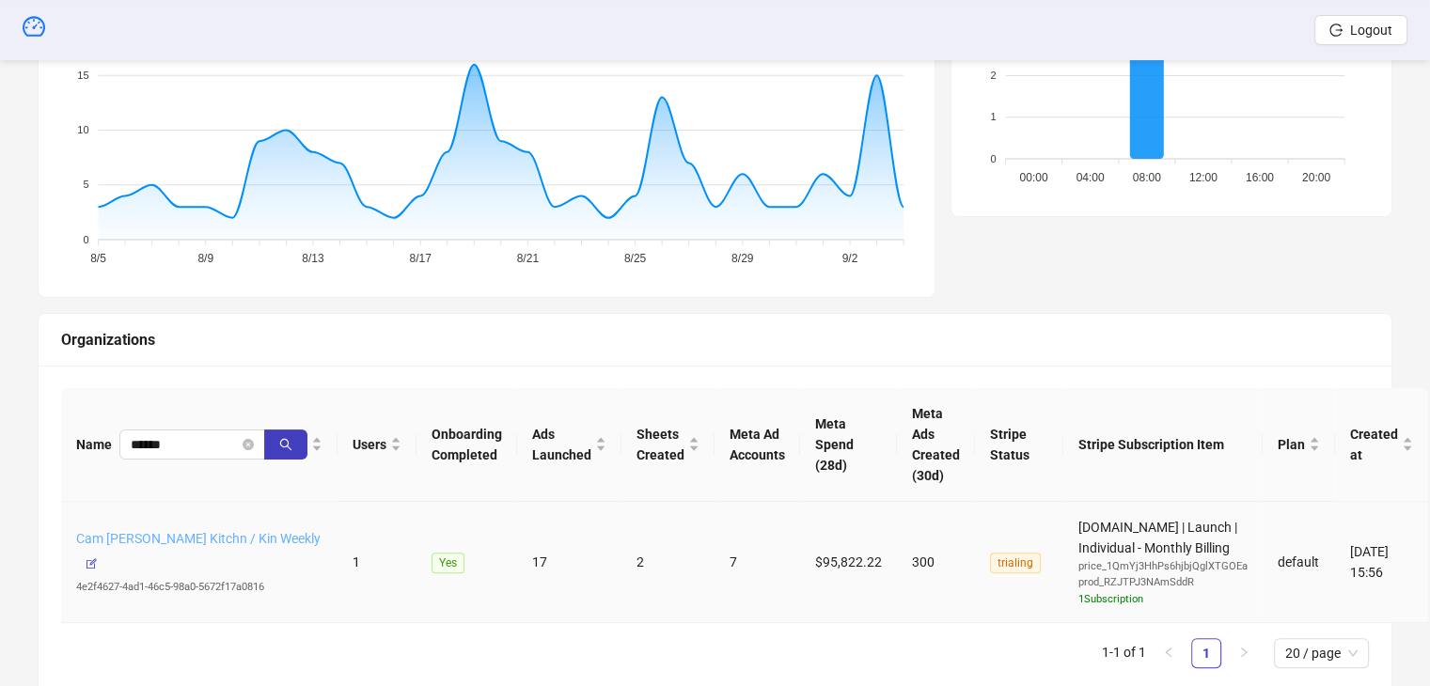
click at [192, 546] on link "Cam Potts's Kitchn / Kin Weekly" at bounding box center [198, 538] width 244 height 15
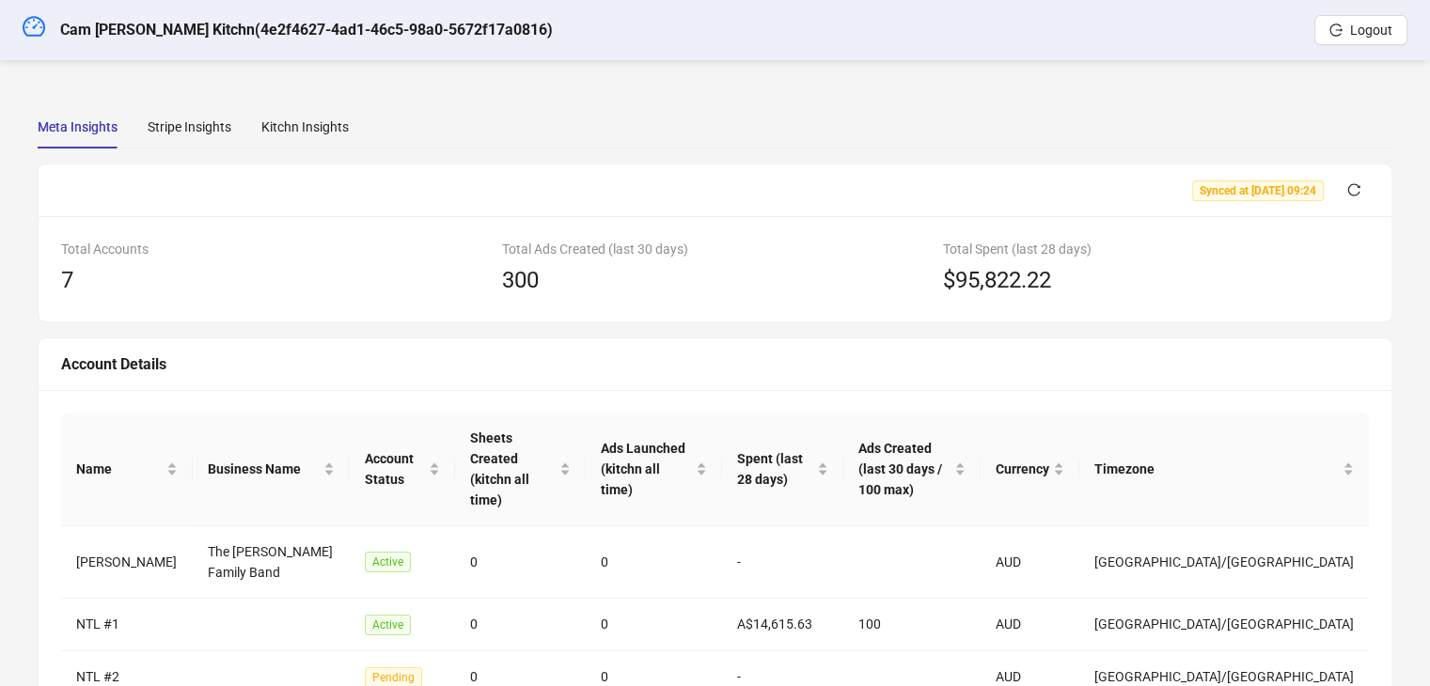
click at [62, 137] on div "Meta Insights" at bounding box center [78, 126] width 80 height 43
click at [81, 21] on h5 "Cam Potts's Kitchn ( 4e2f4627-4ad1-46c5-98a0-5672f17a0816 )" at bounding box center [306, 30] width 493 height 23
click at [184, 124] on div "Stripe Insights" at bounding box center [190, 127] width 84 height 21
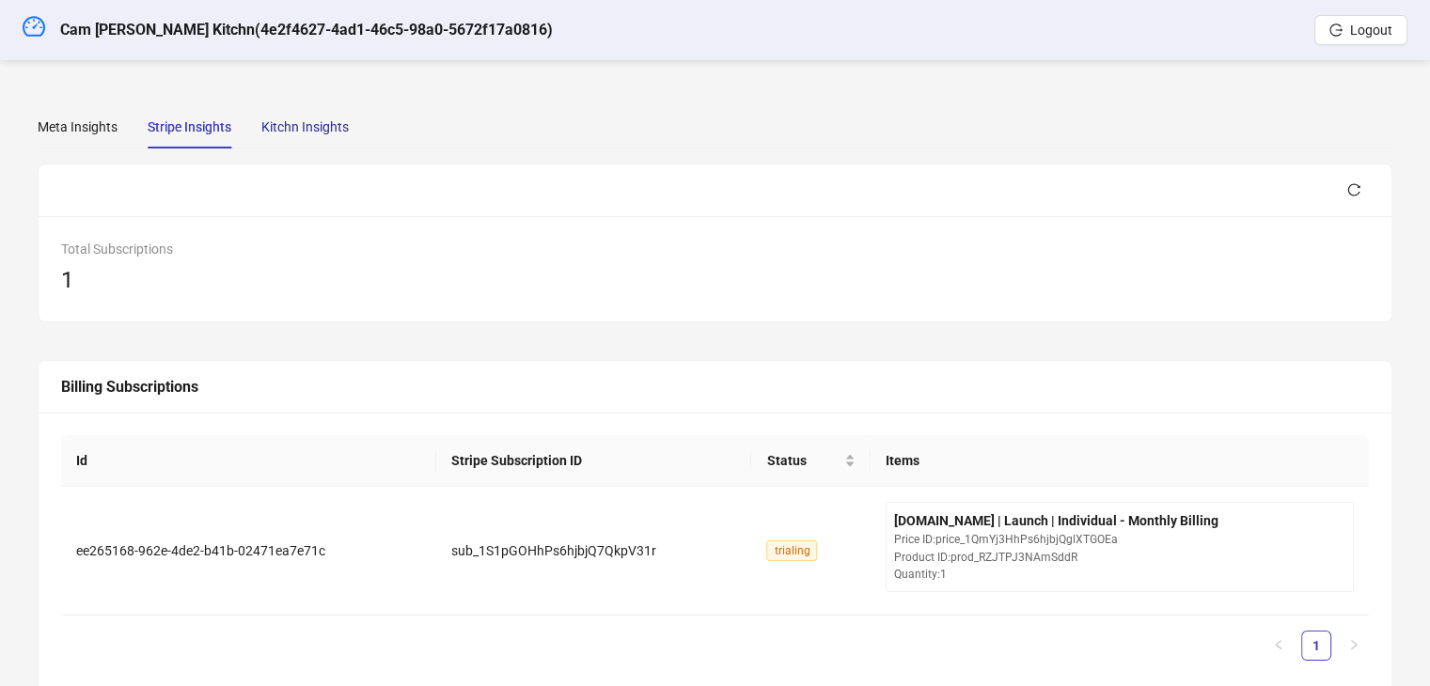
click at [292, 135] on div "Kitchn Insights" at bounding box center [304, 127] width 87 height 21
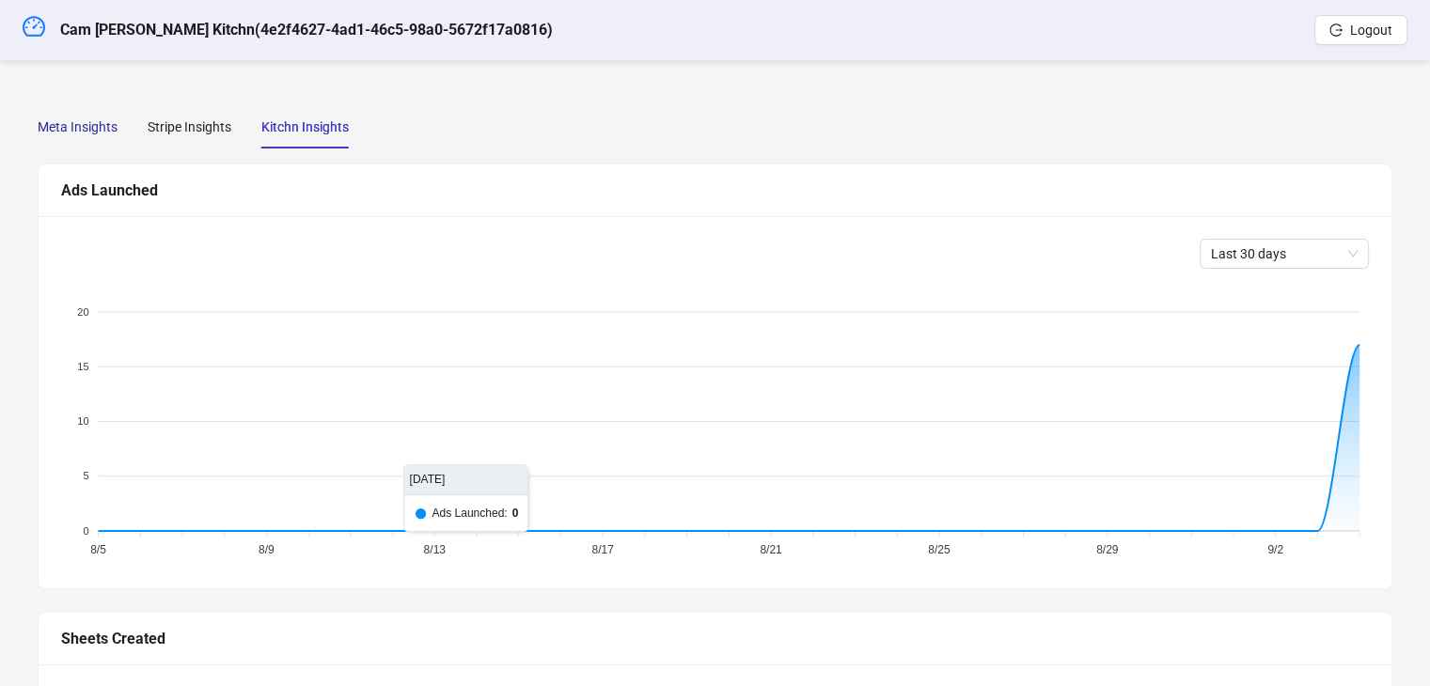
click at [71, 125] on div "Meta Insights" at bounding box center [78, 127] width 80 height 21
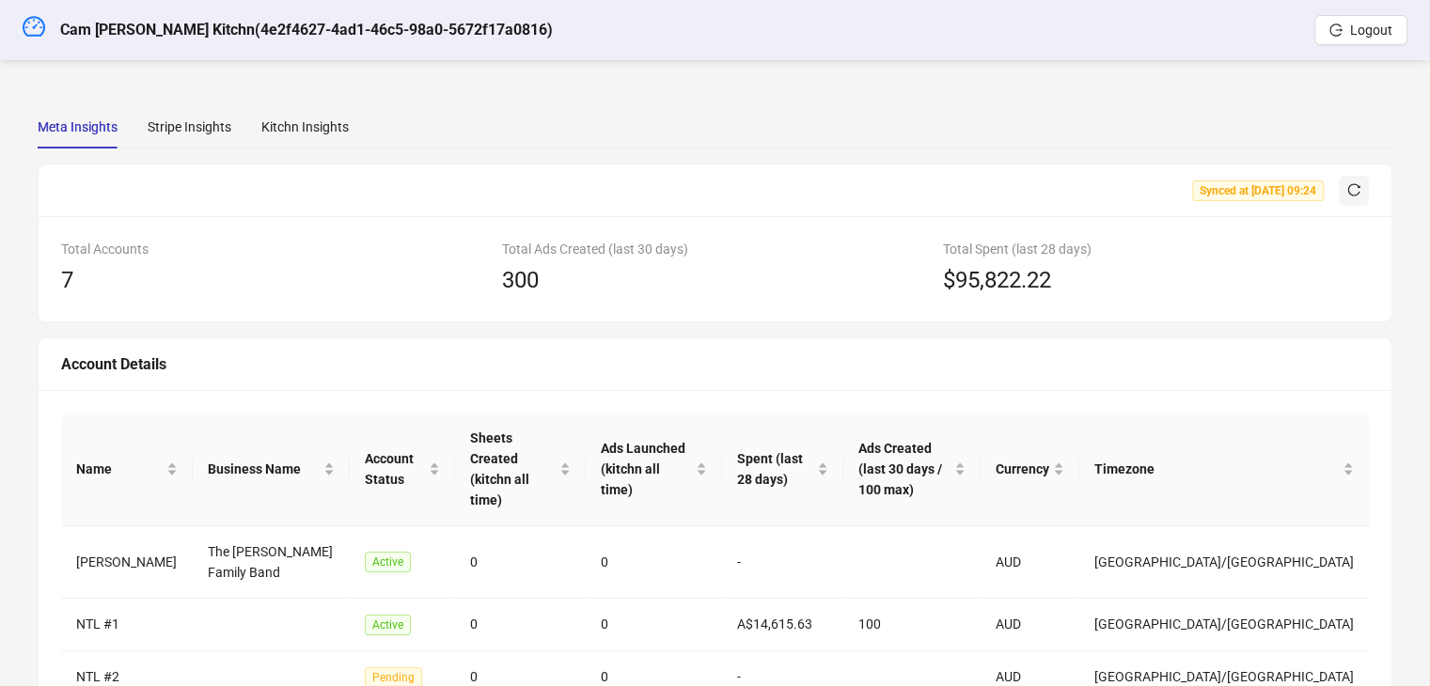
click at [1353, 195] on icon "reload" at bounding box center [1354, 190] width 12 height 12
click at [188, 135] on div "Stripe Insights" at bounding box center [190, 127] width 84 height 21
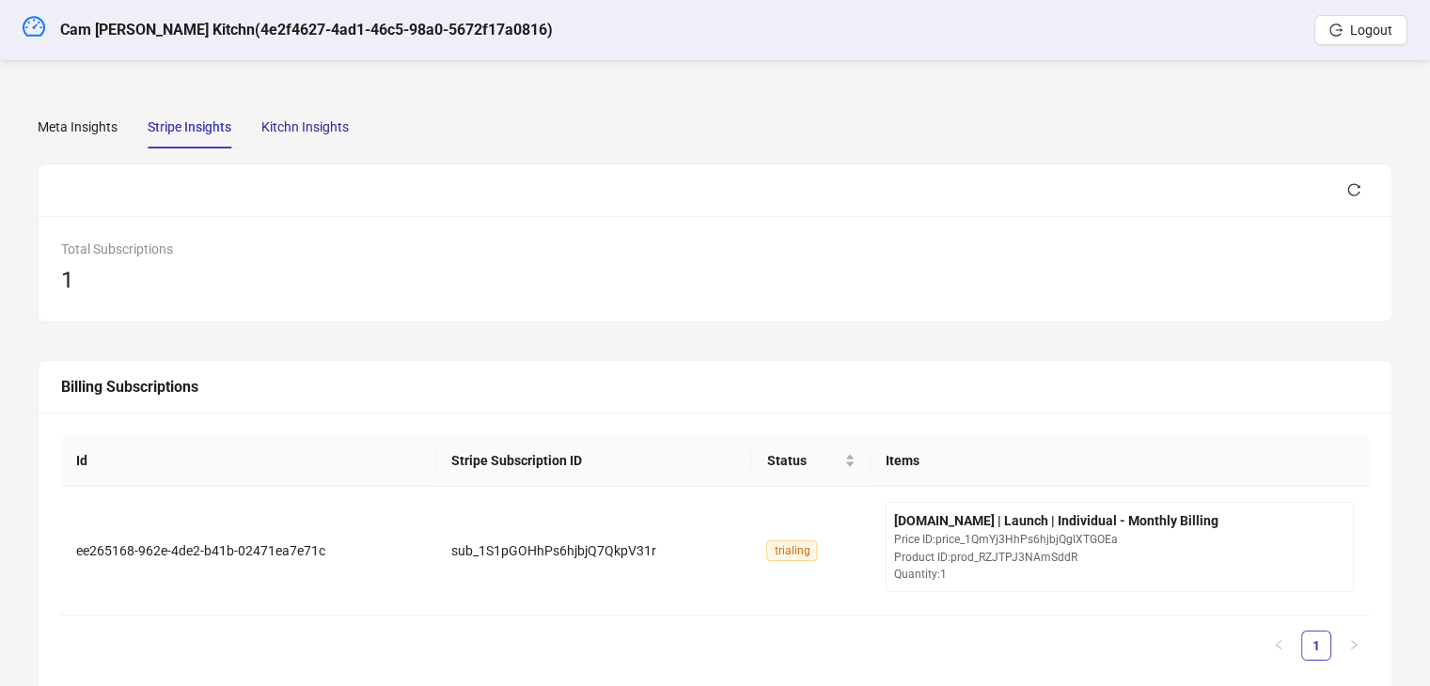
click at [272, 119] on div "Kitchn Insights" at bounding box center [304, 127] width 87 height 21
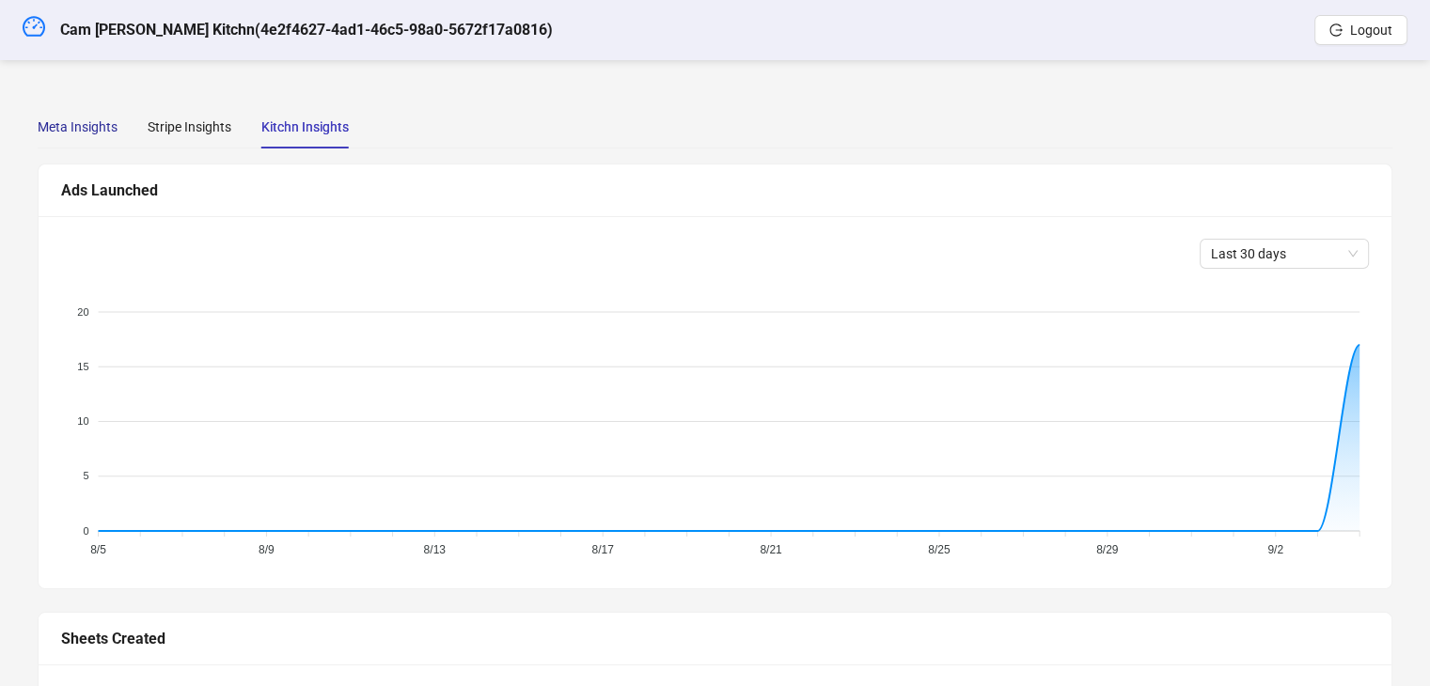
click at [56, 135] on div "Meta Insights" at bounding box center [78, 127] width 80 height 21
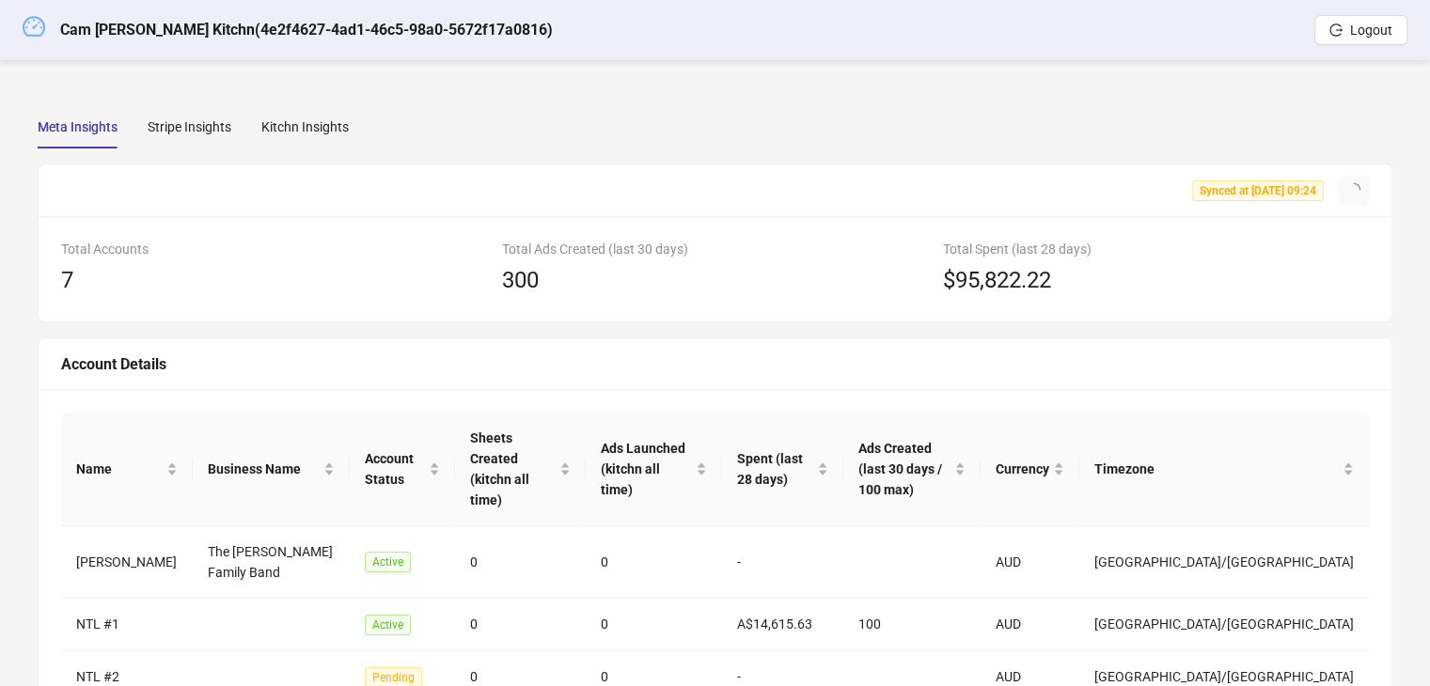
click at [30, 21] on icon "dashboard" at bounding box center [34, 26] width 23 height 23
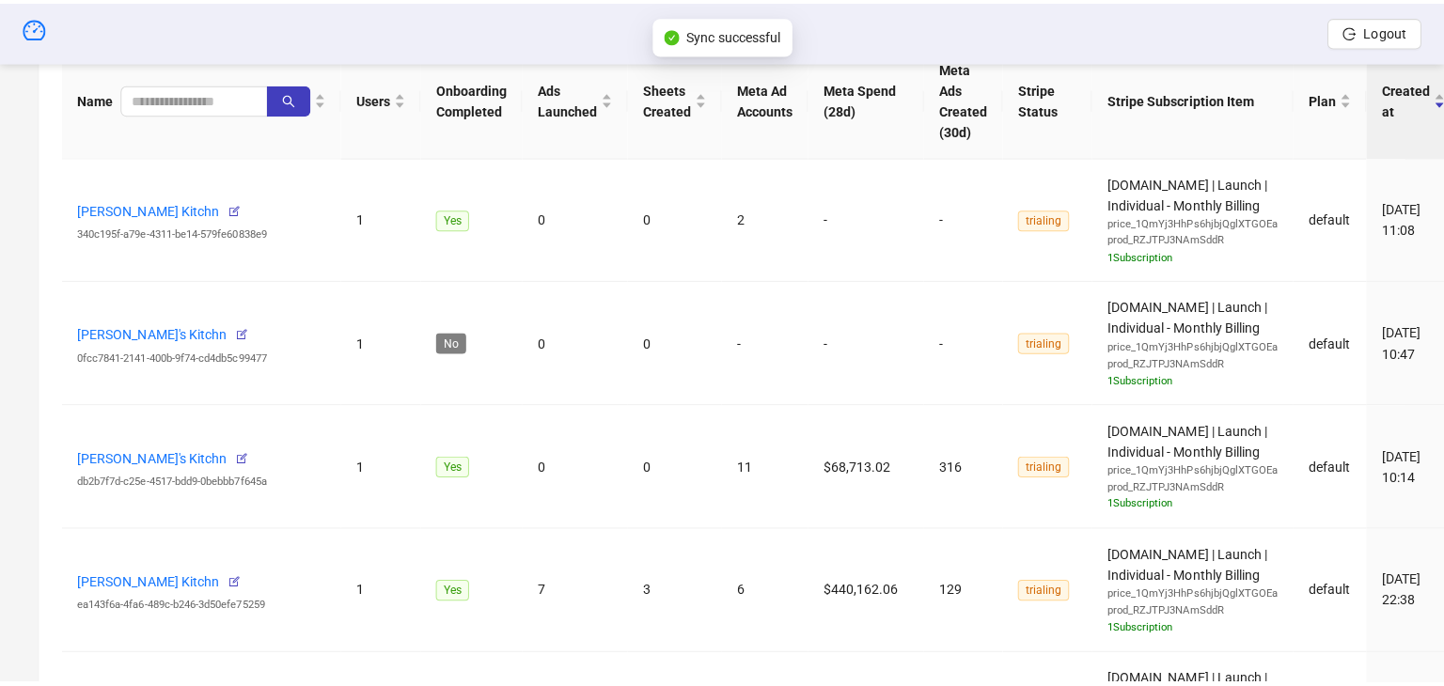
scroll to position [752, 0]
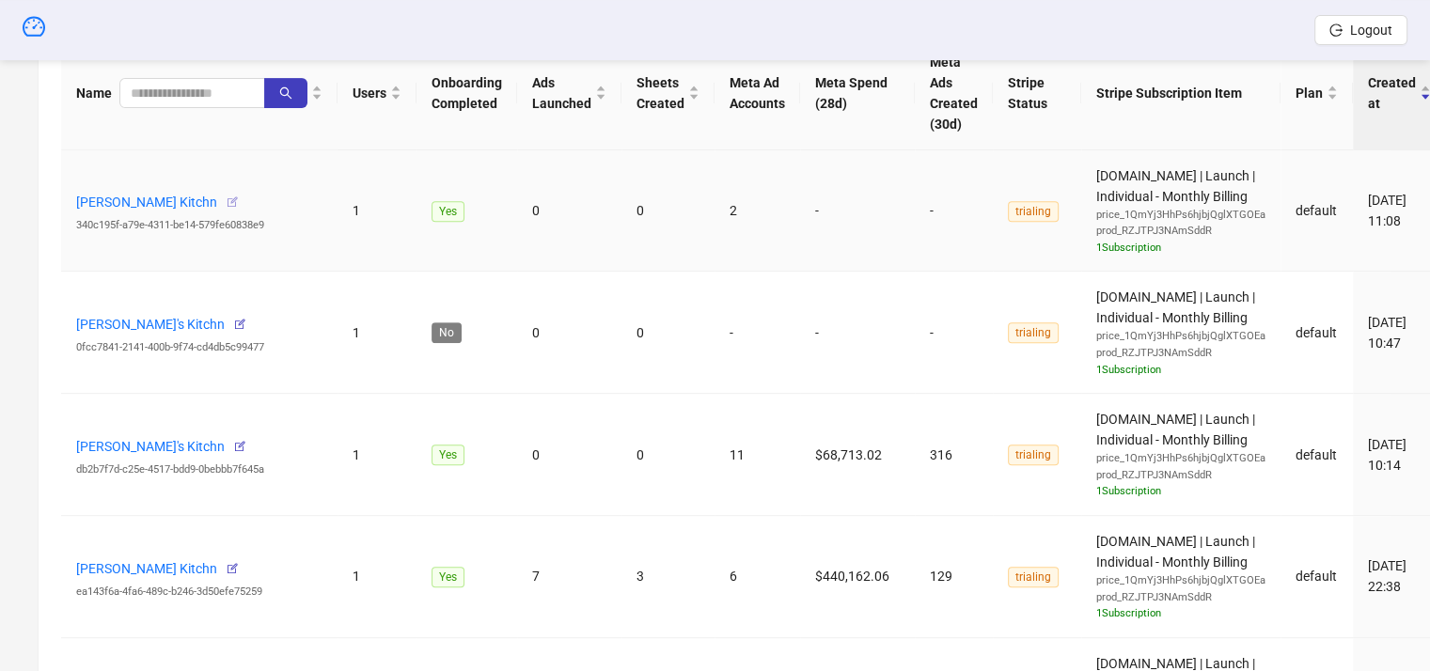
click at [229, 199] on icon "button" at bounding box center [232, 202] width 13 height 13
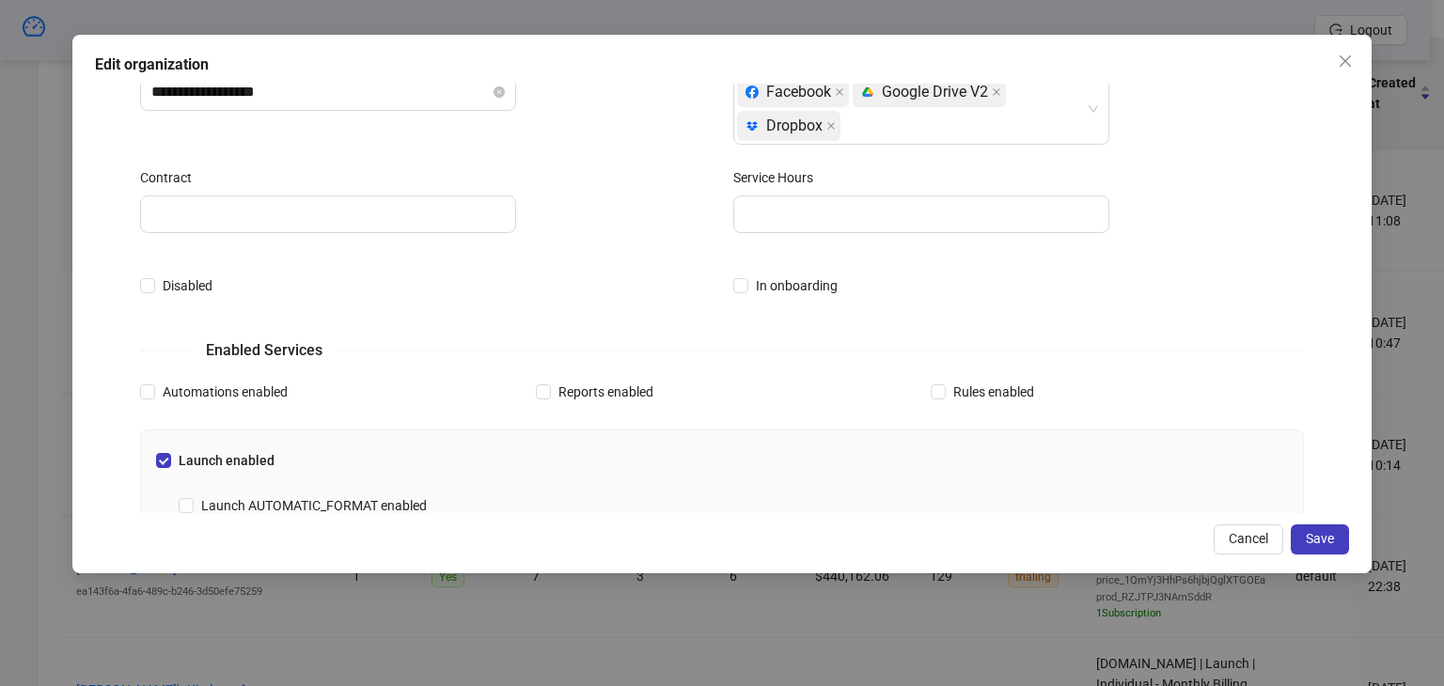
scroll to position [0, 0]
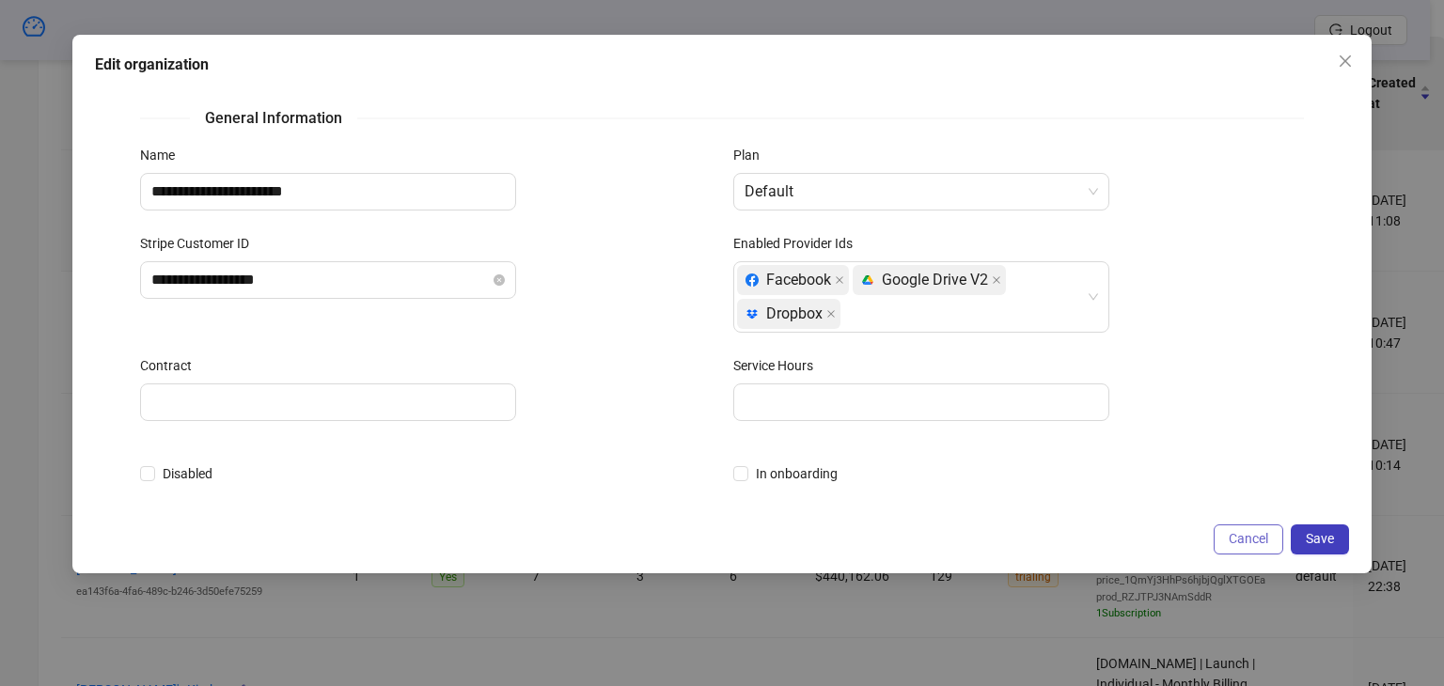
click at [1263, 545] on span "Cancel" at bounding box center [1248, 538] width 39 height 15
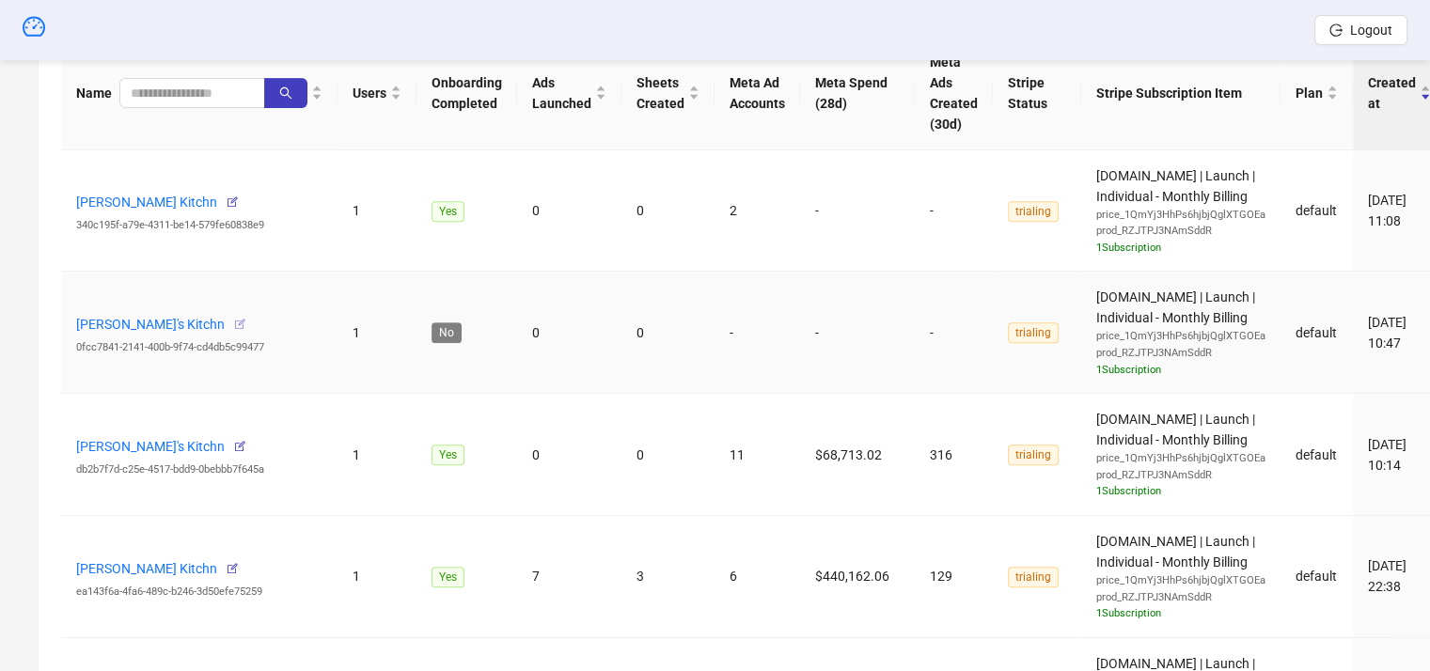
click at [233, 326] on icon "button" at bounding box center [239, 324] width 13 height 13
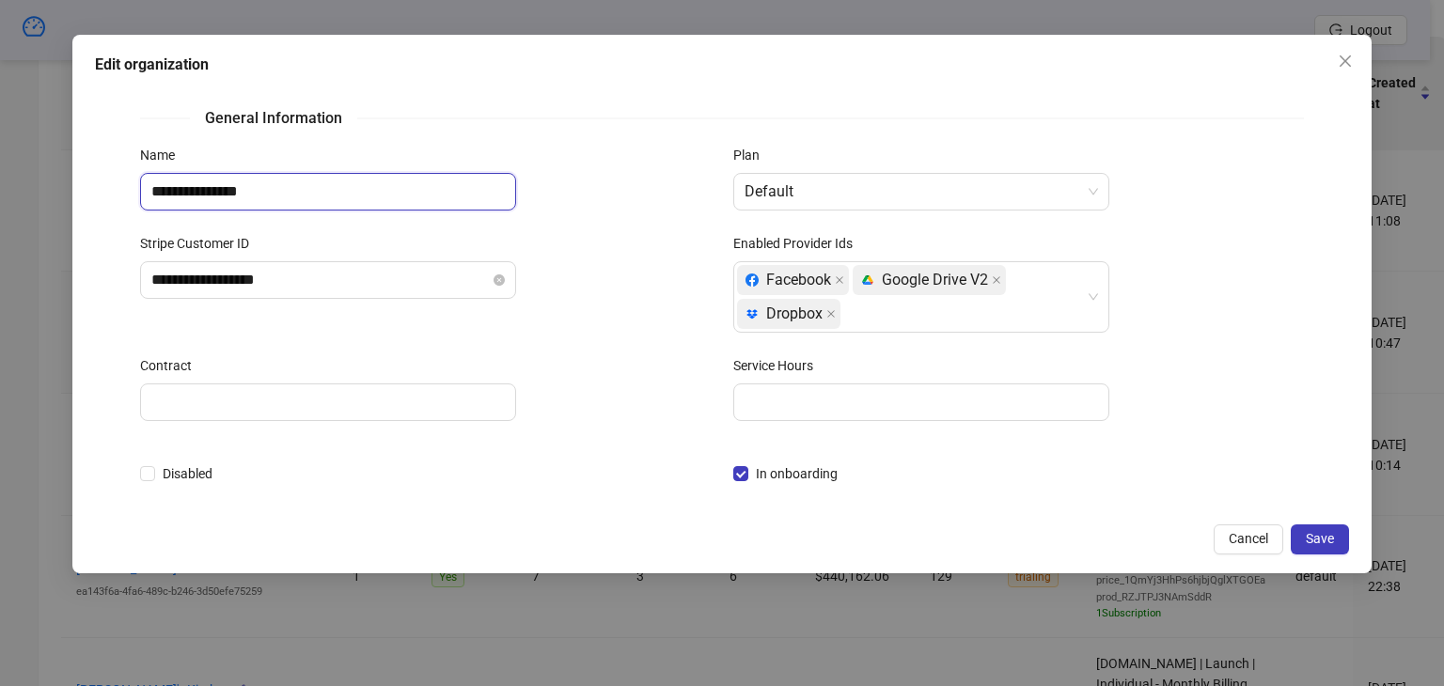
click at [278, 183] on input "**********" at bounding box center [328, 192] width 376 height 38
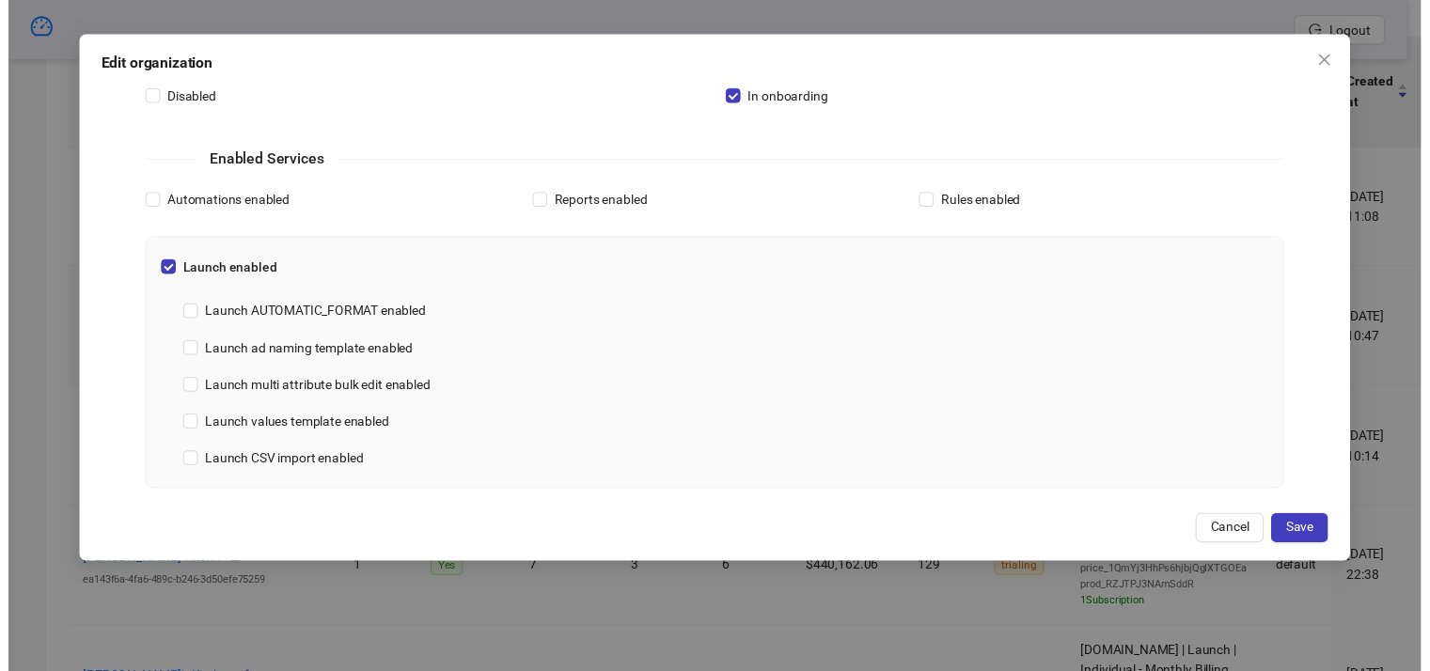
scroll to position [701, 0]
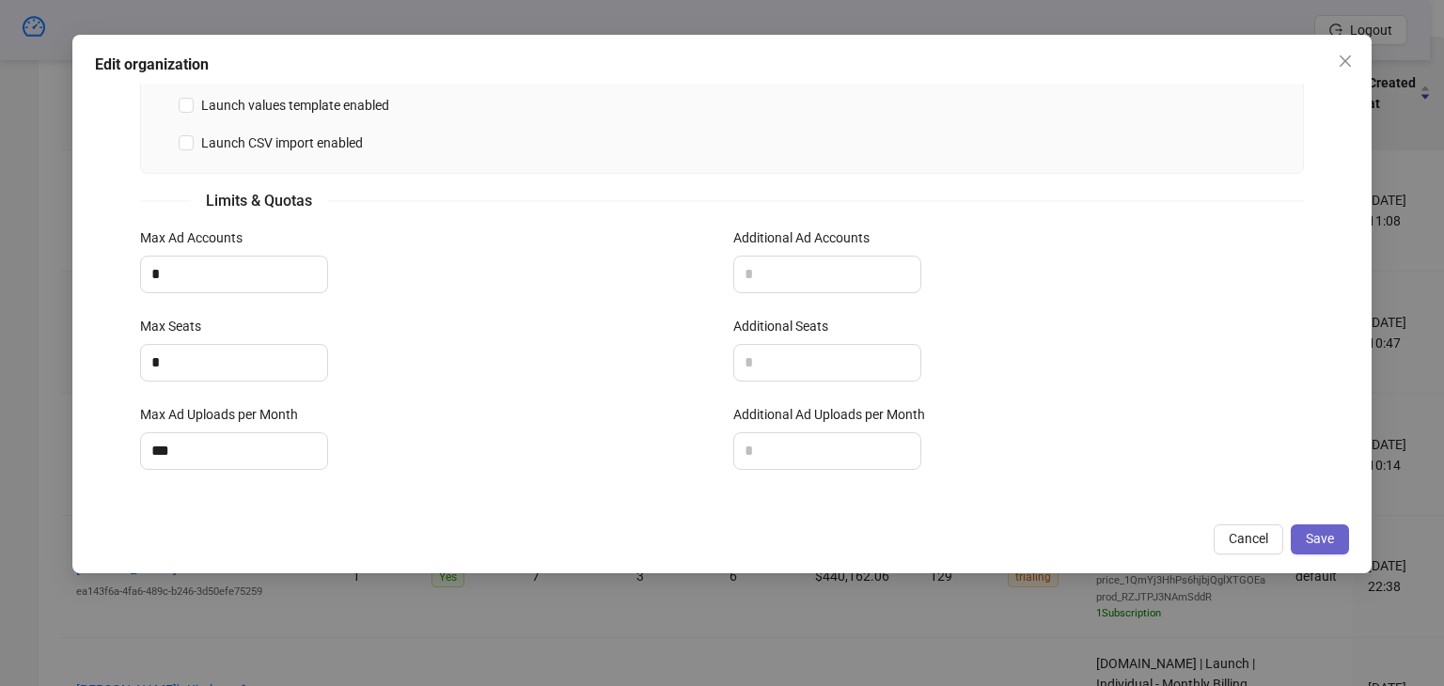
type input "**********"
click at [1324, 543] on span "Save" at bounding box center [1320, 538] width 28 height 15
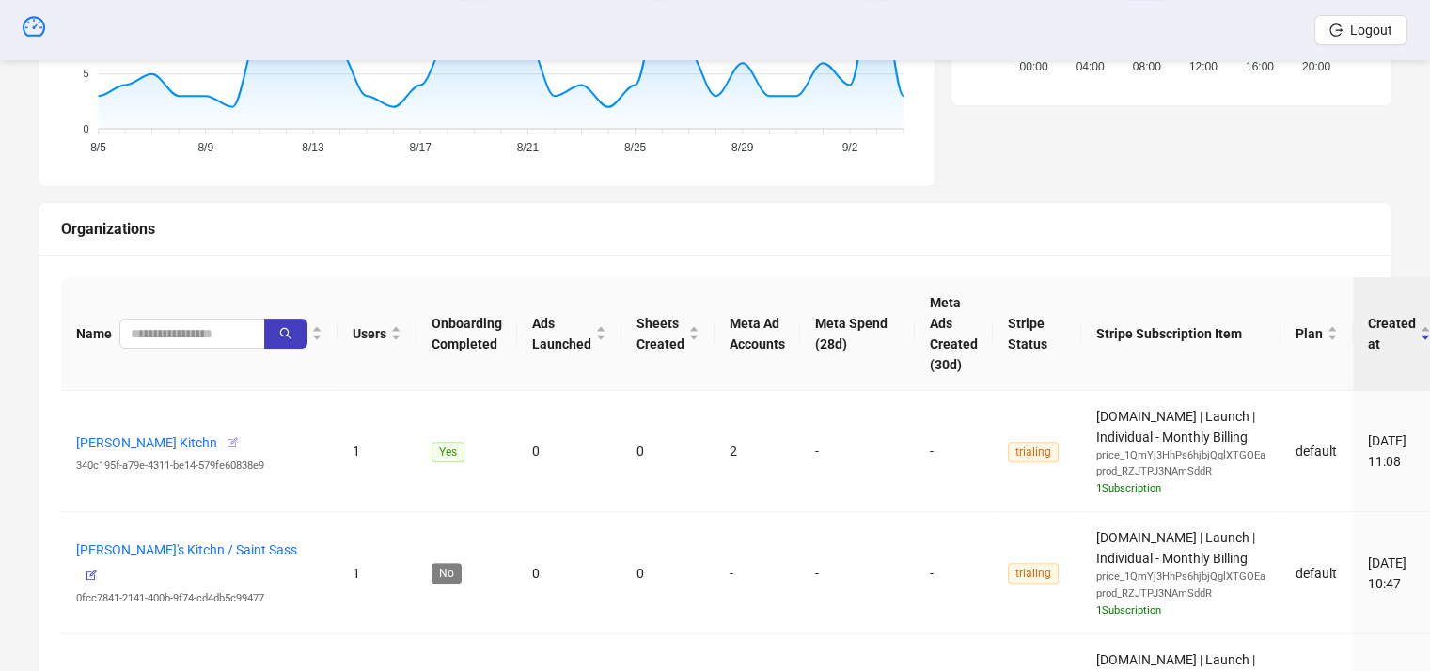
scroll to position [564, 0]
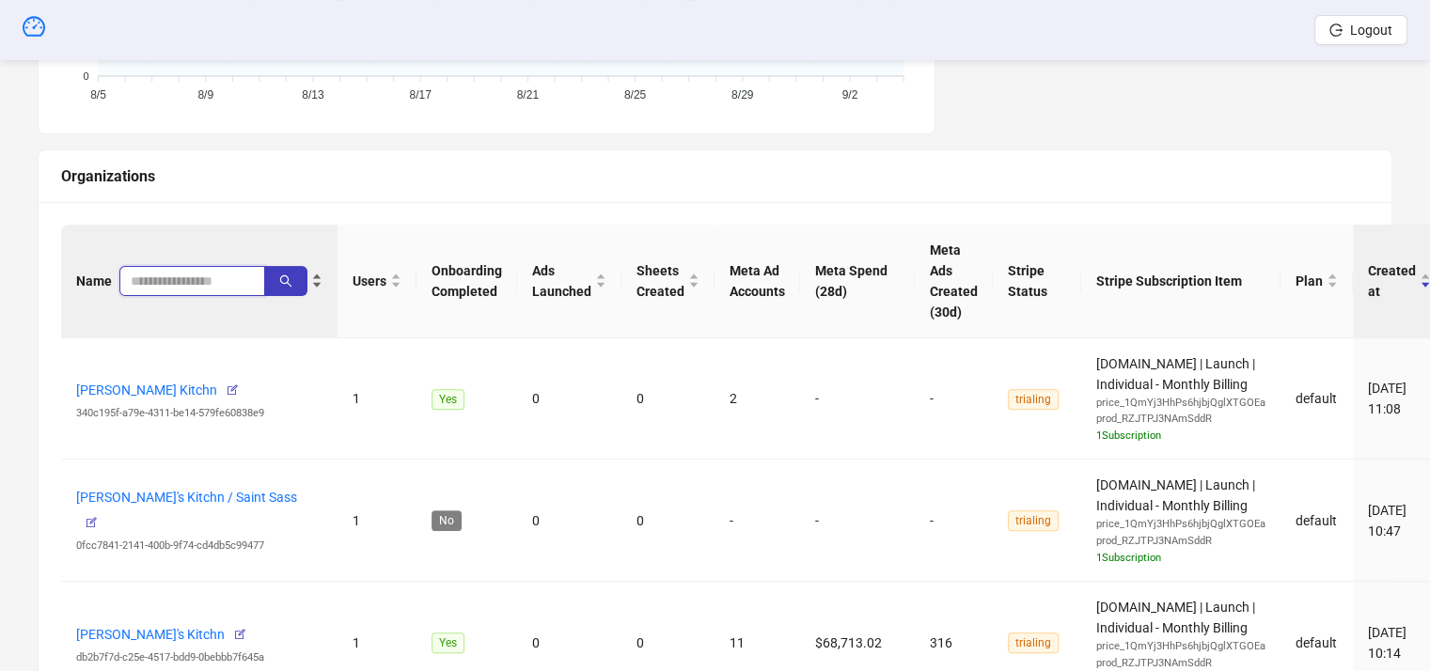
click at [166, 283] on input "search" at bounding box center [185, 281] width 108 height 21
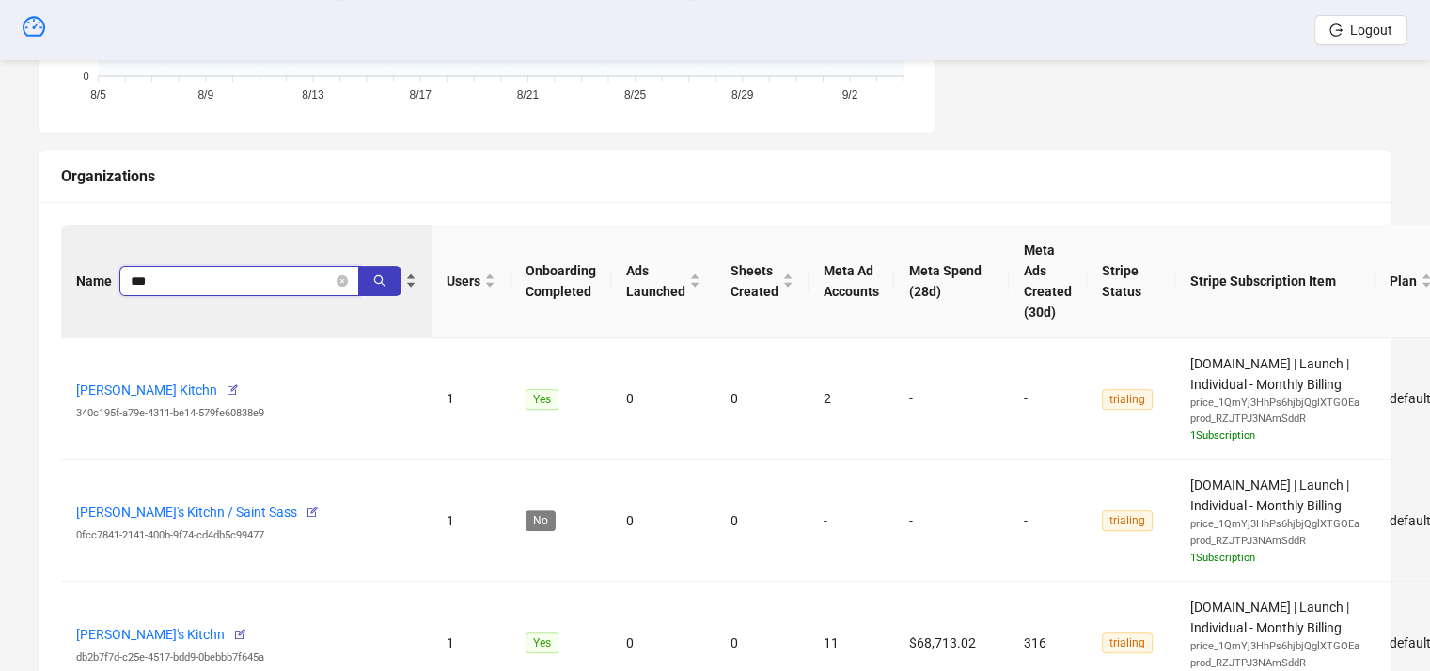
type input "***"
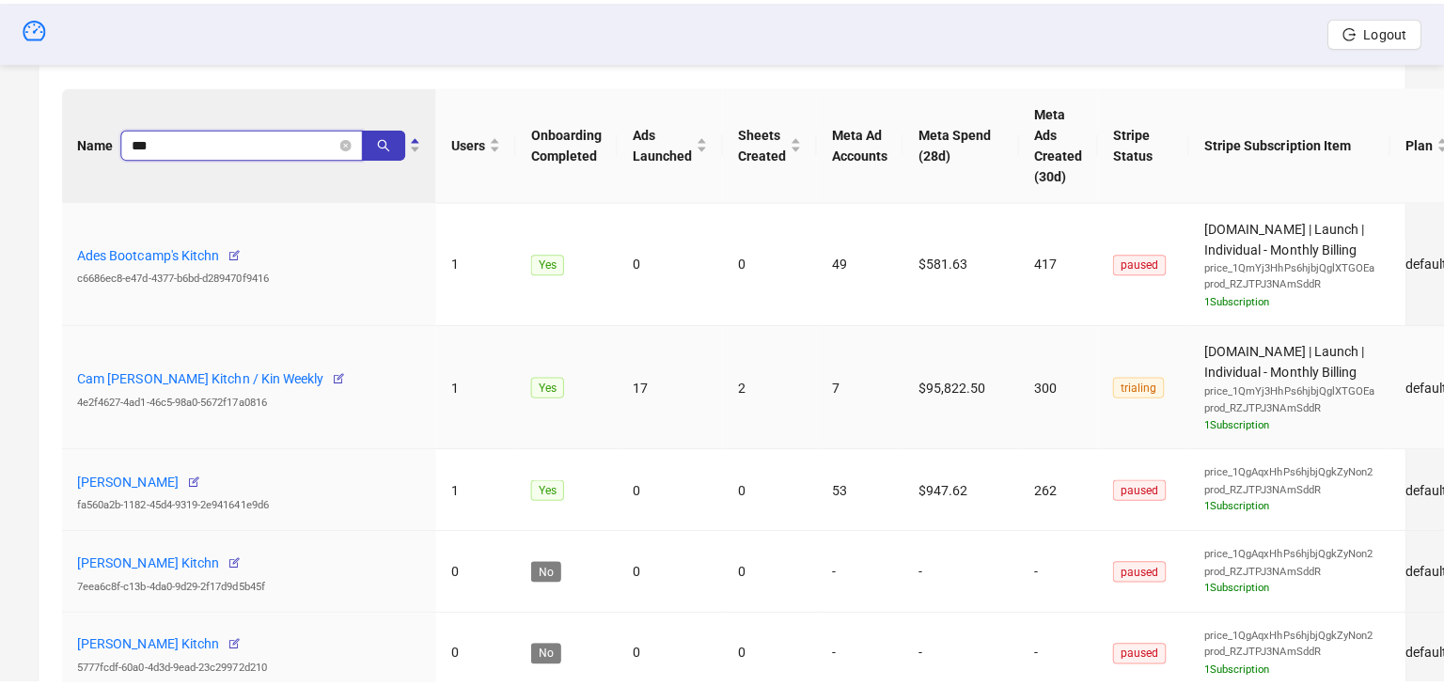
scroll to position [752, 0]
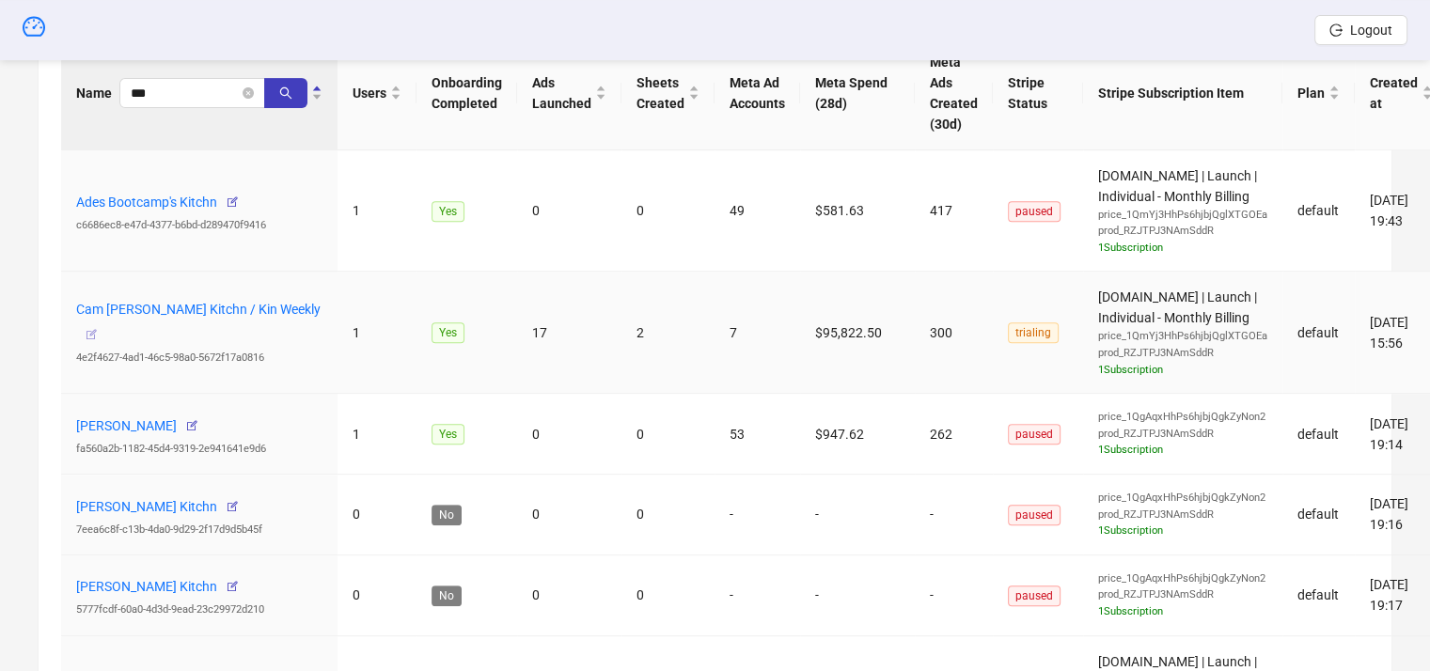
click at [98, 328] on icon "button" at bounding box center [91, 334] width 13 height 13
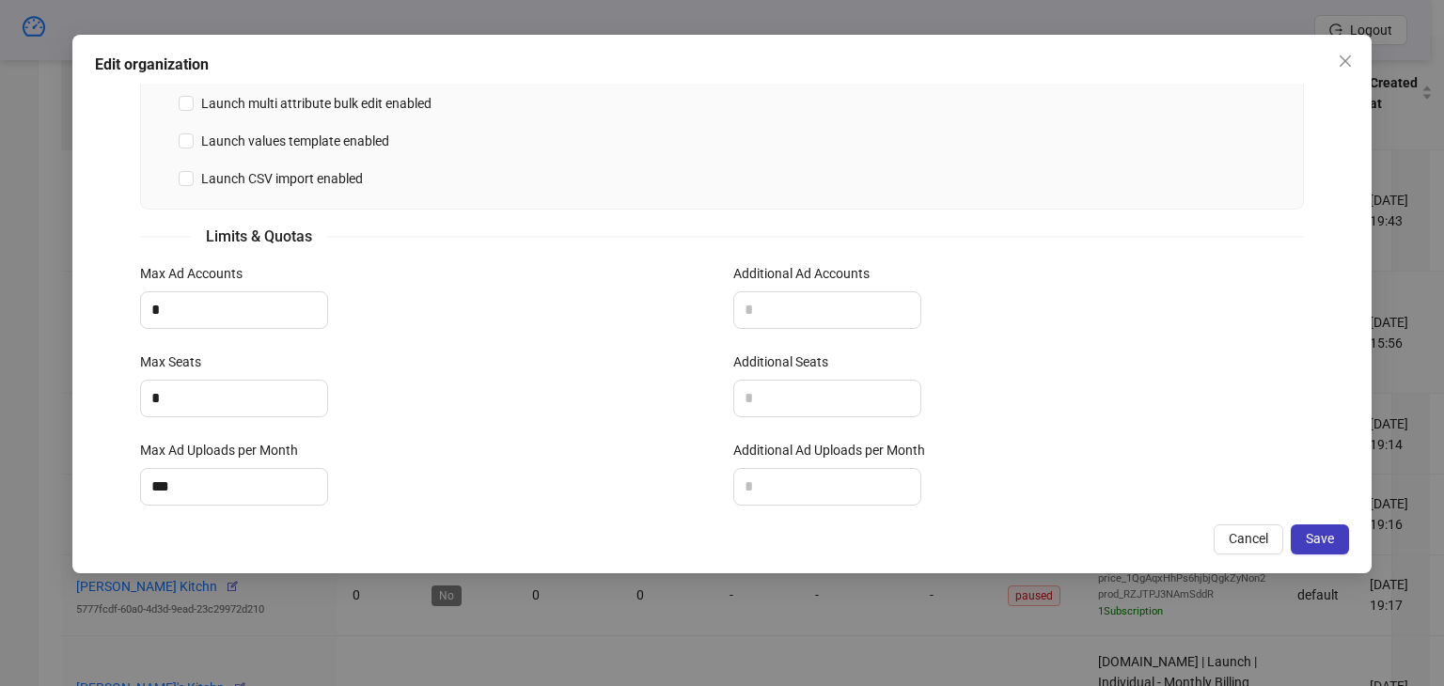
scroll to position [701, 0]
